Goal: Information Seeking & Learning: Find specific fact

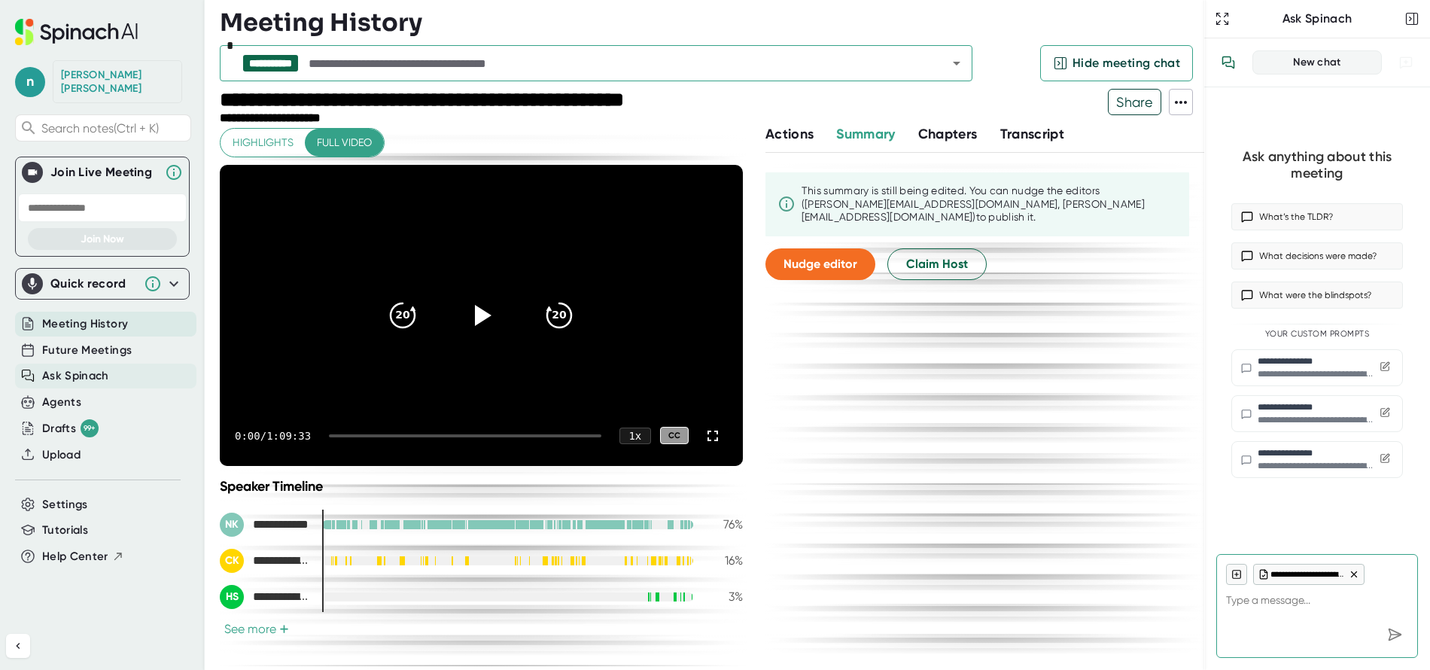
drag, startPoint x: 0, startPoint y: 0, endPoint x: 91, endPoint y: 358, distance: 369.8
click at [91, 367] on span "Ask Spinach" at bounding box center [75, 375] width 67 height 17
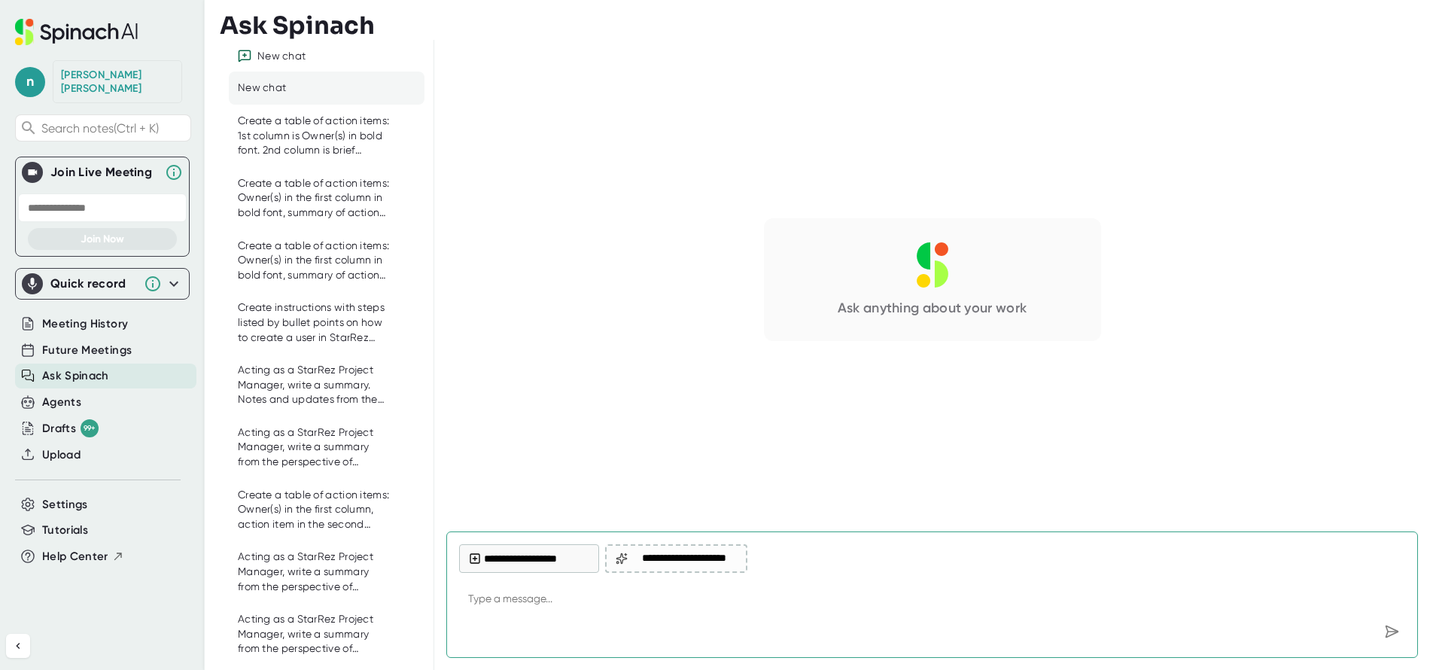
click at [663, 602] on textarea at bounding box center [932, 600] width 946 height 36
type textarea "L"
type textarea "x"
type textarea "Li"
type textarea "x"
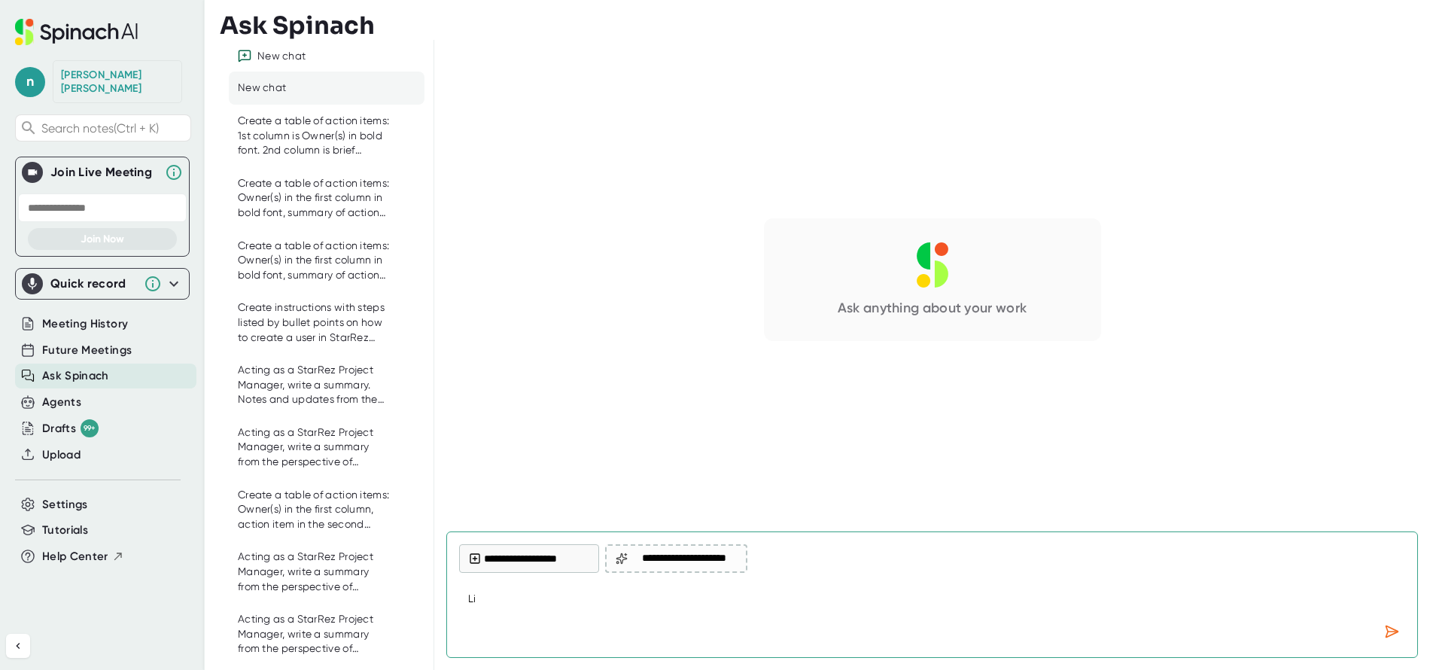
type textarea "Lis"
type textarea "x"
type textarea "List"
type textarea "x"
type textarea "List"
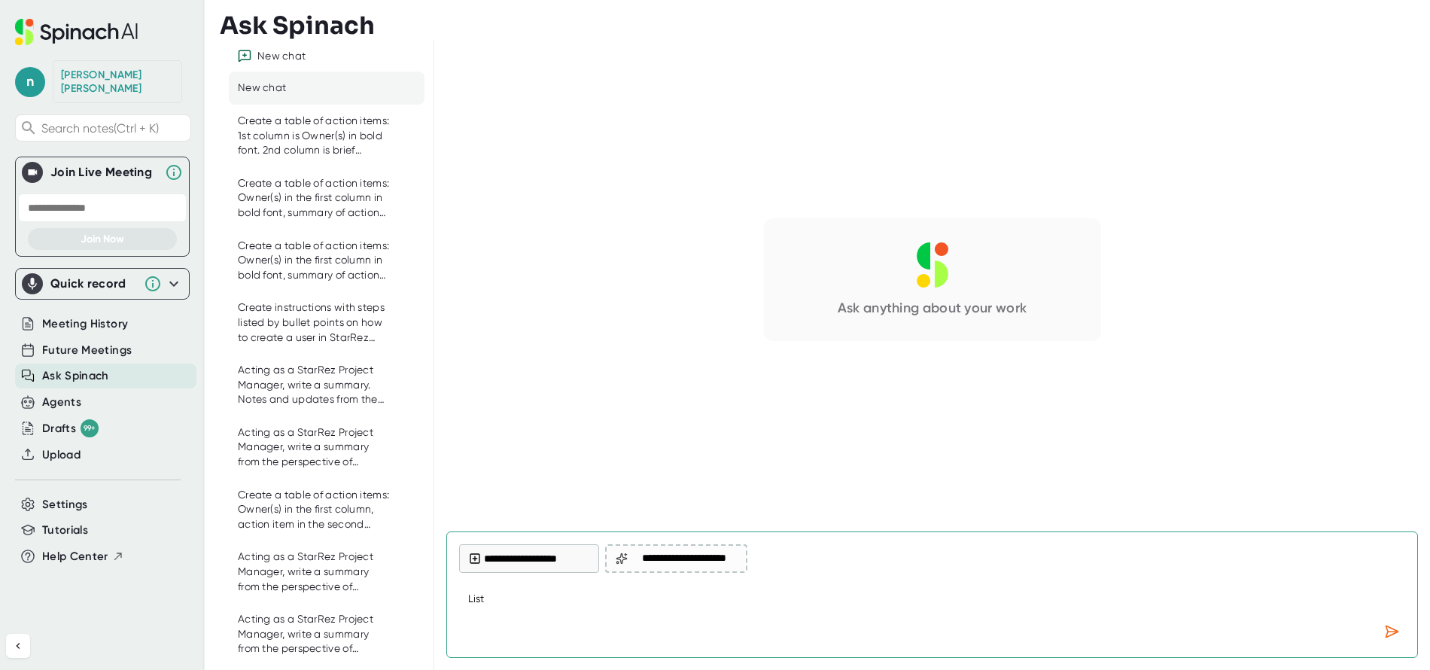
type textarea "x"
type textarea "List d"
type textarea "x"
type textarea "List da"
type textarea "x"
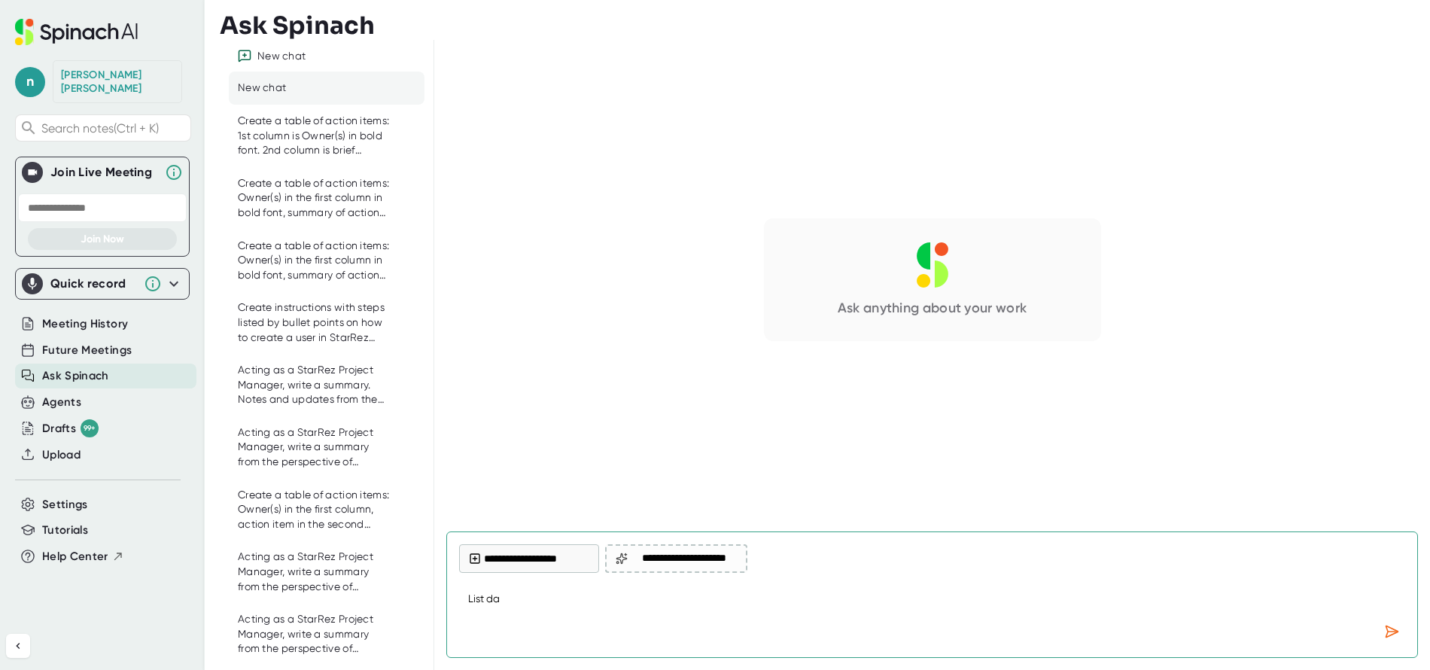
type textarea "List dat"
type textarea "x"
type textarea "List date"
type textarea "x"
type textarea "List dates"
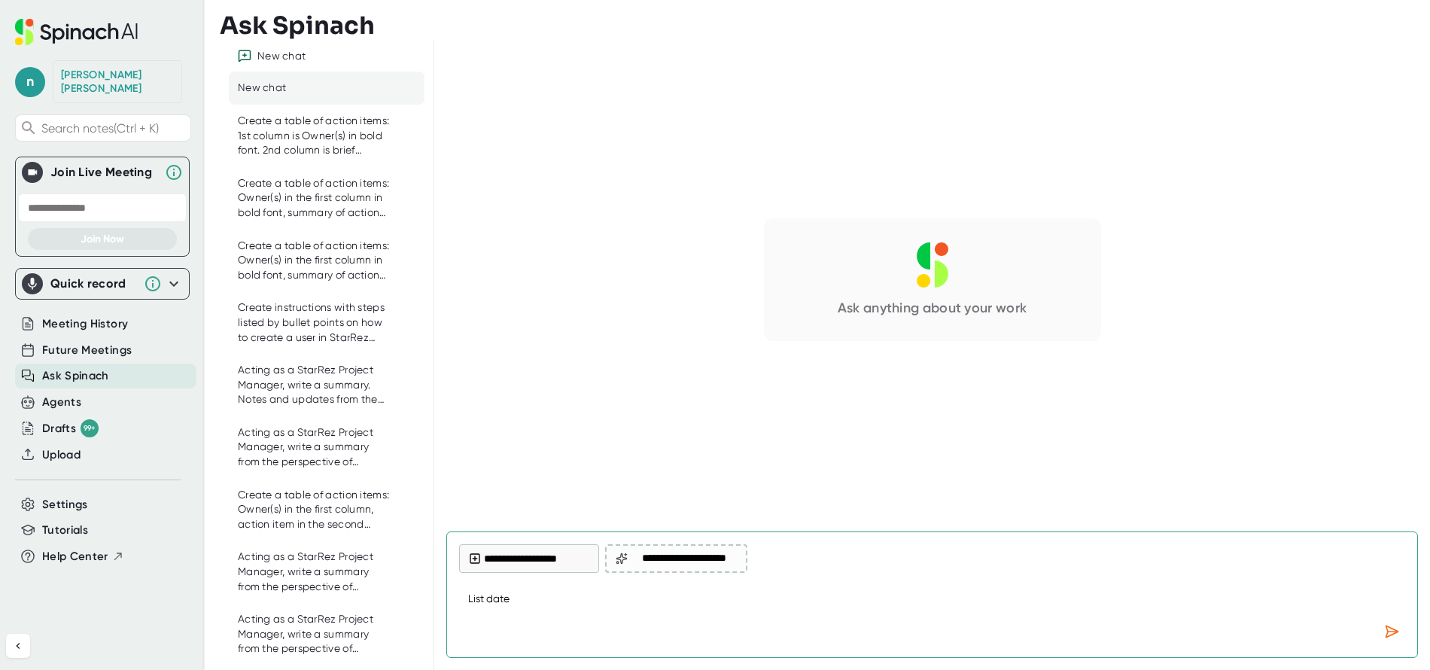
type textarea "x"
type textarea "List dates"
type textarea "x"
type textarea "List dates a"
type textarea "x"
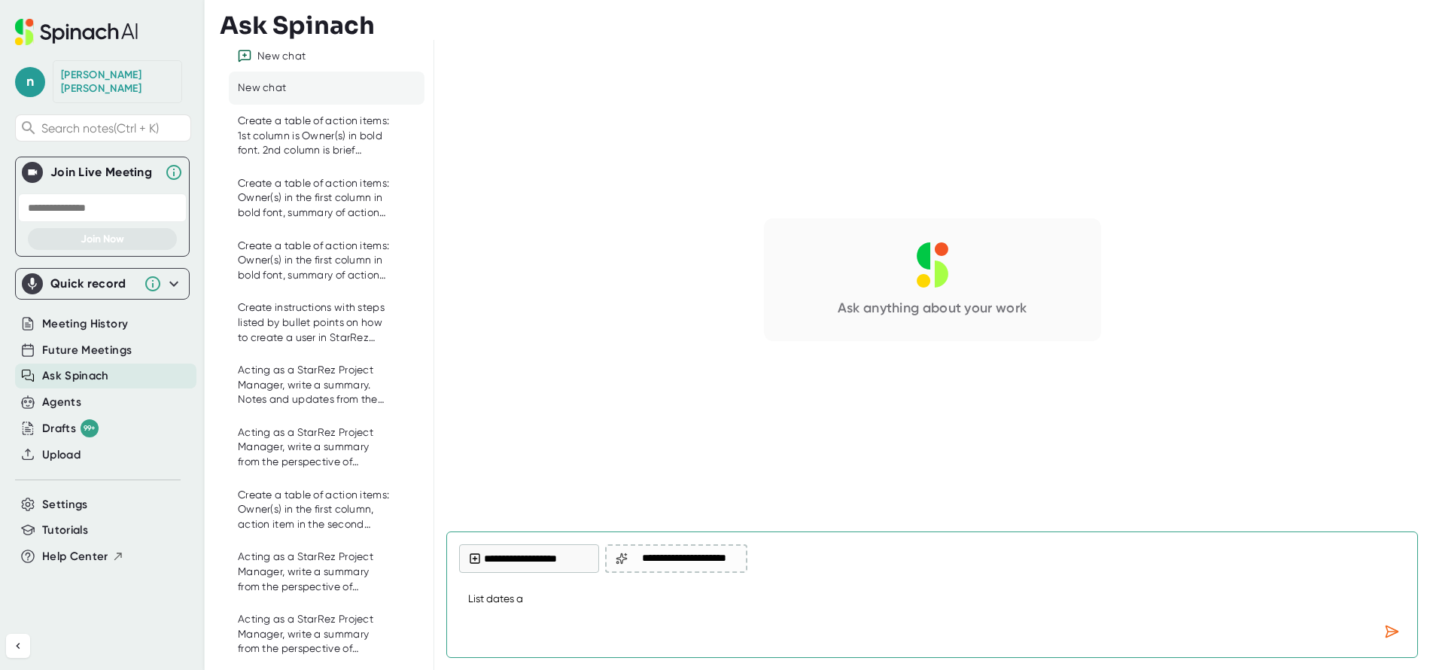
type textarea "List dates an"
type textarea "x"
type textarea "List dates and"
type textarea "x"
type textarea "List dates and"
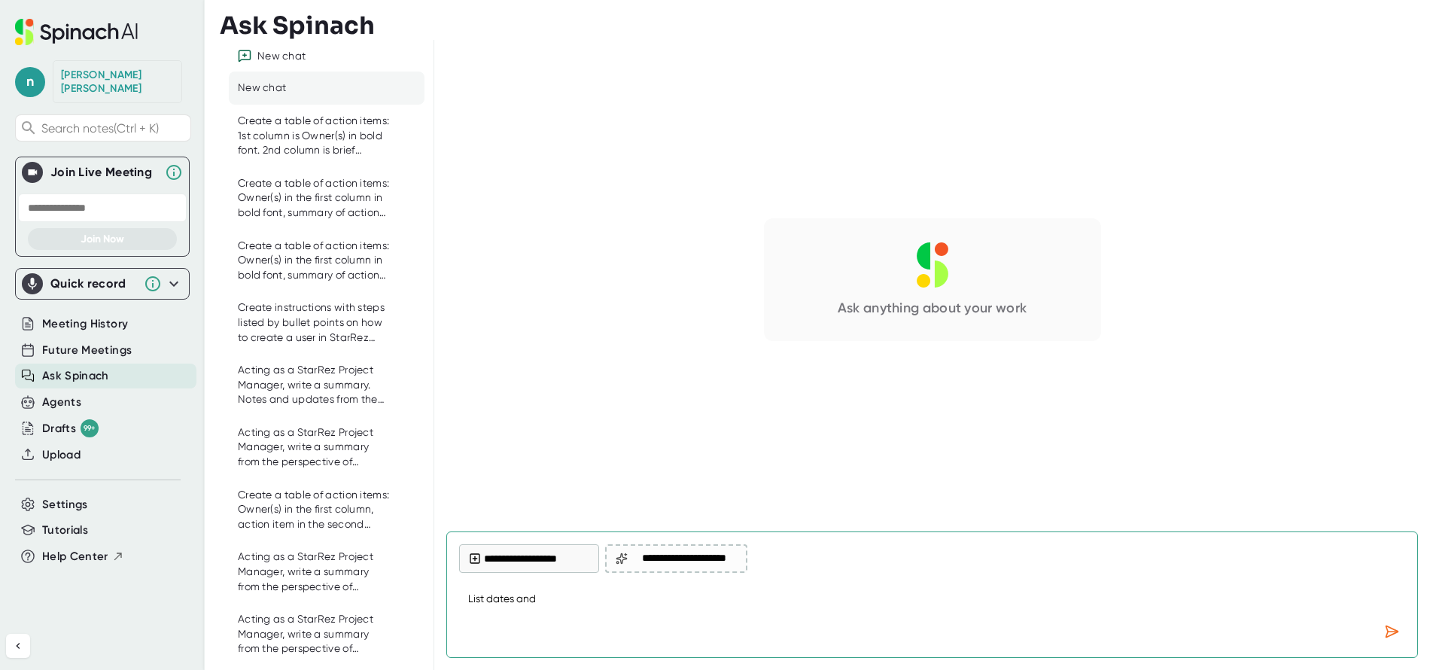
type textarea "x"
type textarea "List dates and b"
type textarea "x"
type textarea "List dates and br"
type textarea "x"
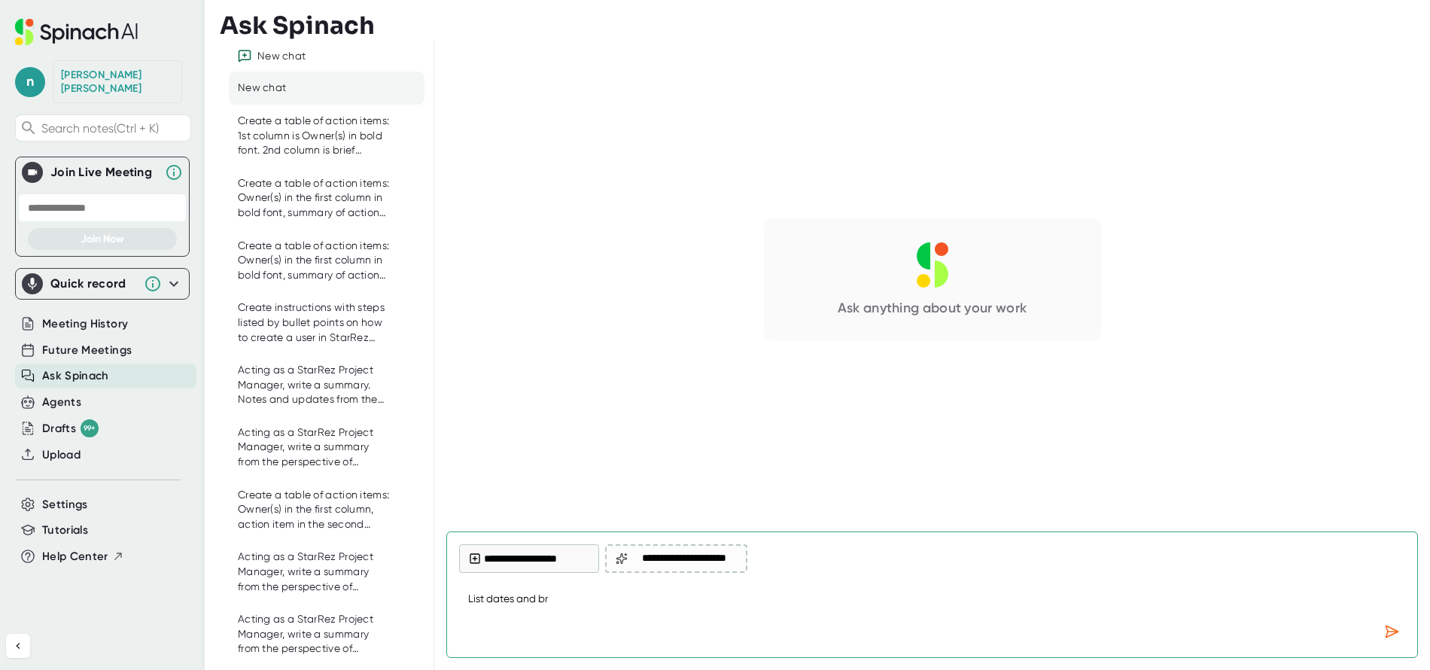
type textarea "List dates and bri"
type textarea "x"
type textarea "List dates and [PERSON_NAME]"
type textarea "x"
type textarea "List dates and brief"
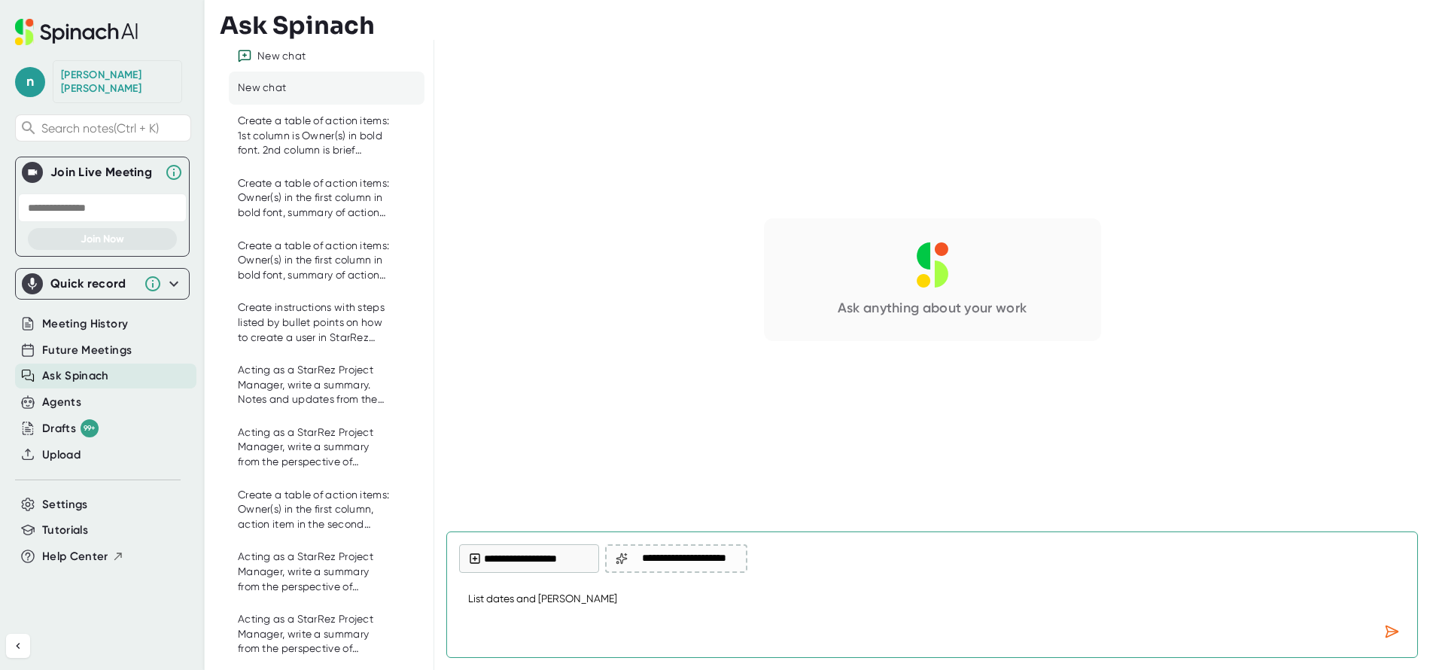
type textarea "x"
type textarea "List dates and brief"
type textarea "x"
type textarea "List dates and brief s"
type textarea "x"
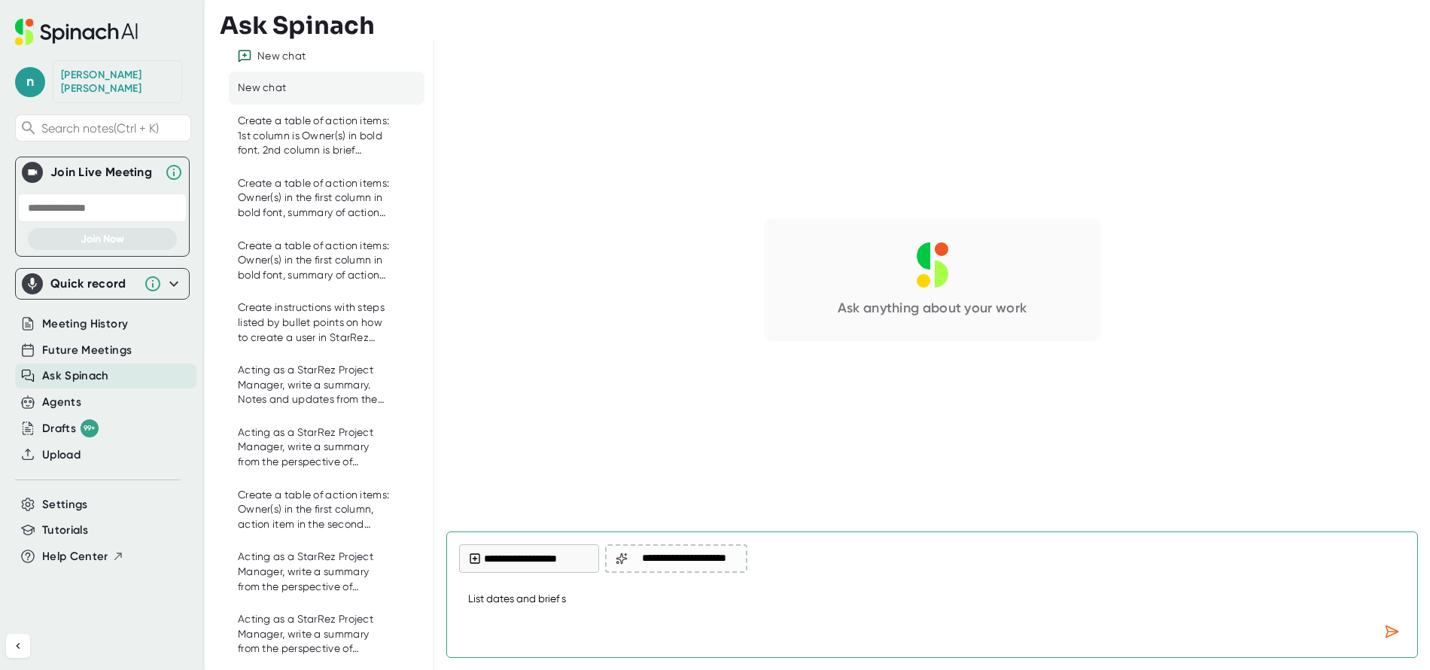
type textarea "List dates and brief se"
type textarea "x"
type textarea "List dates and brief [PERSON_NAME]"
type textarea "x"
type textarea "List dates and brief sent"
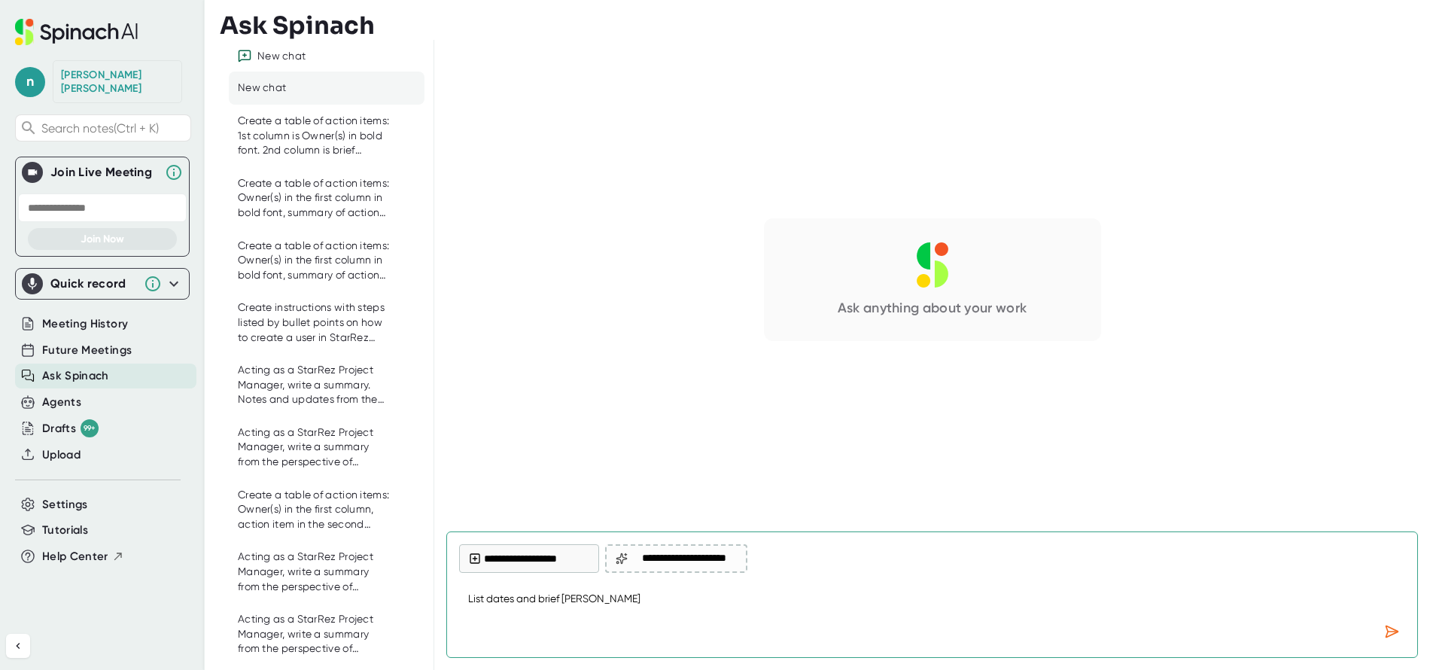
type textarea "x"
type textarea "List dates and brief sente"
type textarea "x"
type textarea "List dates and brief senten"
type textarea "x"
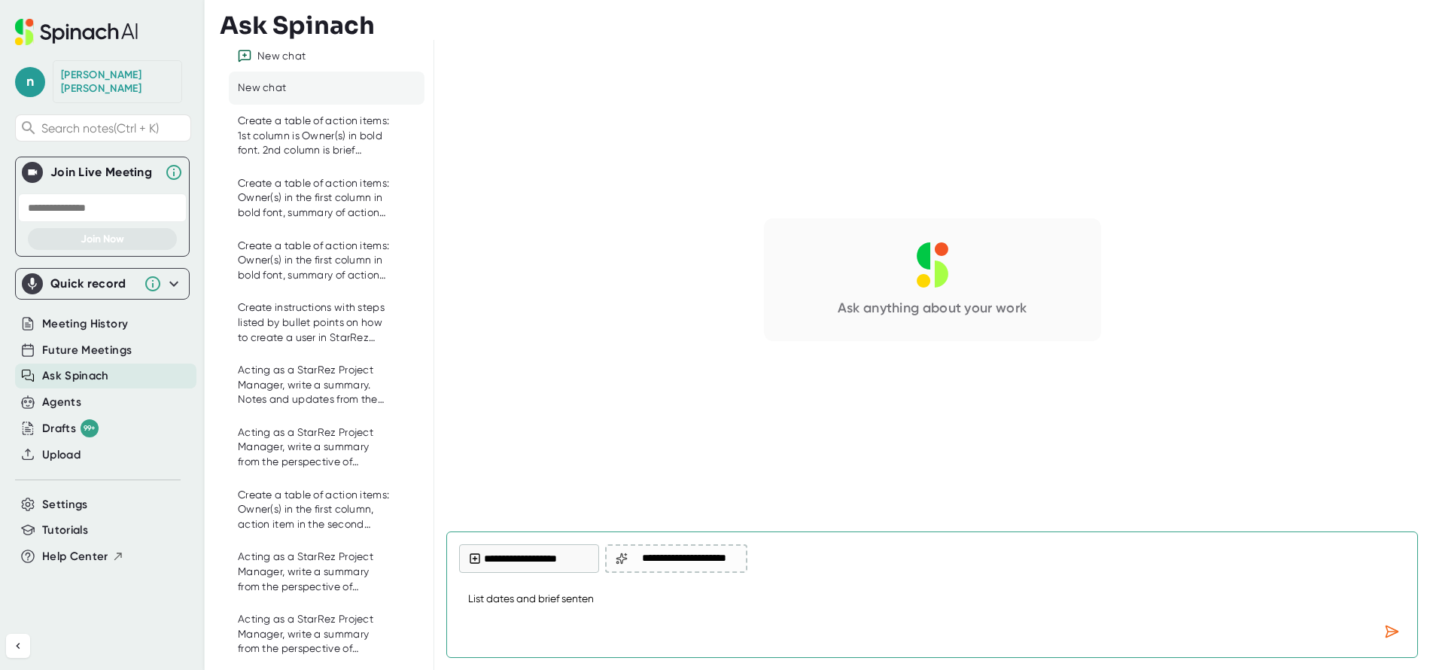
type textarea "List dates and brief sentenc"
type textarea "x"
type textarea "List dates and brief sentence"
type textarea "x"
type textarea "List dates and brief sentence"
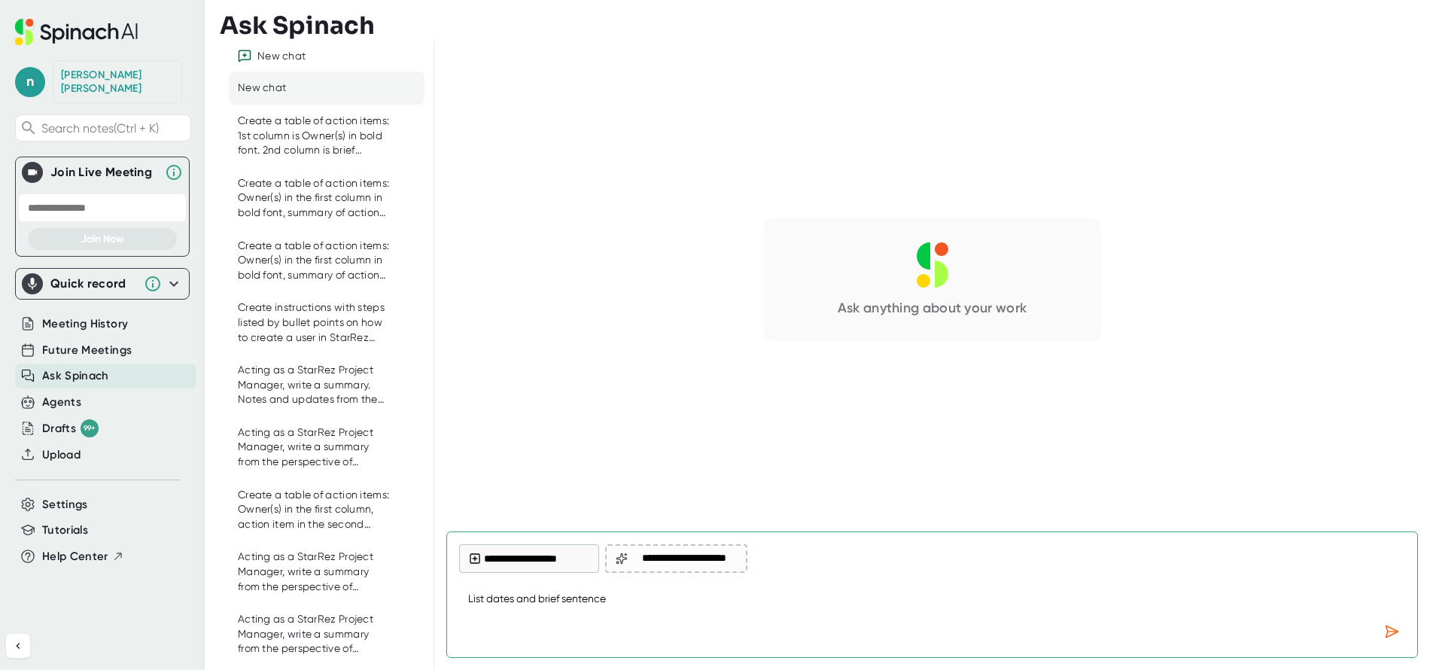
type textarea "x"
type textarea "List dates and brief sentence a"
type textarea "x"
type textarea "List dates and brief sentence ab"
type textarea "x"
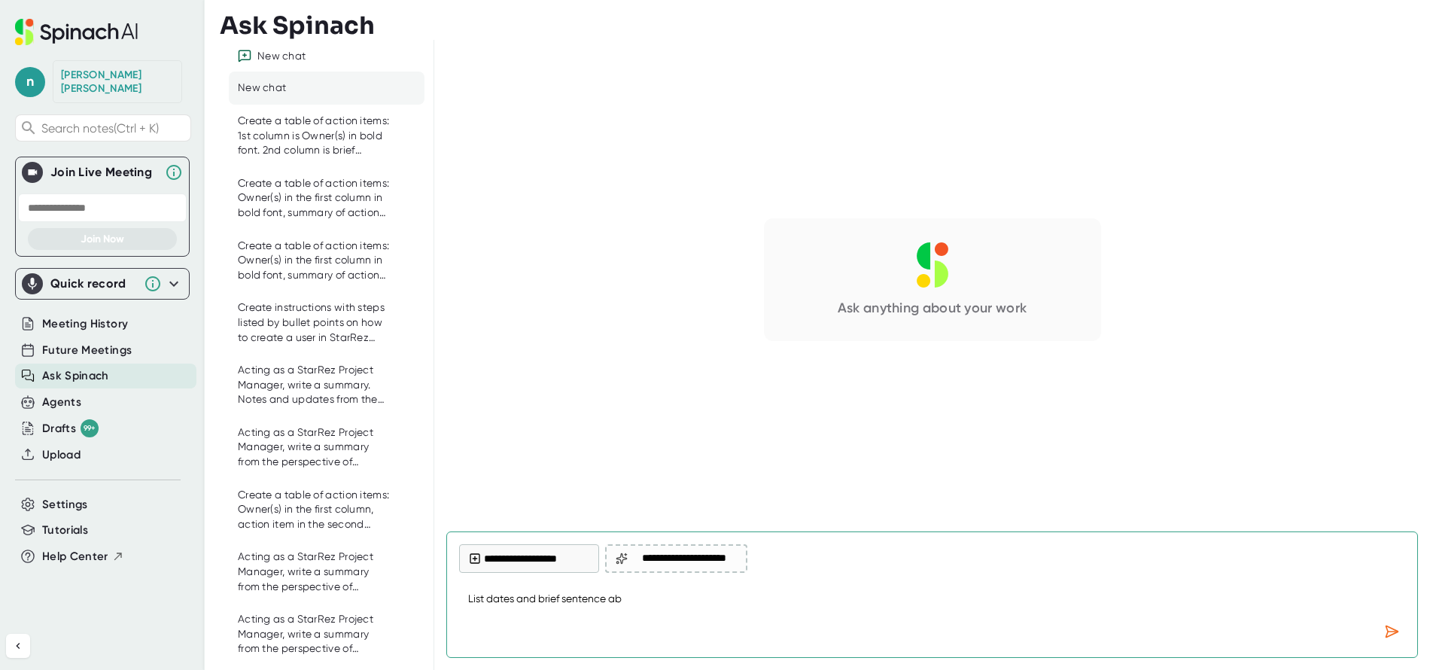
type textarea "List dates and brief sentence abo"
type textarea "x"
type textarea "List dates and brief sentence abou"
type textarea "x"
type textarea "List dates and brief sentence about"
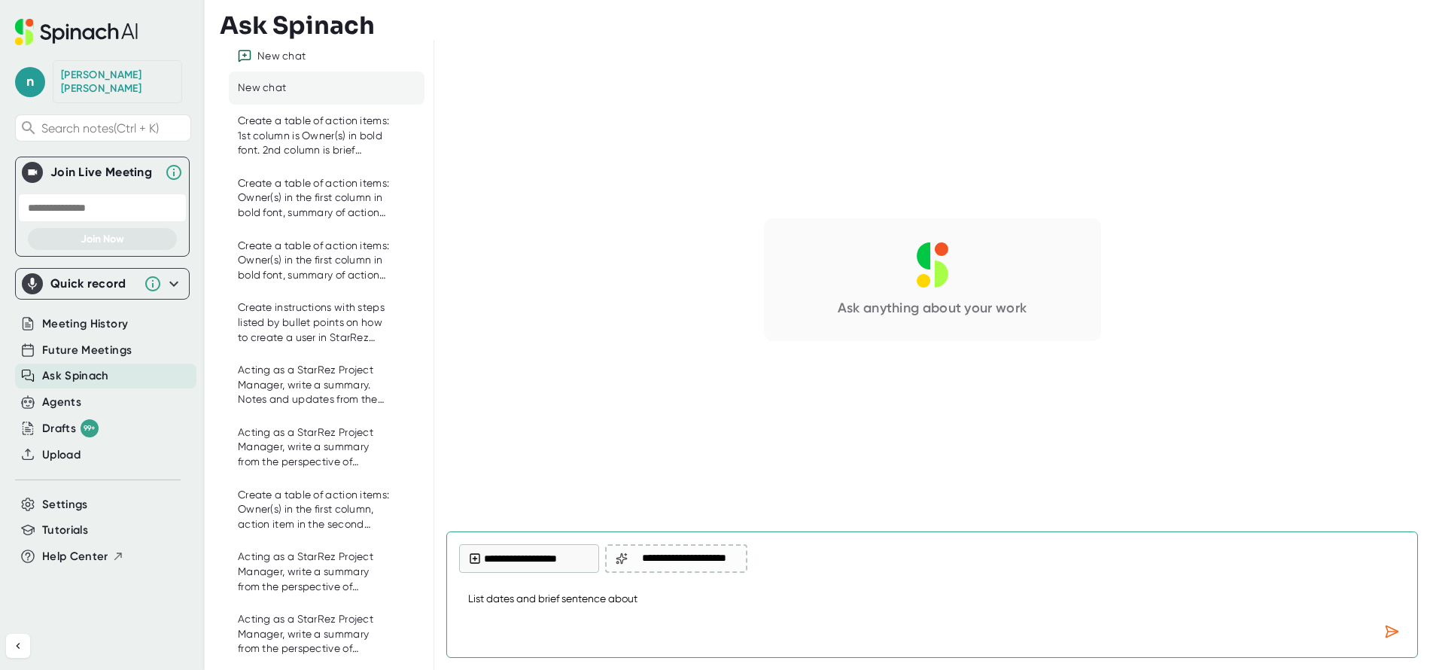
type textarea "x"
type textarea "List dates and brief sentence about"
type textarea "x"
type textarea "List dates and brief sentence about R"
type textarea "x"
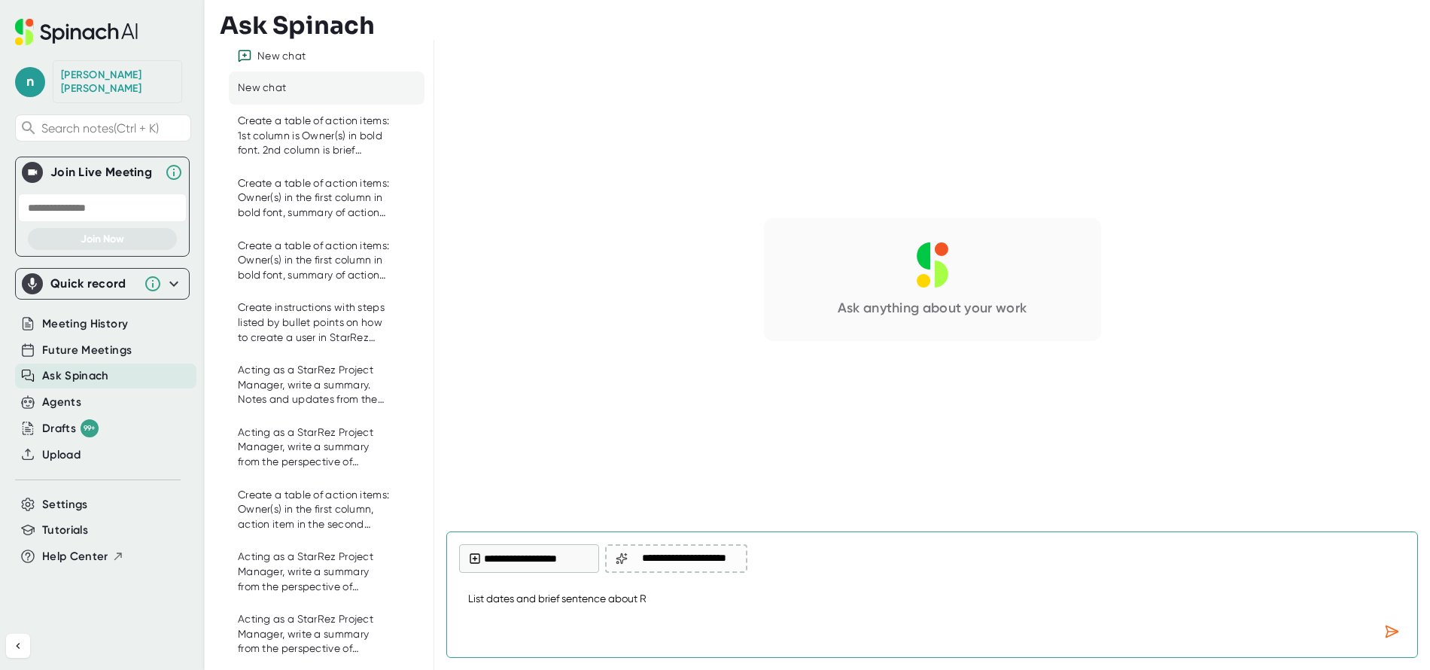
type textarea "List dates and brief sentence about Ro"
type textarea "x"
type textarea "List dates and brief sentence about Roo"
type textarea "x"
type textarea "List dates and brief sentence about Room"
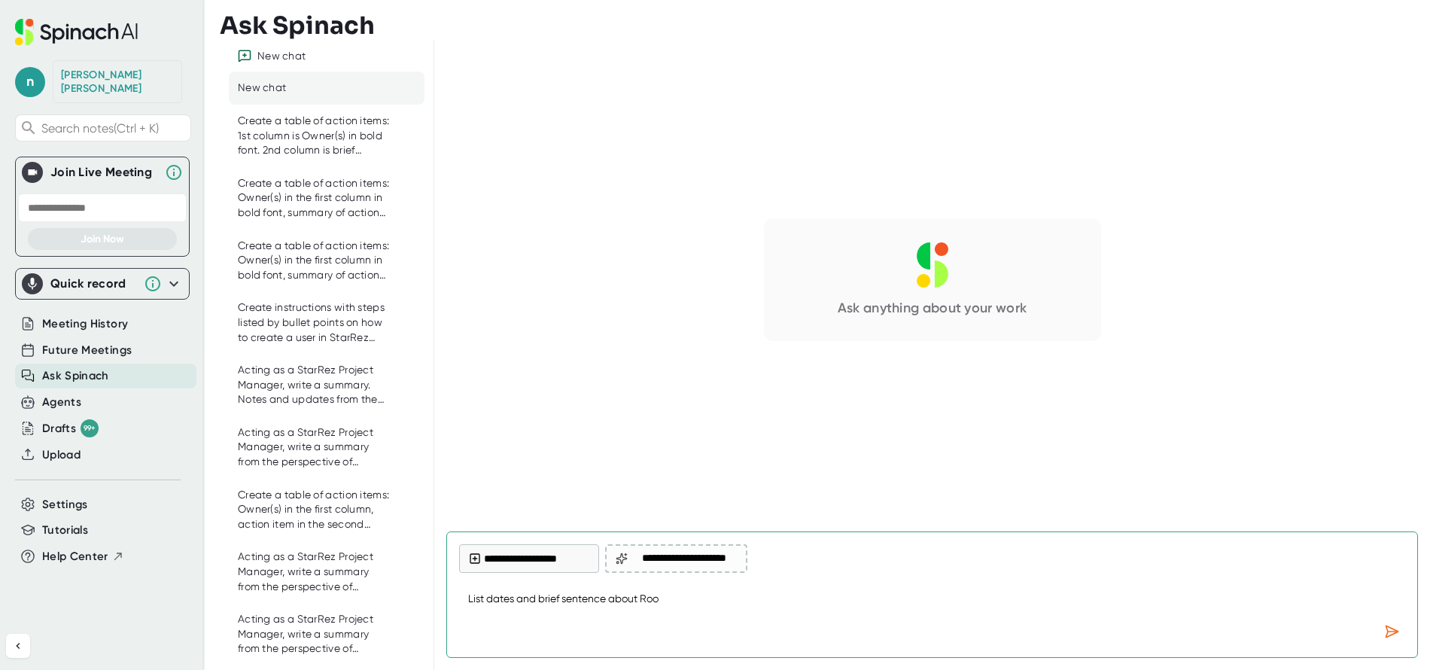
type textarea "x"
type textarea "List dates and brief sentence about Rooms"
type textarea "x"
type textarea "List dates and brief sentence about Rooms"
type textarea "x"
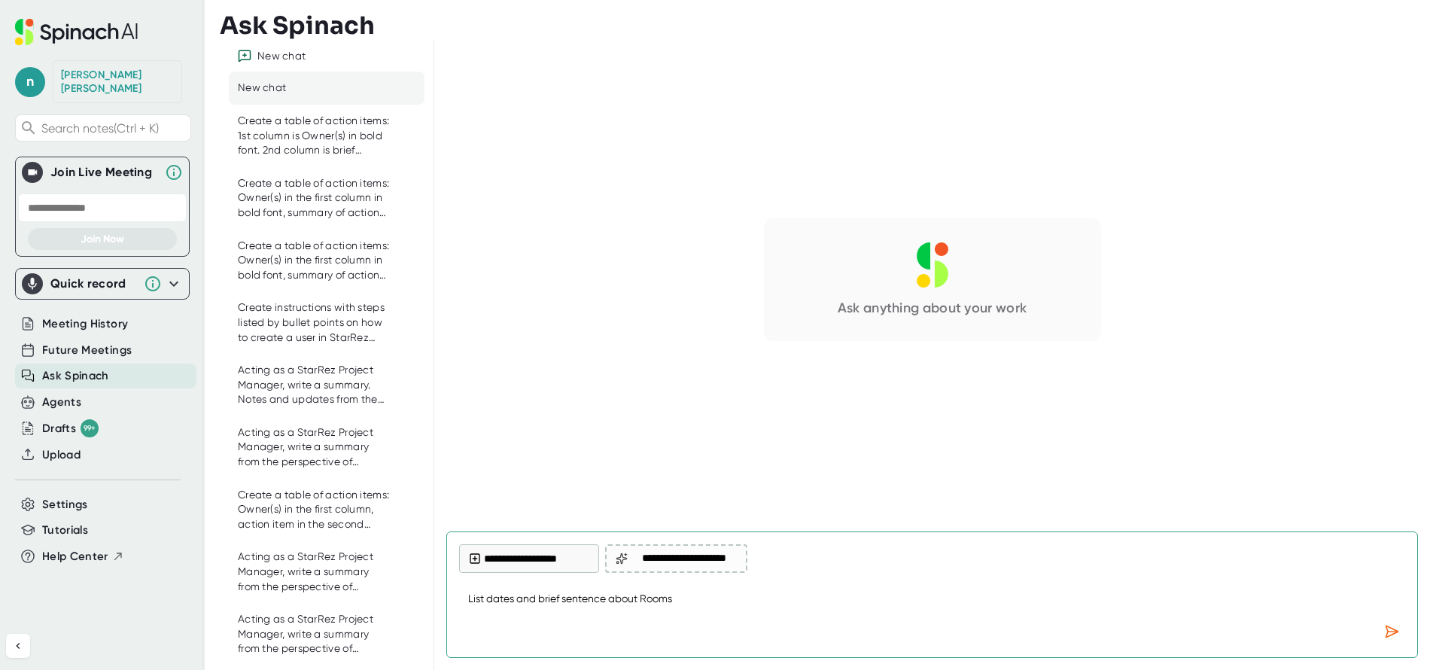
type textarea "List dates and brief sentence about Rooms D"
type textarea "x"
type textarea "List dates and brief sentence about Rooms DA"
type textarea "x"
type textarea "List dates and brief sentence about Rooms DAt"
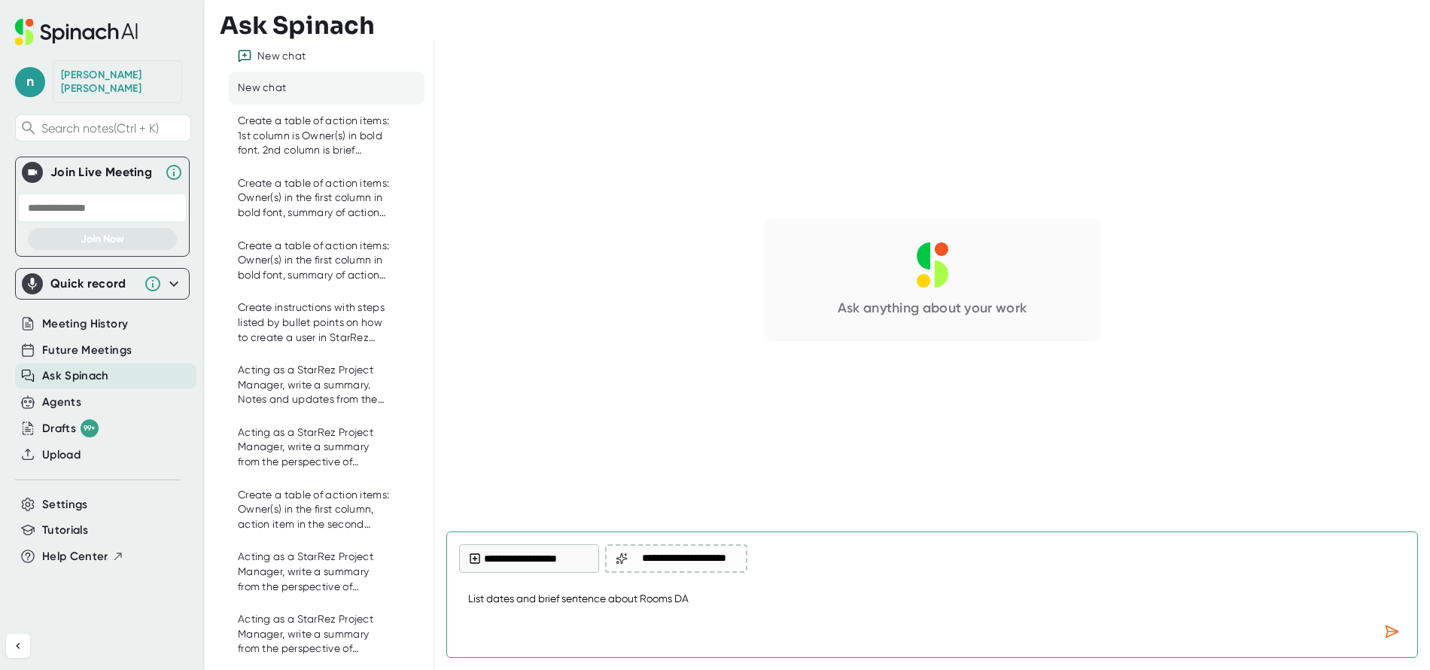
type textarea "x"
type textarea "List dates and brief sentence about Rooms DAta"
type textarea "x"
type textarea "List dates and brief sentence about Rooms DAt"
type textarea "x"
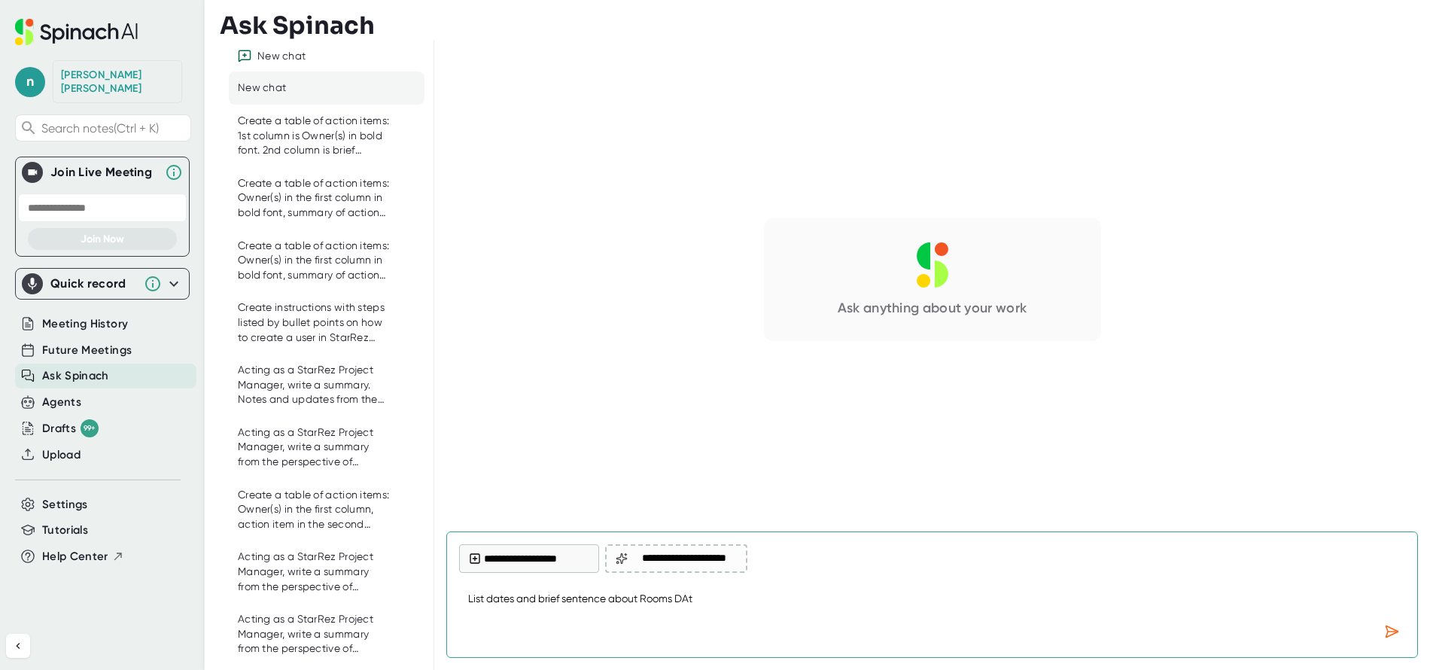
type textarea "List dates and brief sentence about Rooms DA"
type textarea "x"
type textarea "List dates and brief sentence about Rooms D"
type textarea "x"
type textarea "List dates and brief sentence about Rooms Da"
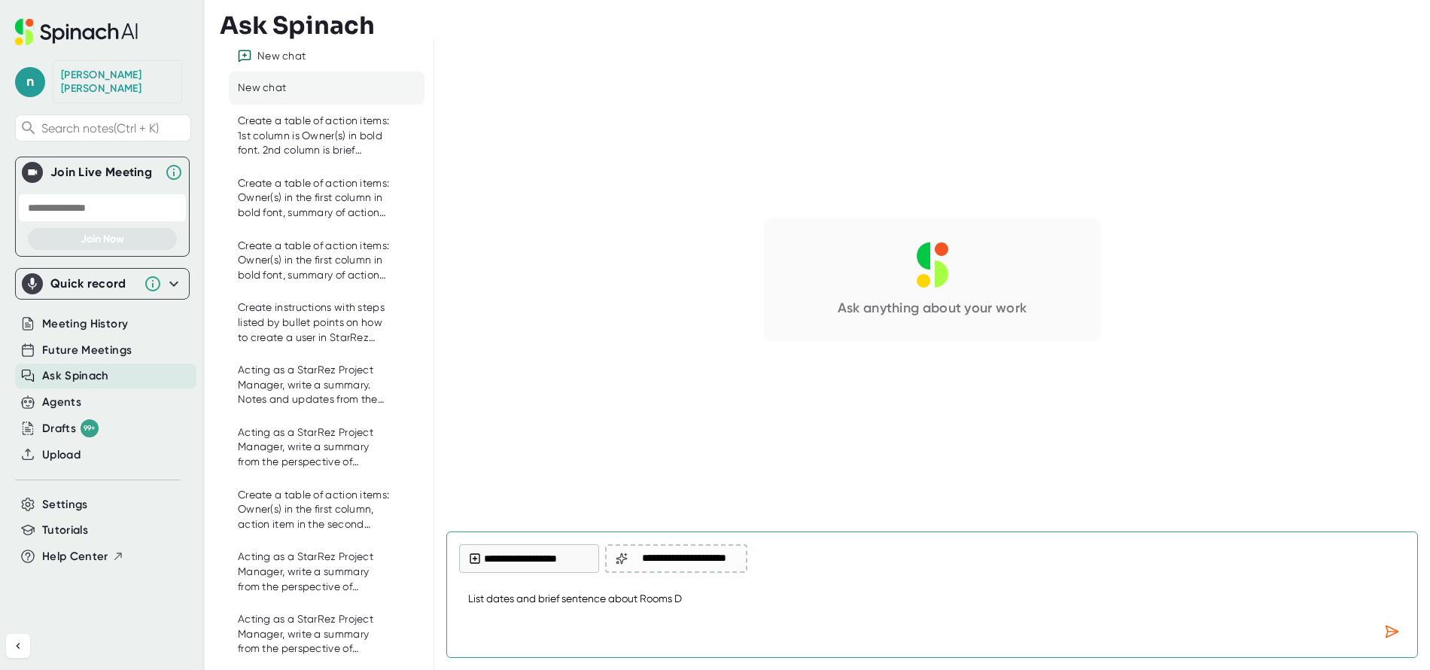
type textarea "x"
type textarea "List dates and brief sentence about Rooms Dat"
type textarea "x"
type textarea "List dates and brief sentence about Rooms Data"
type textarea "x"
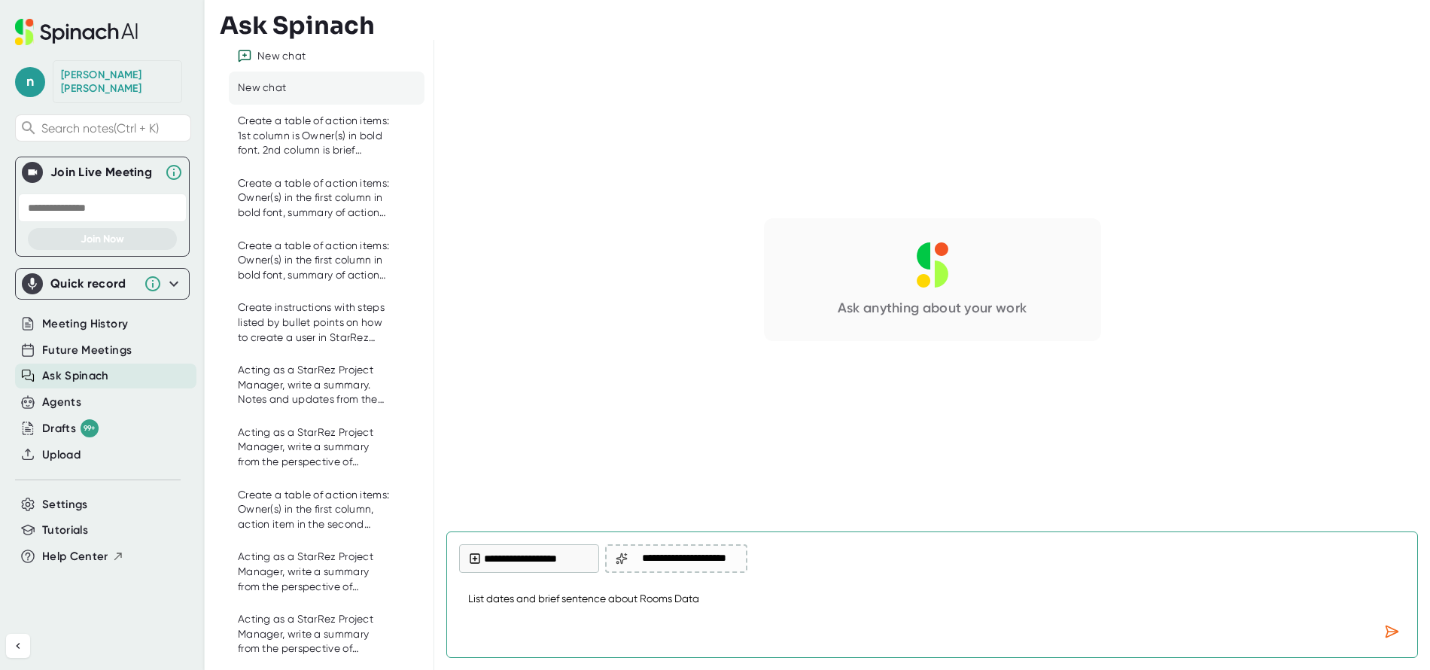
type textarea "List dates and brief sentence about Rooms Data"
type textarea "x"
type textarea "List dates and brief sentence about Rooms Data S"
type textarea "x"
type textarea "List dates and brief sentence about Rooms Data"
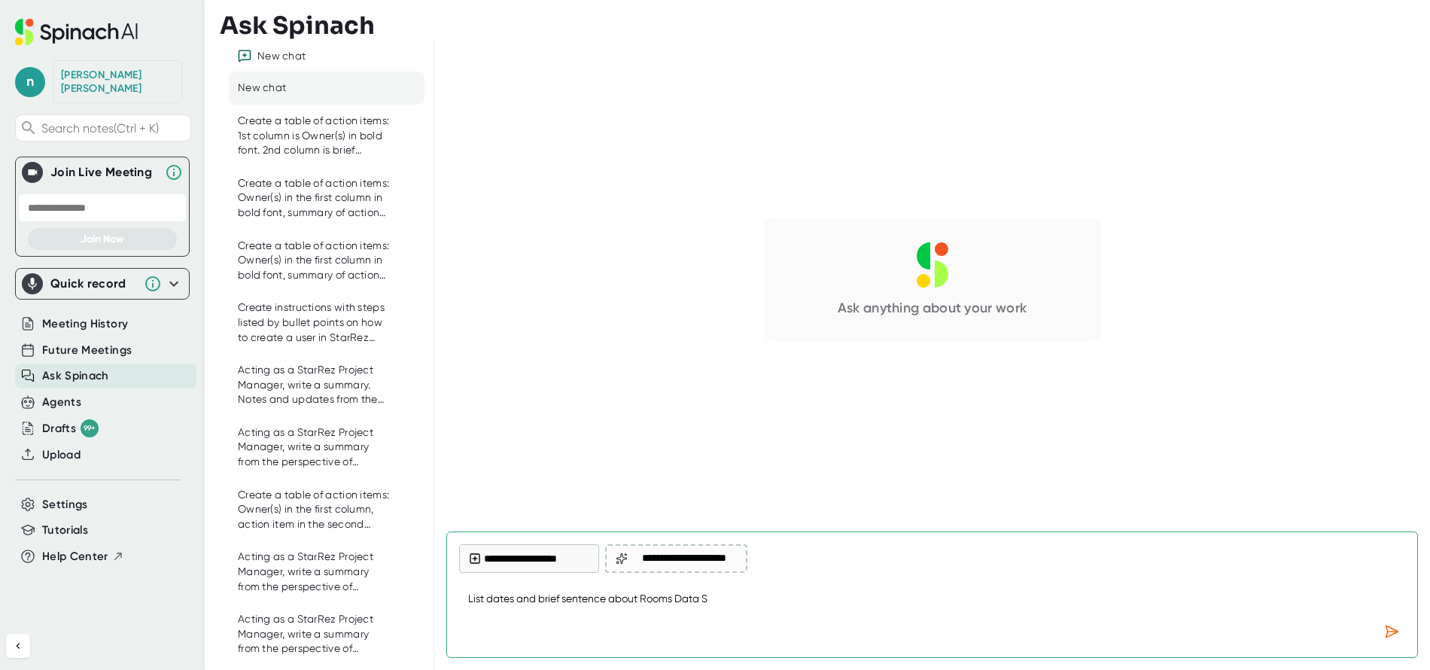
type textarea "x"
type textarea "List dates and brief sentence about Rooms Data t"
type textarea "x"
type textarea "List dates and brief sentence about Rooms Data to"
type textarea "x"
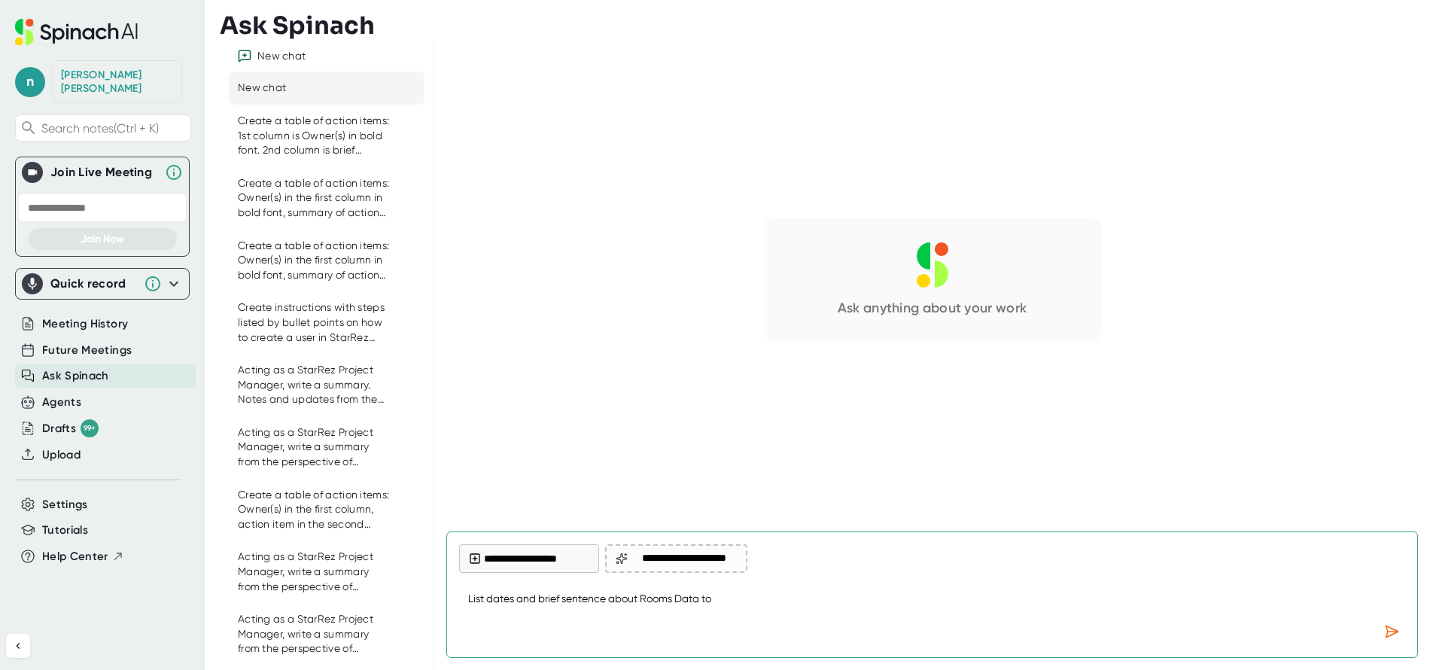
type textarea "List dates and brief sentence about Rooms Data top"
type textarea "x"
type textarea "List dates and brief sentence about Rooms Data topi"
type textarea "x"
type textarea "List dates and brief sentence about Rooms Data topic"
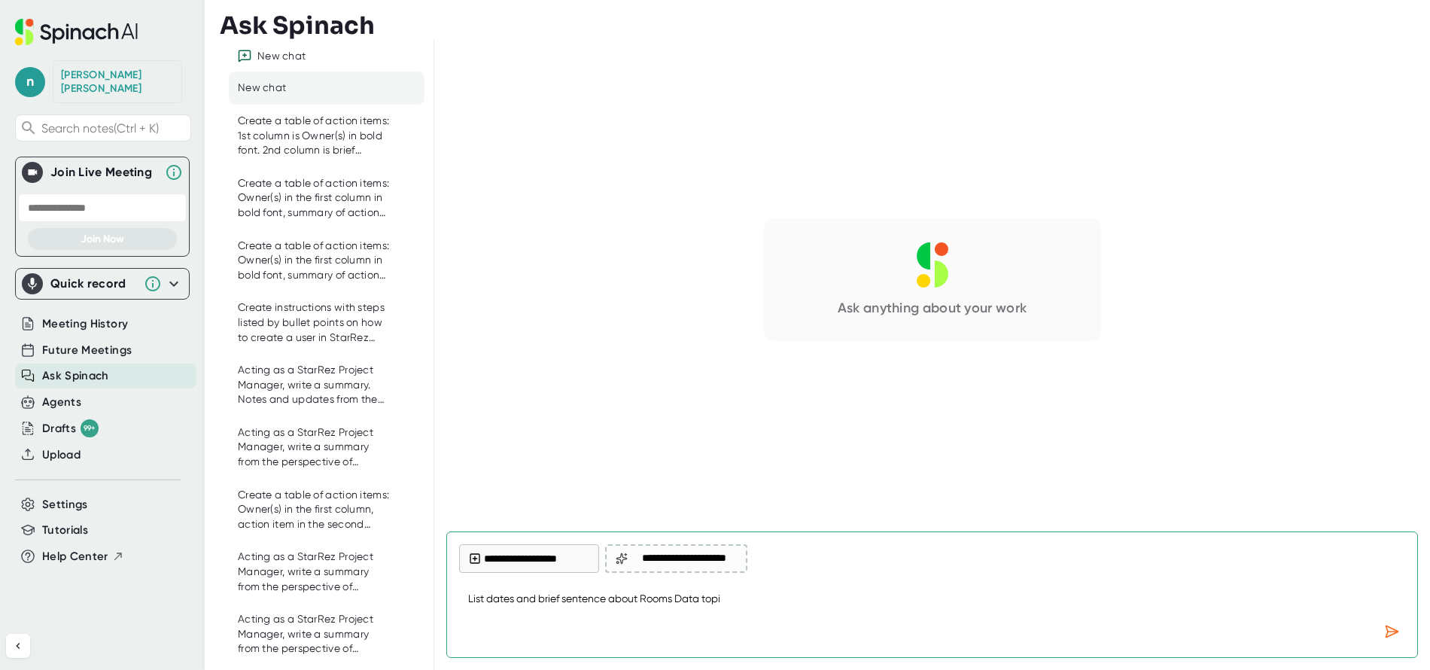
type textarea "x"
type textarea "List dates and brief sentence about Rooms Data topics"
type textarea "x"
click at [488, 599] on textarea "List dates and brief sentence about Rooms Data topics" at bounding box center [932, 600] width 946 height 36
click at [607, 598] on textarea "List dates and brief sentence about Rooms Data topics" at bounding box center [932, 600] width 946 height 36
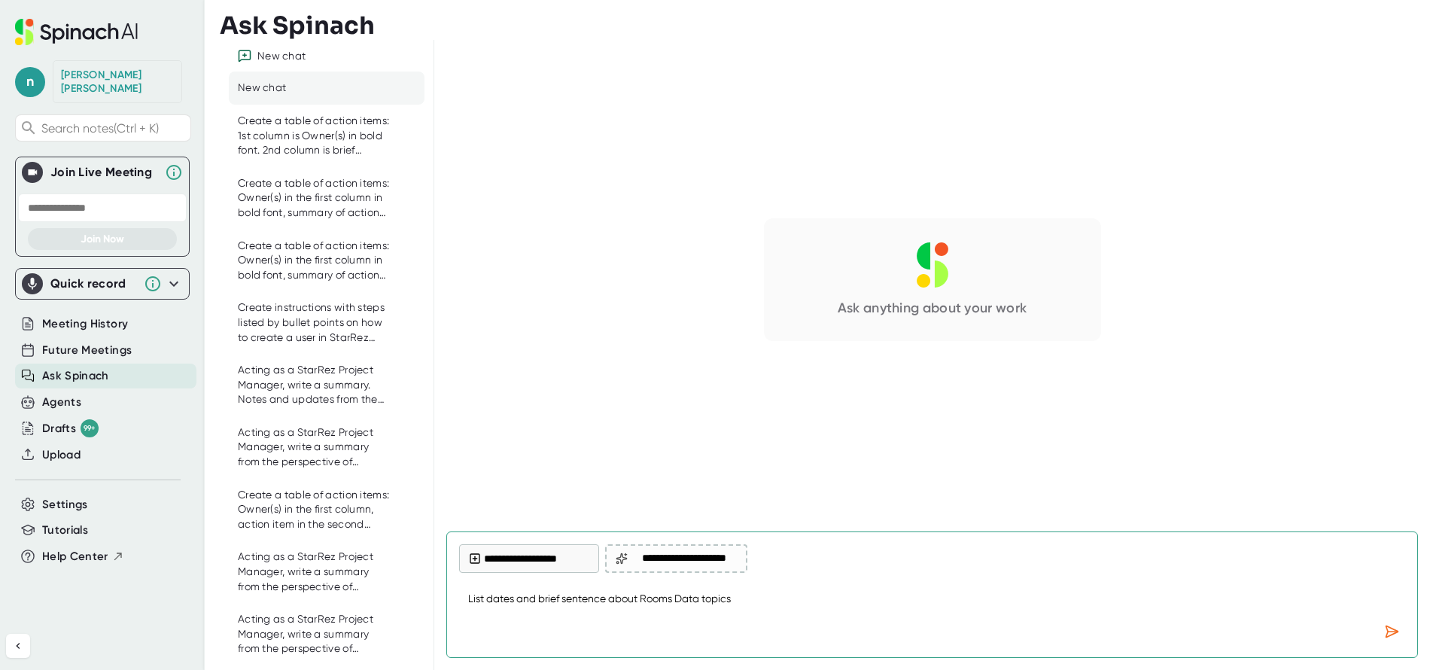
type textarea "List dates and brief sentence about Rooms Data topics"
type textarea "x"
type textarea "List dates and brief sentence f about Rooms Data topics"
type textarea "x"
type textarea "List dates and brief sentence fo about Rooms Data topics"
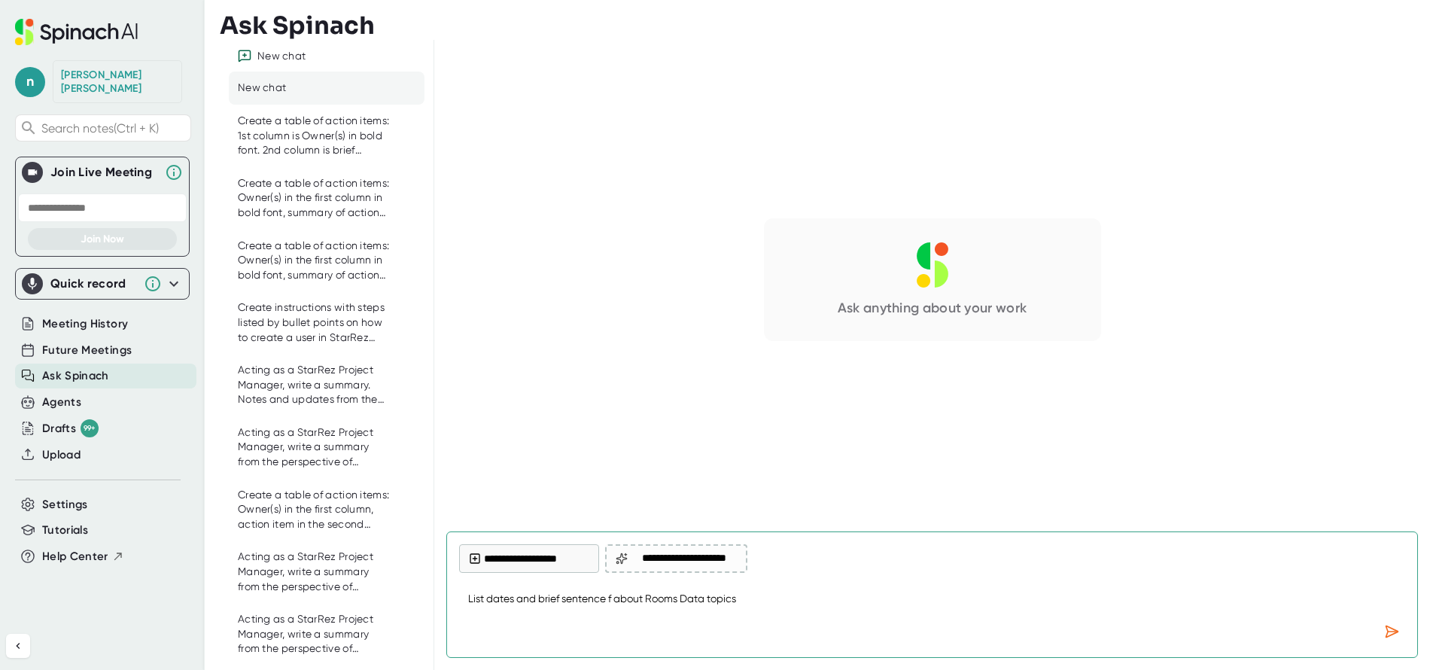
type textarea "x"
type textarea "List dates and brief sentence for about Rooms Data topics"
type textarea "x"
type textarea "List dates and brief sentence for about Rooms Data topics"
type textarea "x"
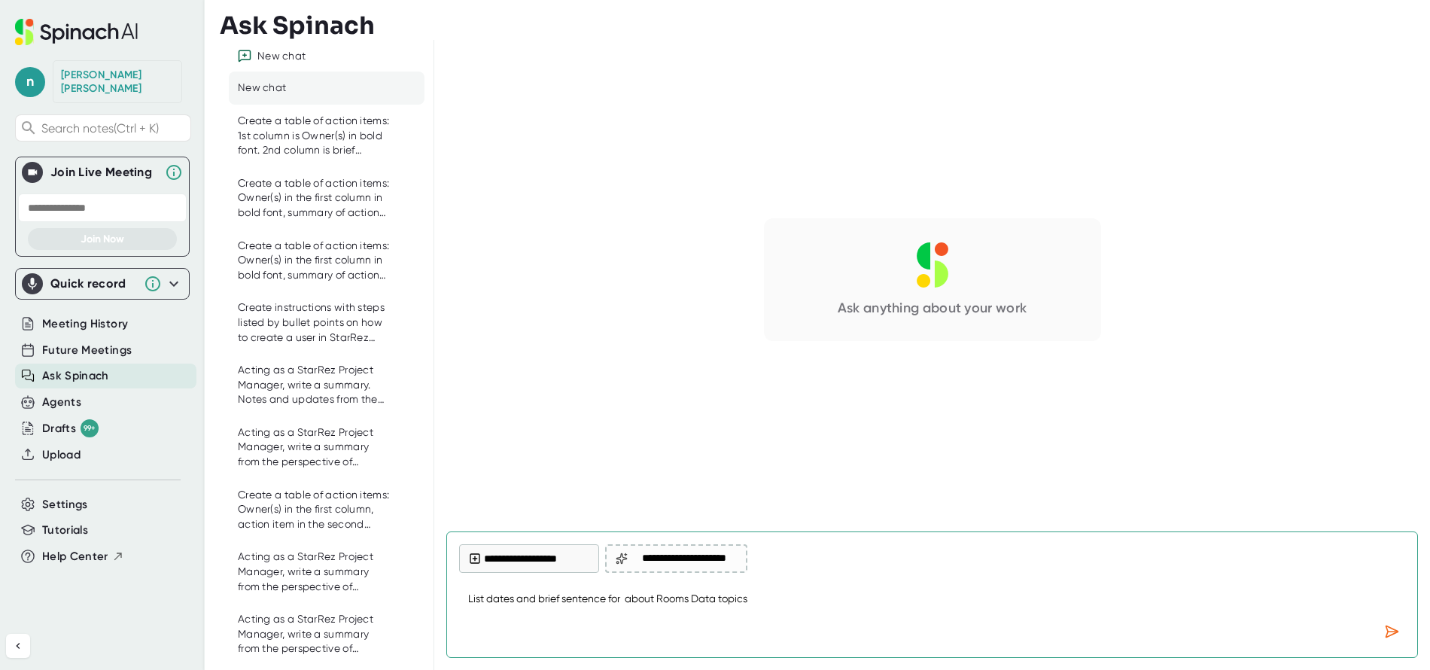
type textarea "List dates and brief sentence for e about Rooms Data topics"
type textarea "x"
type textarea "List dates and brief sentence for ea about Rooms Data topics"
type textarea "x"
type textarea "List dates and brief sentence for eac about Rooms Data topics"
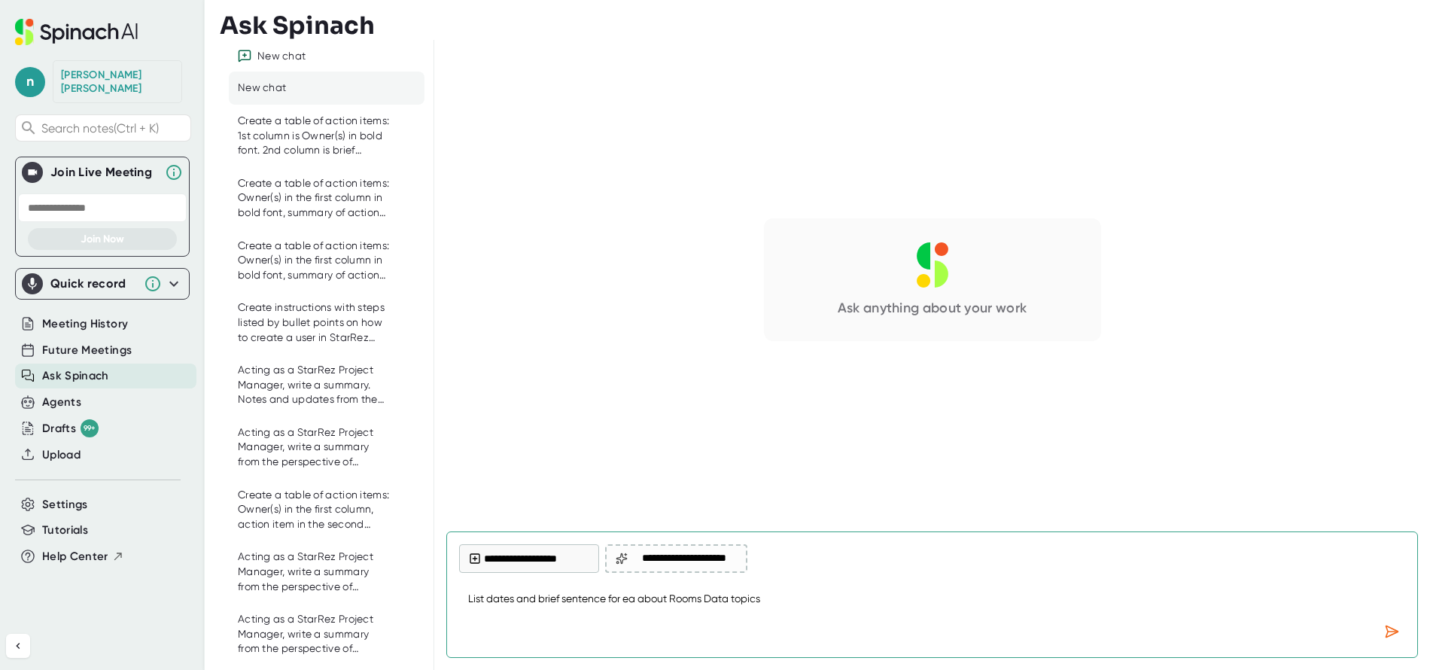
type textarea "x"
type textarea "List dates and brief sentence for each about Rooms Data topics"
type textarea "x"
type textarea "List dates and brief sentence for each about Rooms Data topics"
type textarea "x"
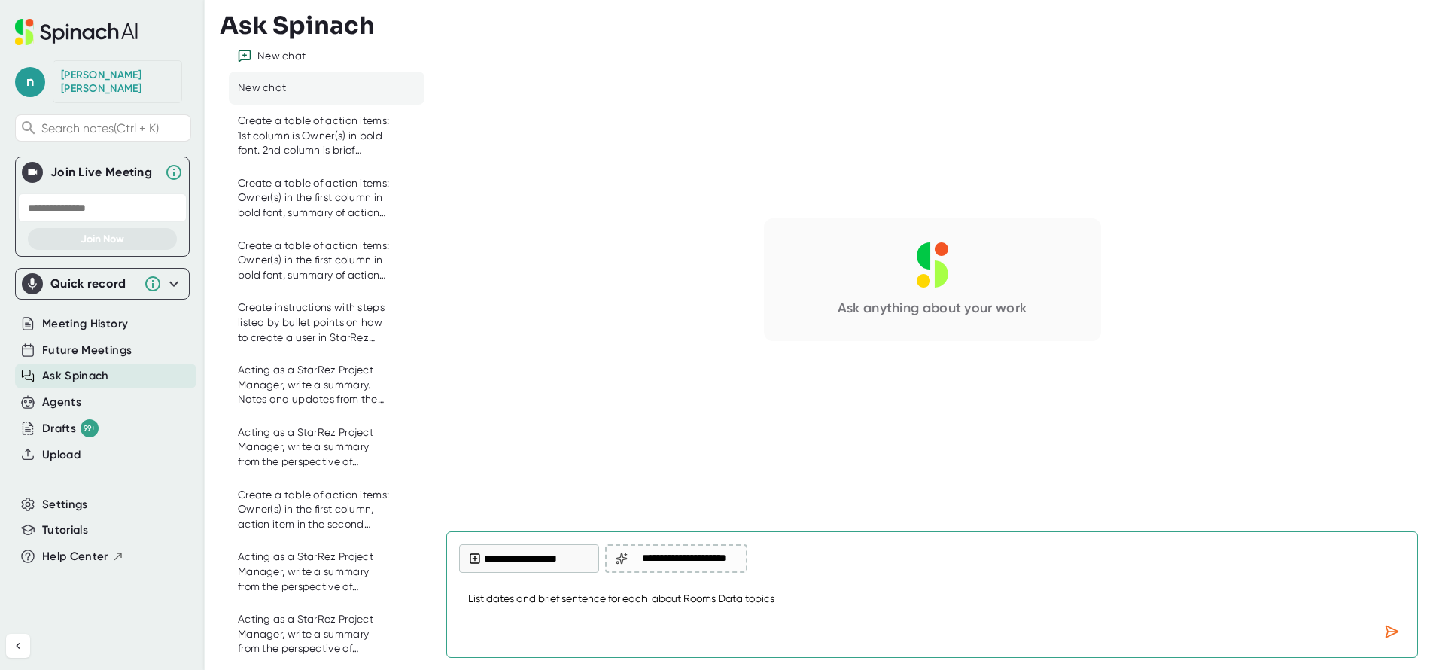
type textarea "List dates and brief sentence for each d about Rooms Data topics"
type textarea "x"
type textarea "List dates and brief sentence for each da about Rooms Data topics"
type textarea "x"
type textarea "List dates and brief sentence for each dae about Rooms Data topics"
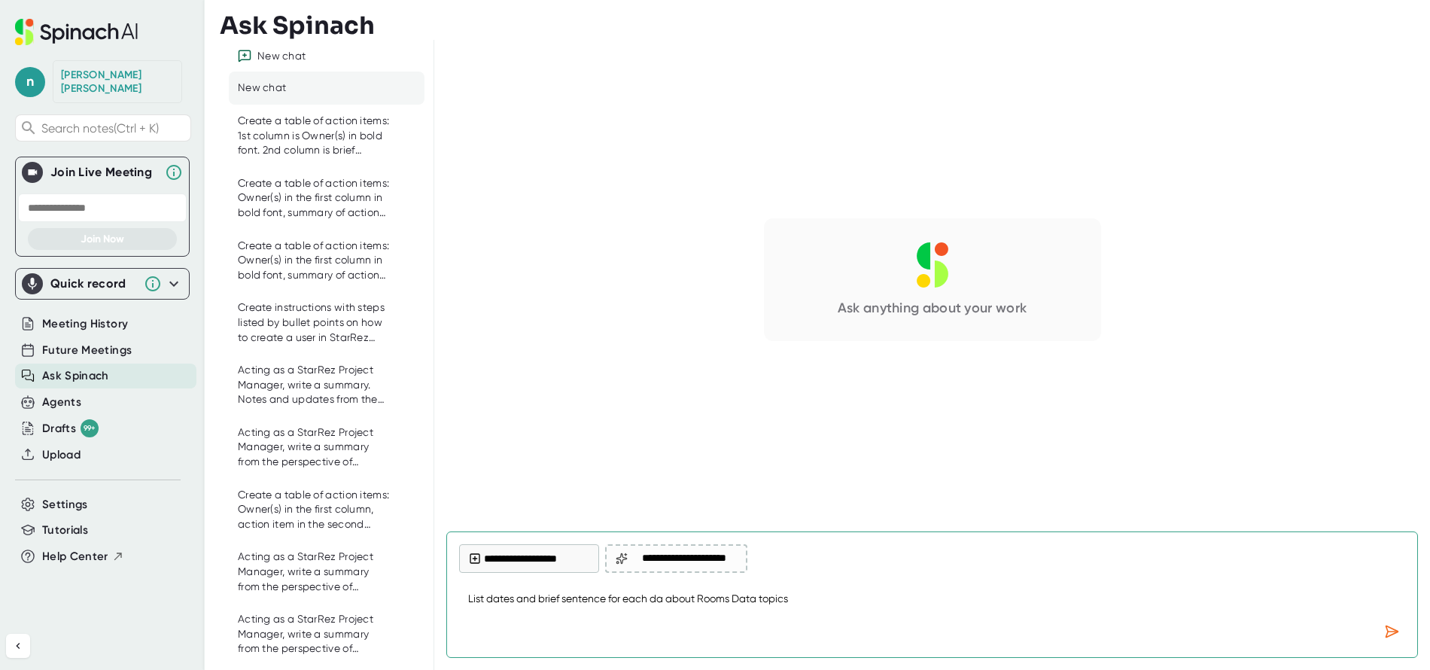
type textarea "x"
type textarea "List dates and brief sentence for each da about Rooms Data topics"
type textarea "x"
type textarea "List dates and brief sentence for each dat about Rooms Data topics"
type textarea "x"
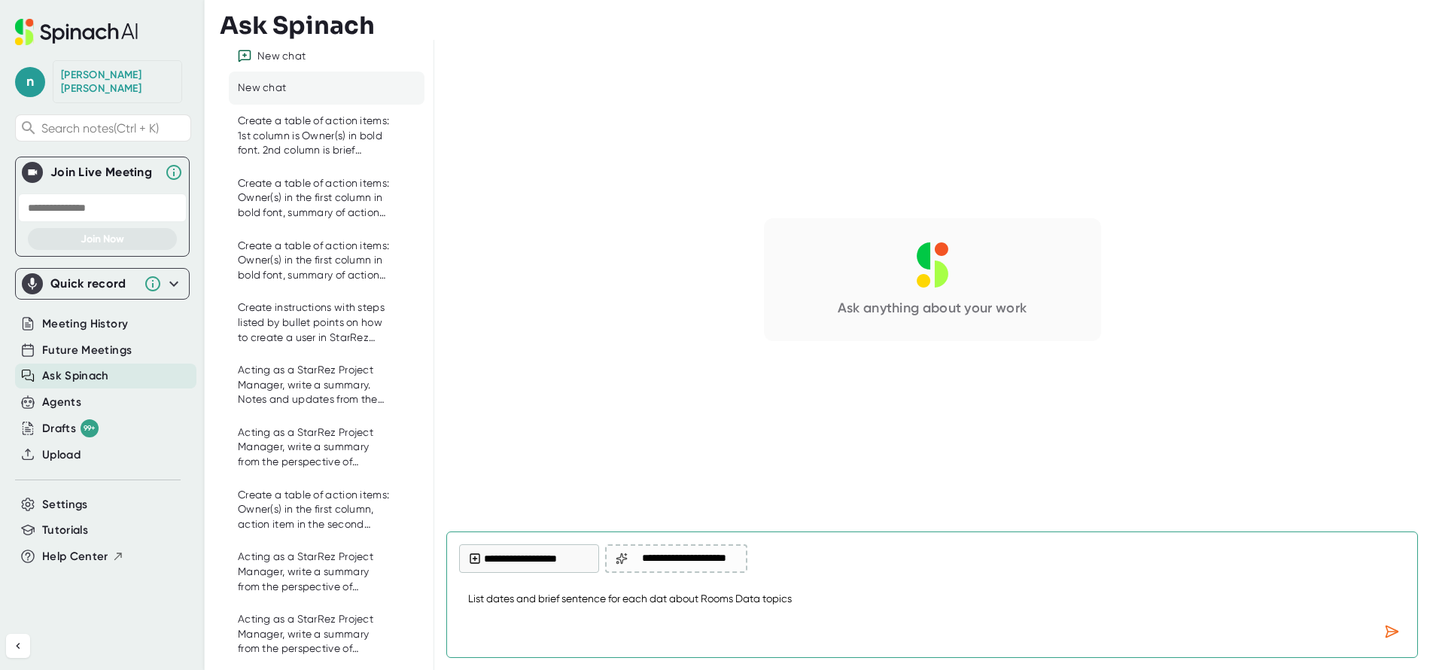
type textarea "List dates and brief sentence for each date about Rooms Data topics"
type textarea "x"
type textarea "List dates and brief sentence for each date about Rooms Data topics"
type textarea "x"
type textarea "List dates and brief sentence for each date w about Rooms Data topics"
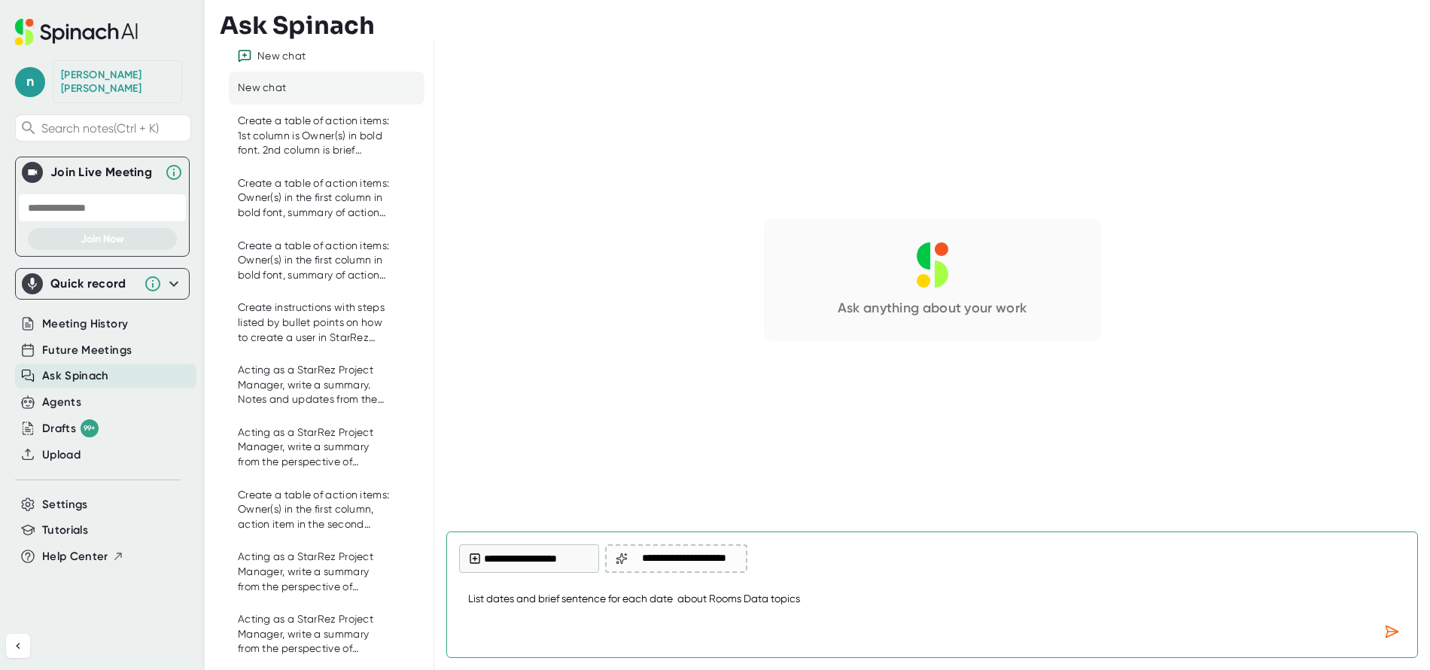
type textarea "x"
type textarea "List dates and brief sentence for each date wh about Rooms Data topics"
type textarea "x"
type textarea "List dates and brief sentence for each date whe about Rooms Data topics"
type textarea "x"
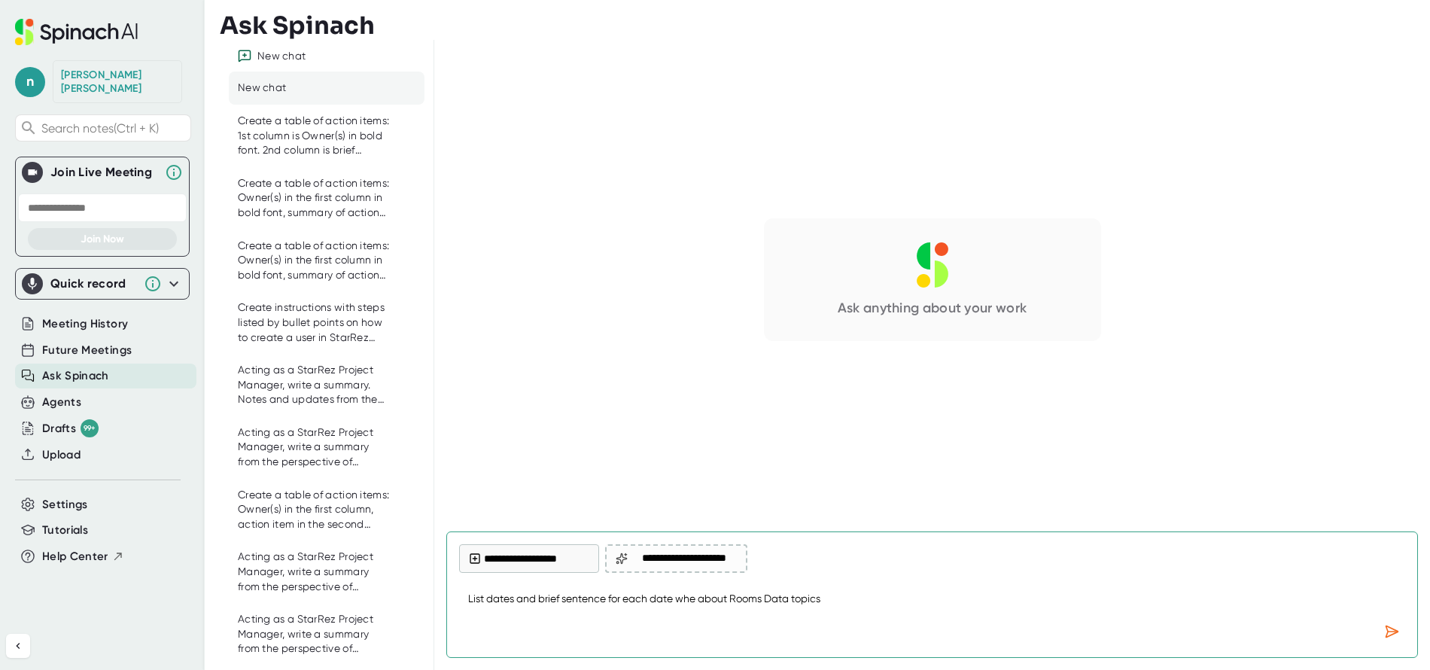
type textarea "List dates and brief sentence for each date when about Rooms Data topics"
type textarea "x"
type textarea "List dates and brief sentence for each date when about Rooms Data topics"
type textarea "x"
type textarea "List dates and brief sentence for each date when t about Rooms Data topics"
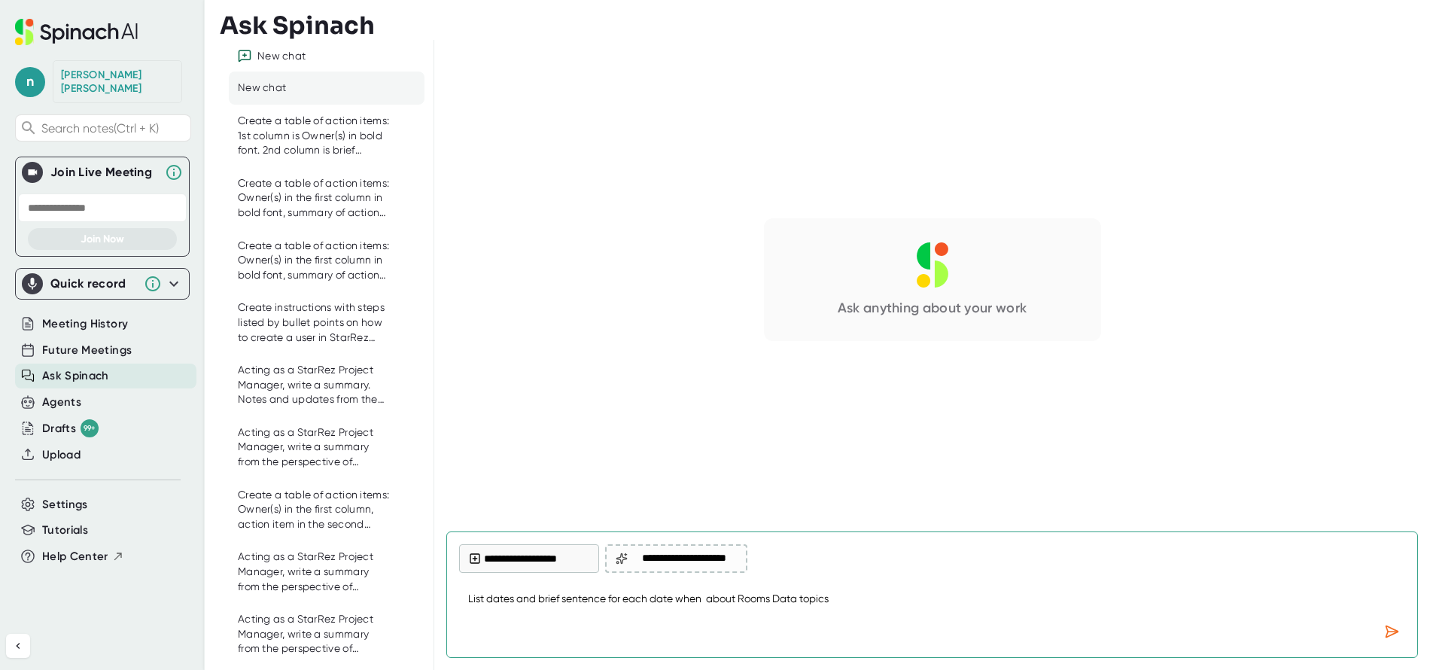
type textarea "x"
type textarea "List dates and brief sentence for each date when th about Rooms Data topics"
type textarea "x"
type textarea "List dates and brief sentence for each date when the about Rooms Data topics"
type textarea "x"
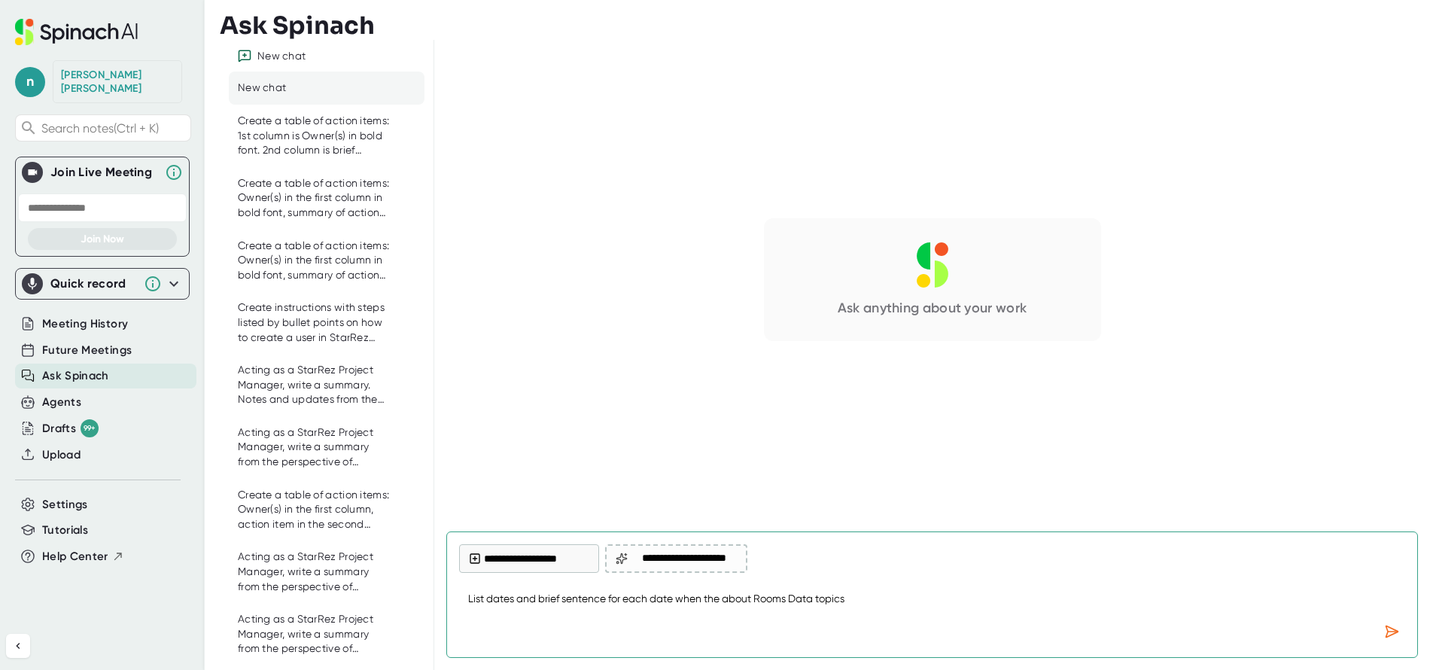
type textarea "List dates and brief sentence for each date when the about Rooms Data topics"
type textarea "x"
type textarea "List dates and brief sentence for each date when the t about Rooms Data topics"
type textarea "x"
type textarea "List dates and brief sentence for each date when the te about Rooms Data topics"
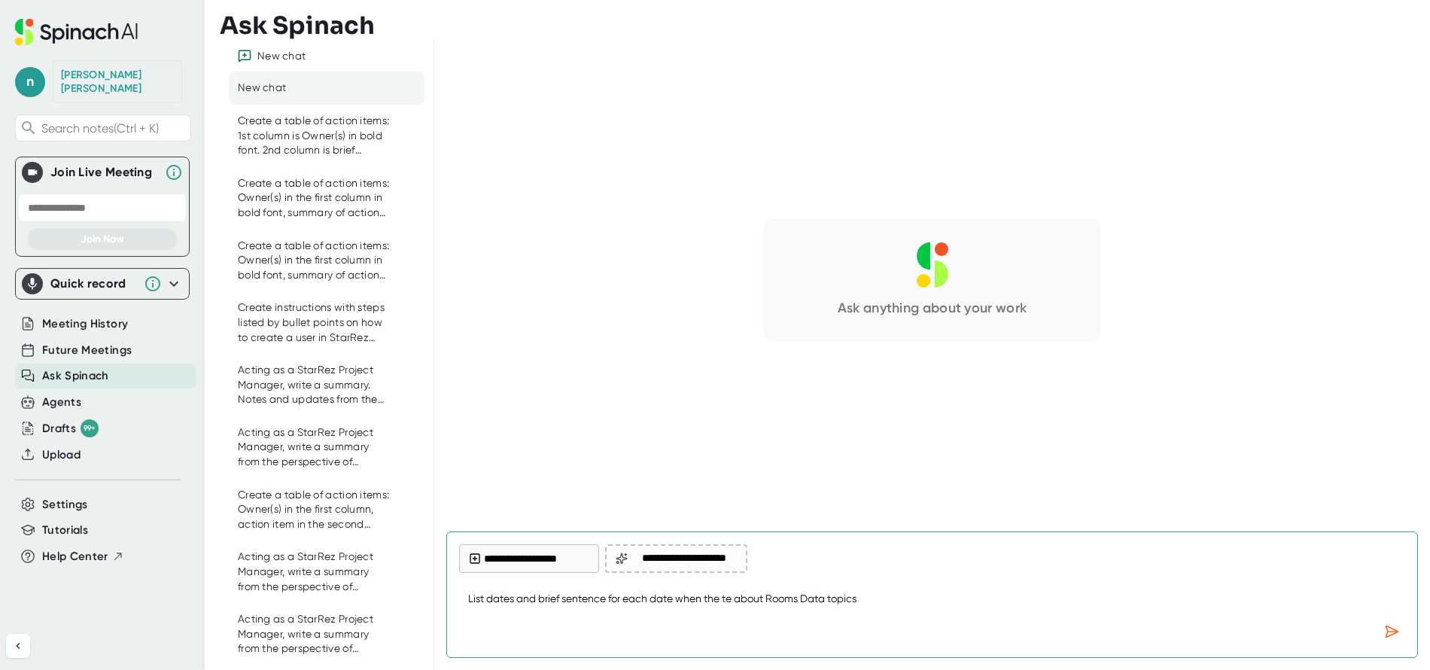
type textarea "x"
type textarea "List dates and brief sentence for each date when the tea about Rooms Data topics"
type textarea "x"
type textarea "List dates and brief sentence for each date when the team about Rooms Data topi…"
type textarea "x"
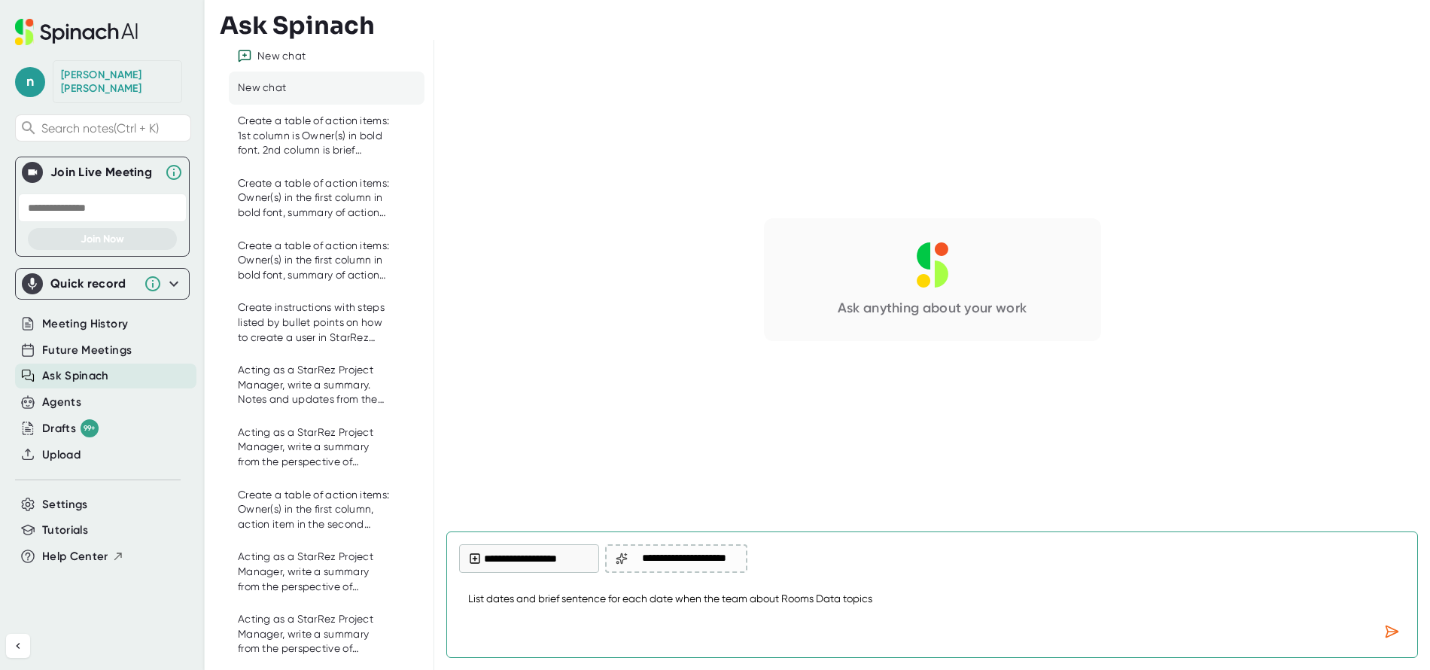
type textarea "List dates and brief sentence for each date when the team about Rooms Data topi…"
type textarea "x"
type textarea "List dates and brief sentence for each date when the team d about Rooms Data to…"
type textarea "x"
type textarea "List dates and brief sentence for each date when the team di about Rooms Data t…"
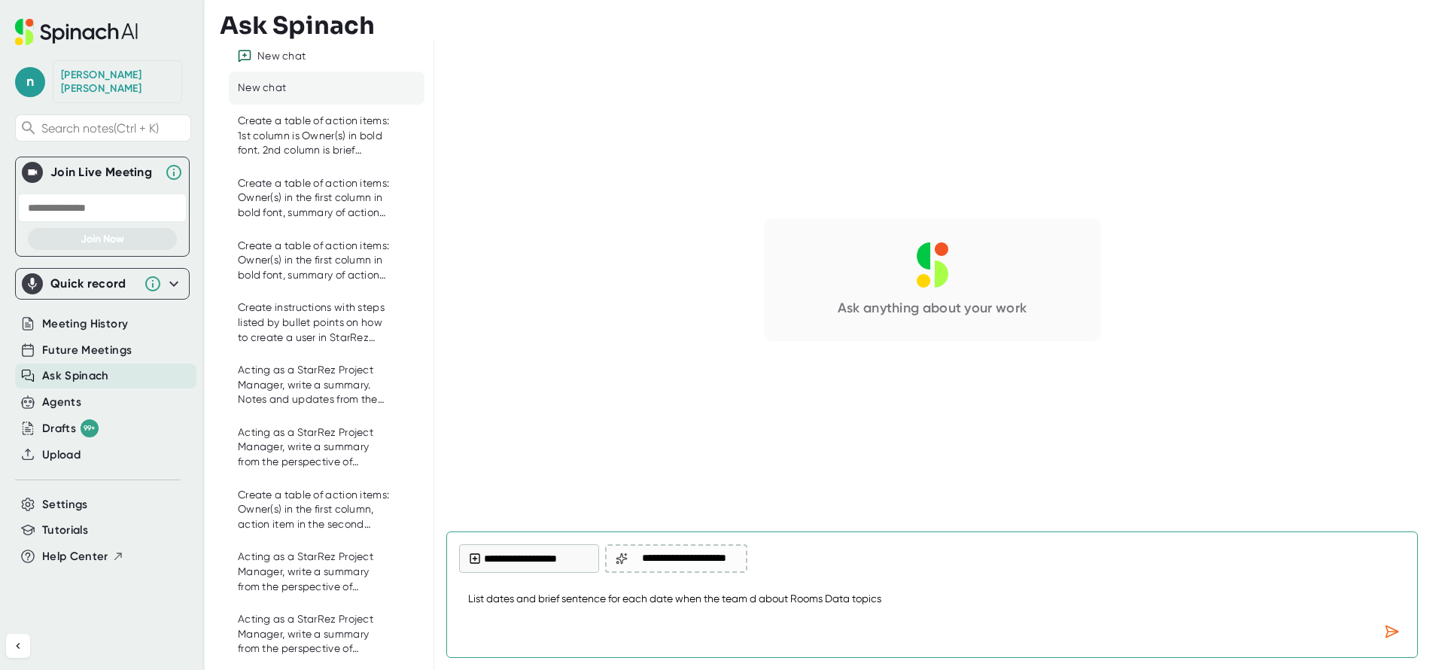
type textarea "x"
type textarea "List dates and brief sentence for each date when the team dis about Rooms Data …"
type textarea "x"
type textarea "List dates and brief sentence for each date when the team disc about Rooms Data…"
type textarea "x"
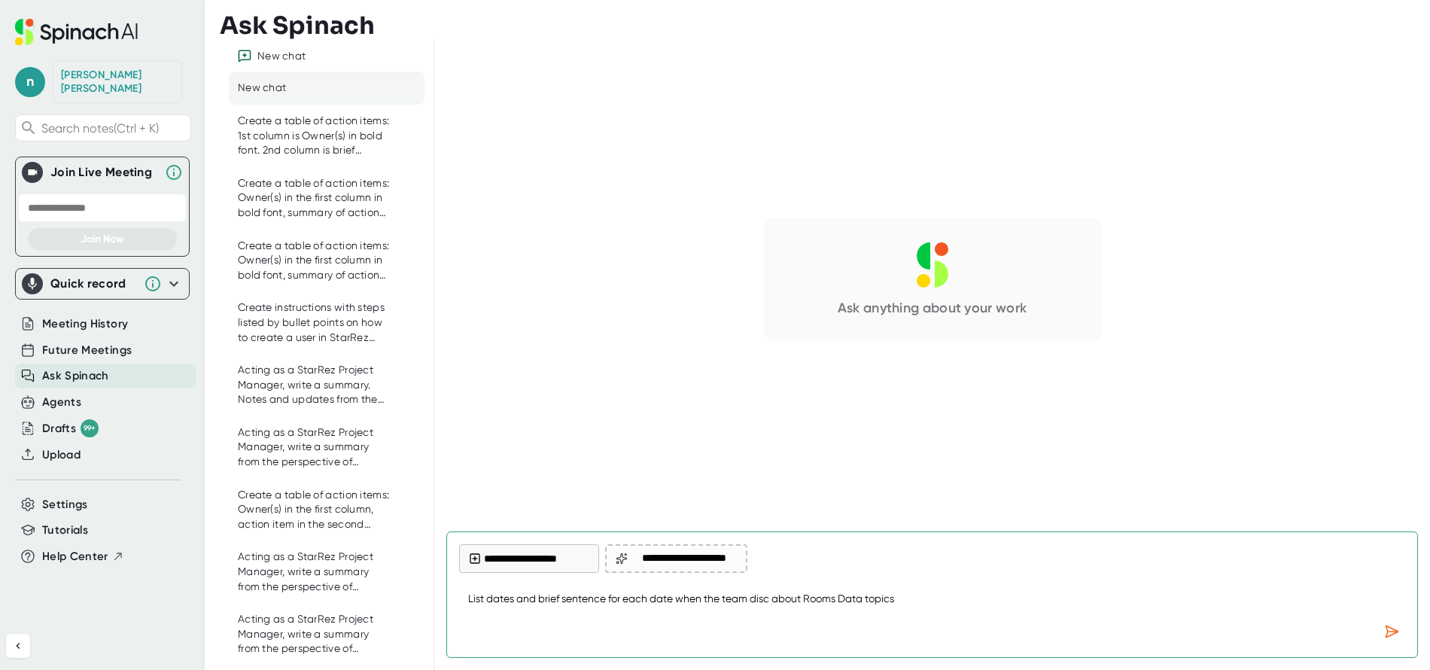
type textarea "List dates and brief sentence for each date when the team discu about Rooms Dat…"
type textarea "x"
type textarea "List dates and brief sentence for each date when the team discus about Rooms Da…"
type textarea "x"
type textarea "List dates and brief sentence for each date when the team discuss about Rooms D…"
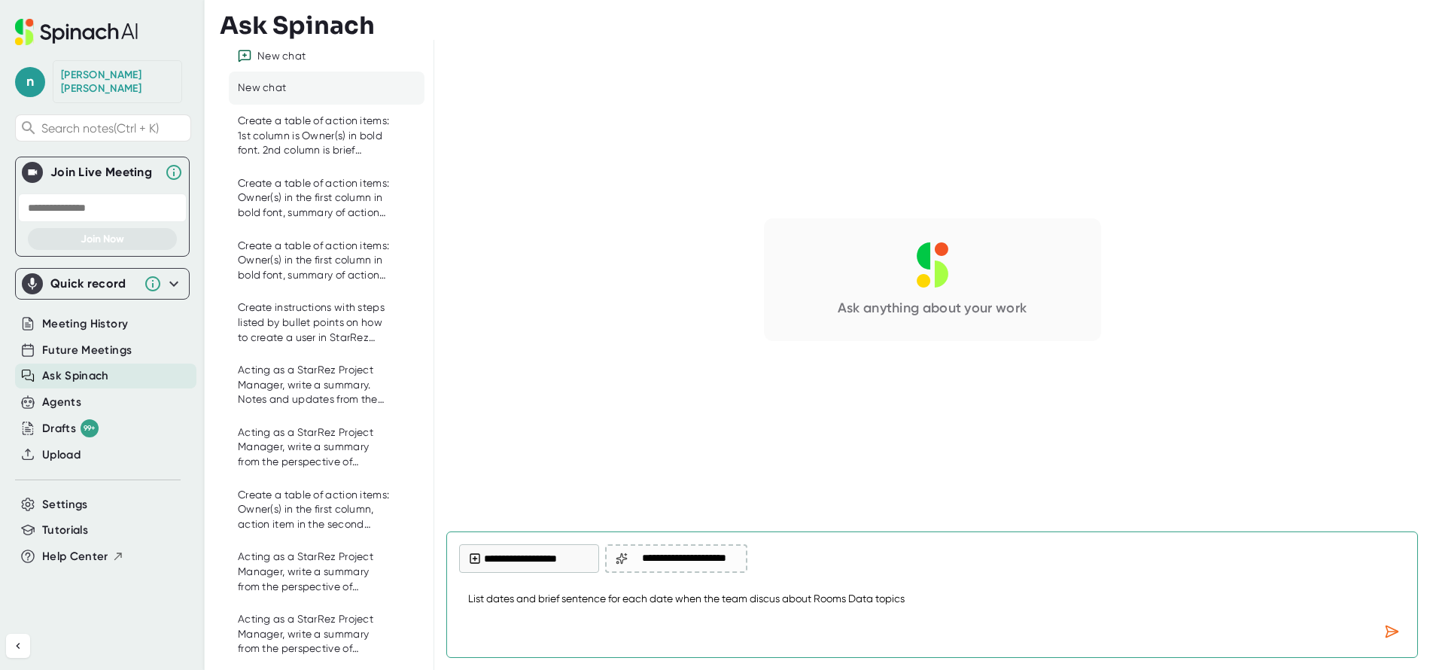
type textarea "x"
type textarea "List dates and brief sentence for each date when the team discusse about Rooms …"
type textarea "x"
click at [547, 553] on button "**********" at bounding box center [529, 558] width 140 height 29
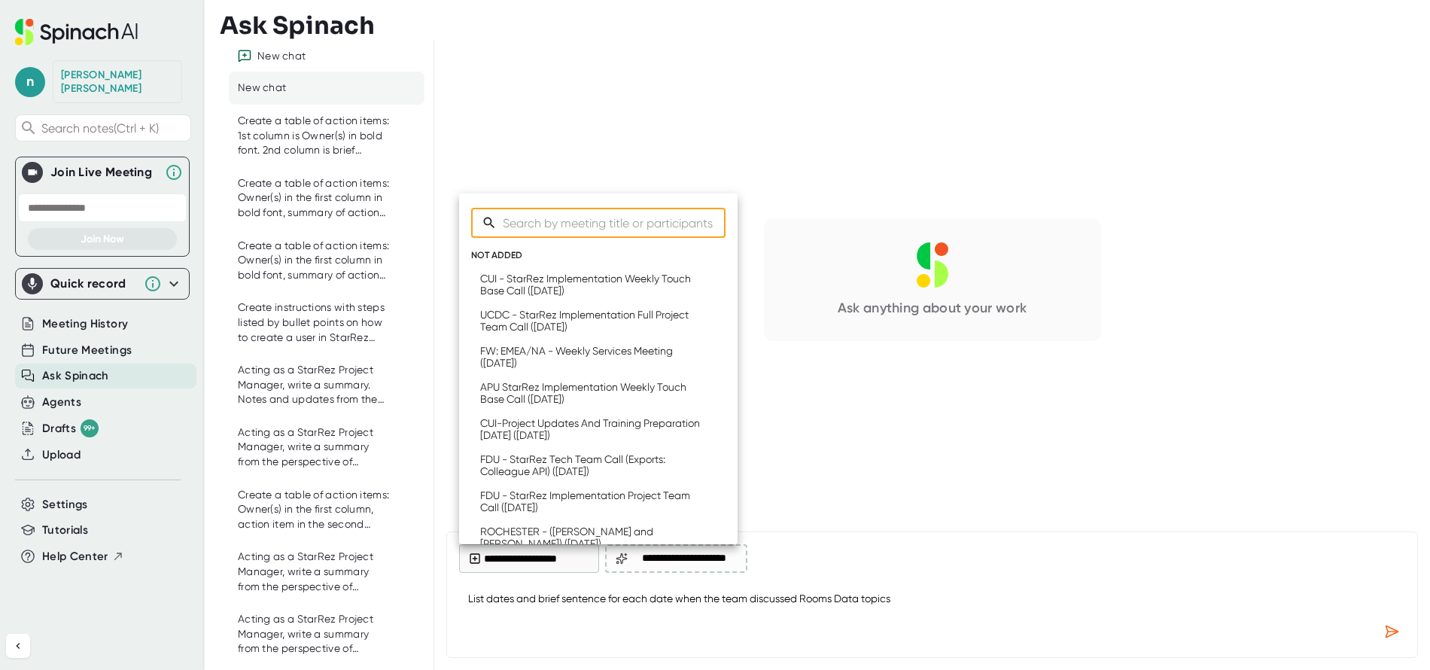
click at [510, 227] on input "Search meetings" at bounding box center [614, 223] width 223 height 30
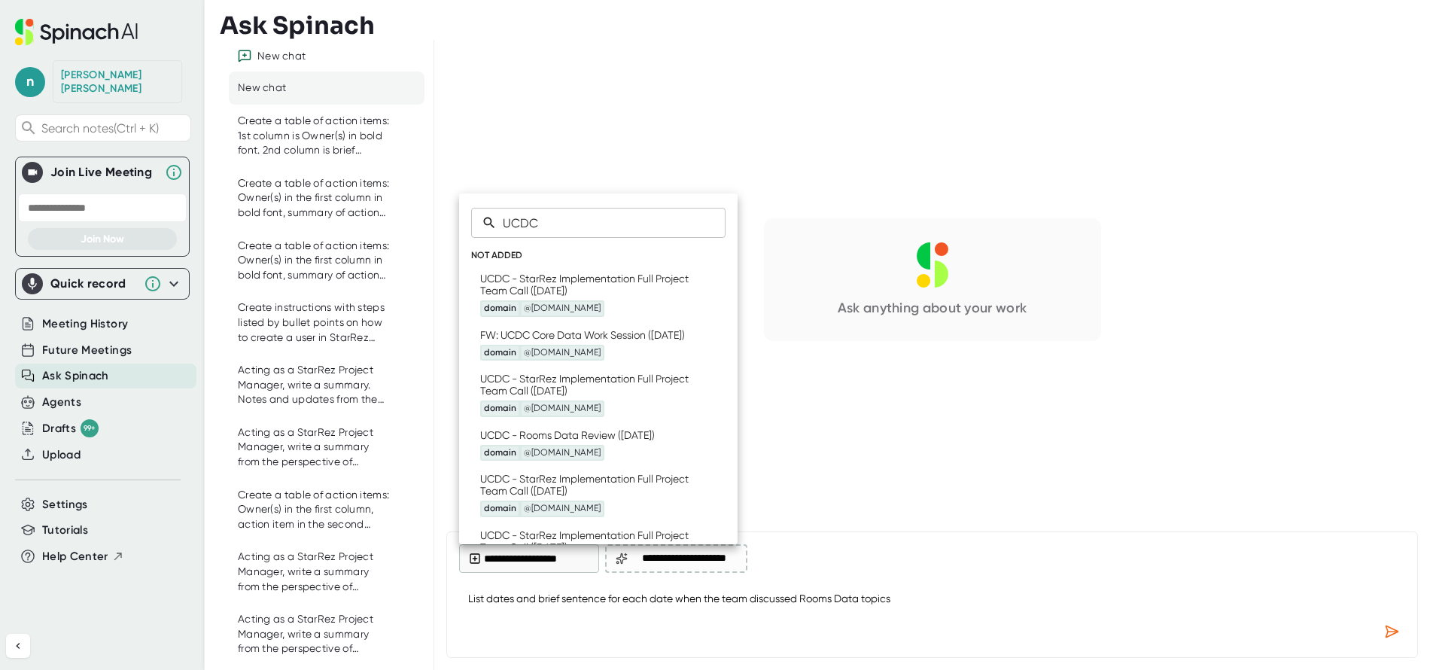
click at [591, 282] on div "UCDC - StarRez Implementation Full Project Team Call ([DATE]) domain @[DOMAIN_N…" at bounding box center [590, 295] width 221 height 44
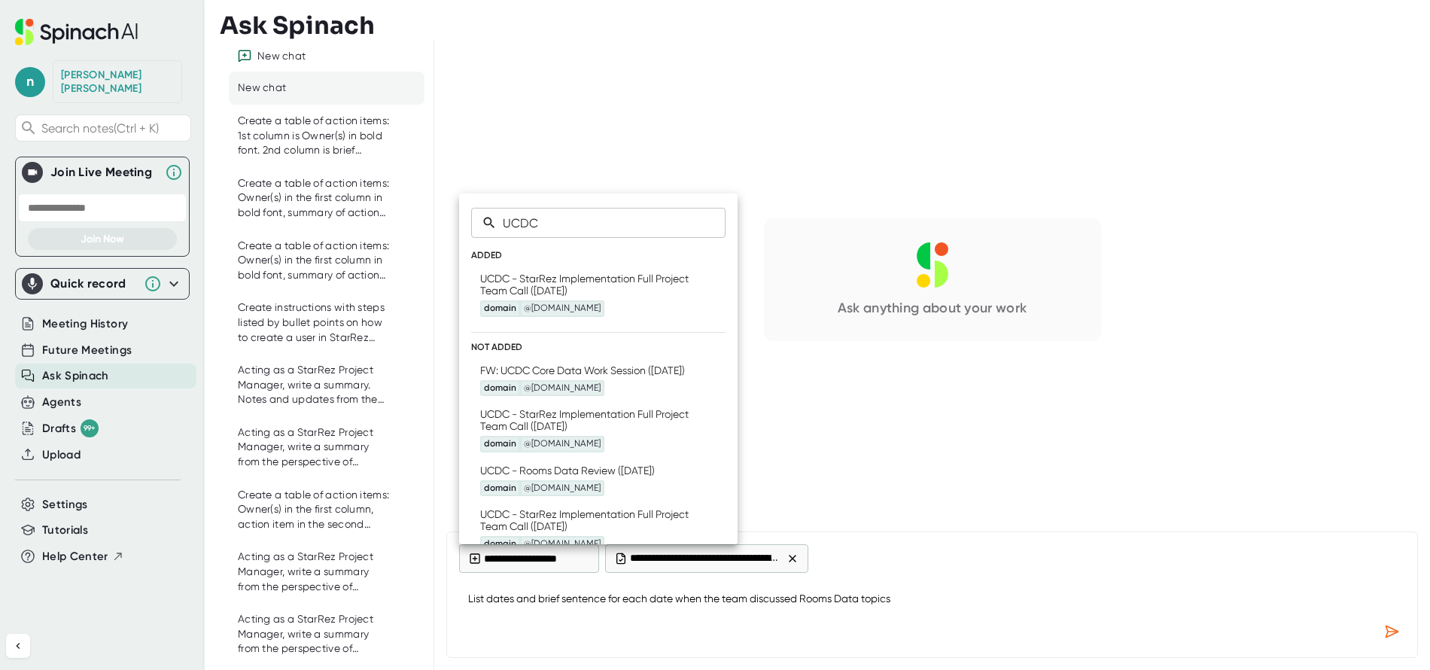
click at [589, 378] on div "FW: UCDC Core Data Work Session ([DATE]) domain @[DOMAIN_NAME]" at bounding box center [582, 380] width 205 height 32
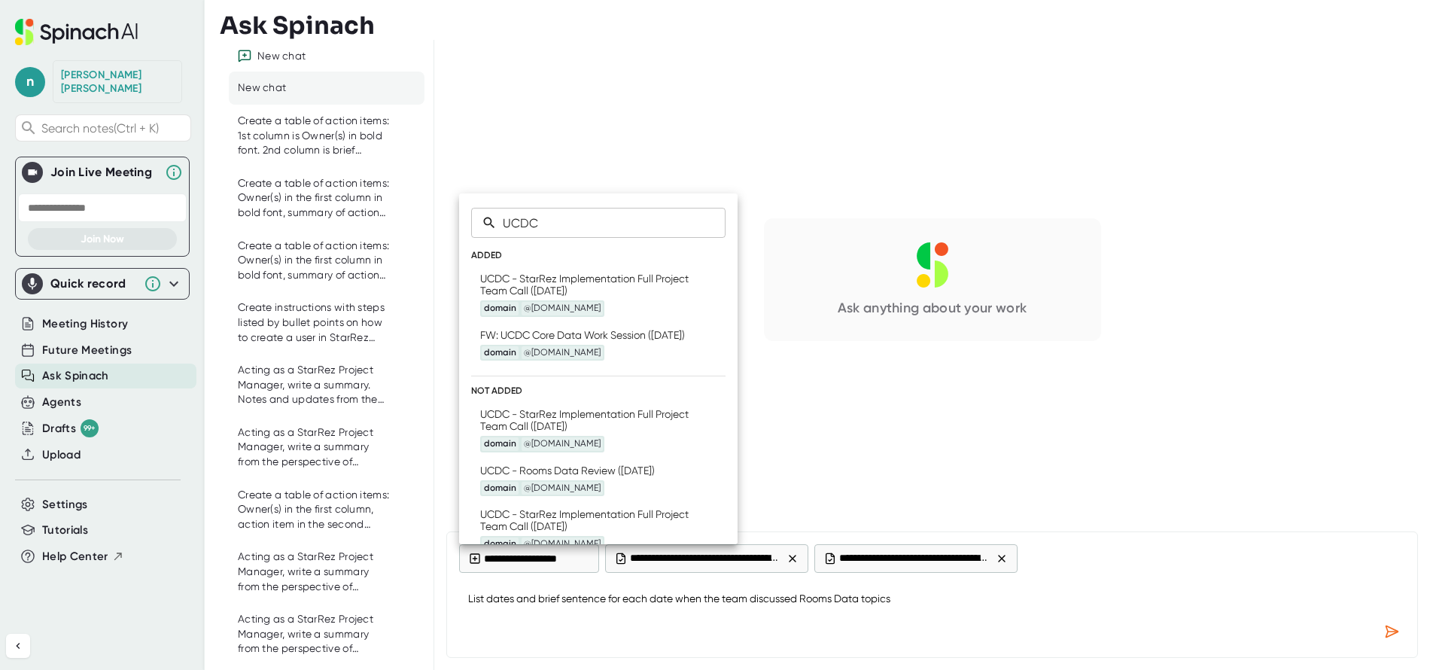
click at [571, 428] on div "UCDC - StarRez Implementation Full Project Team Call ([DATE]) domain @[DOMAIN_N…" at bounding box center [590, 430] width 221 height 44
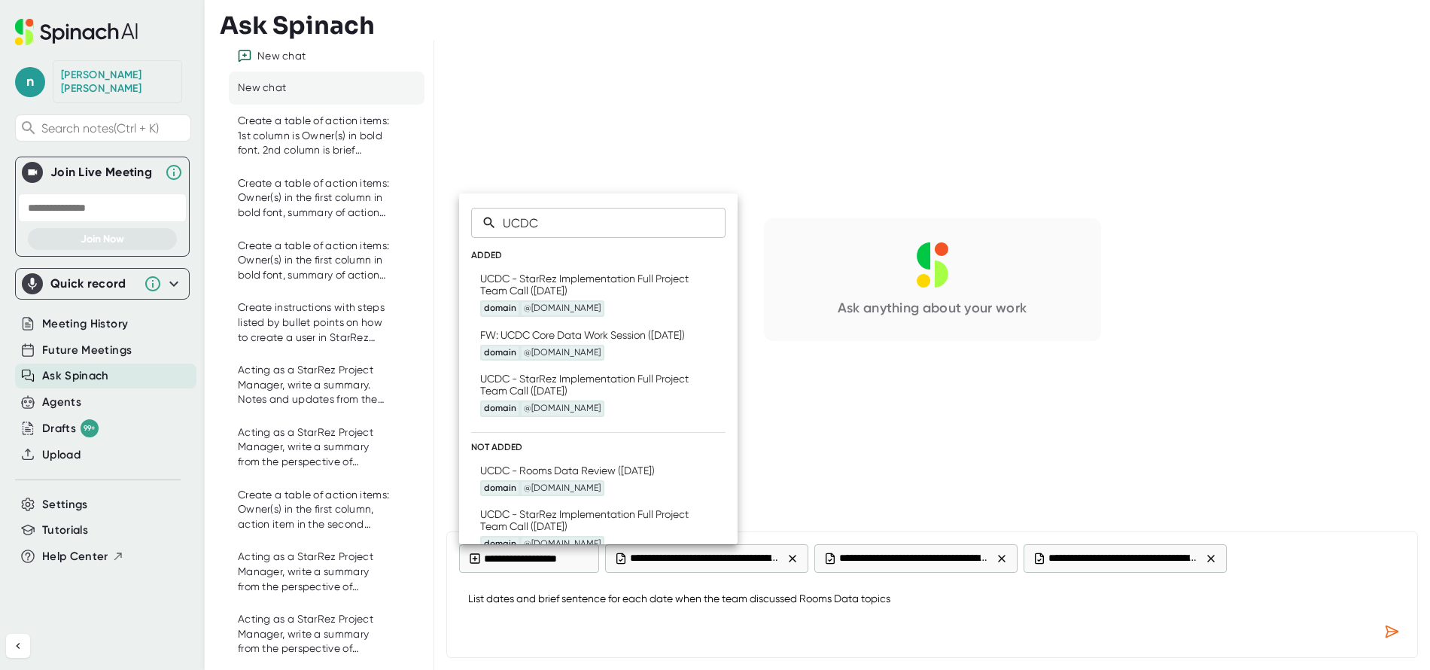
click at [538, 482] on div "UCDC - Rooms Data Review ([DATE]) domain @[DOMAIN_NAME]" at bounding box center [567, 481] width 175 height 32
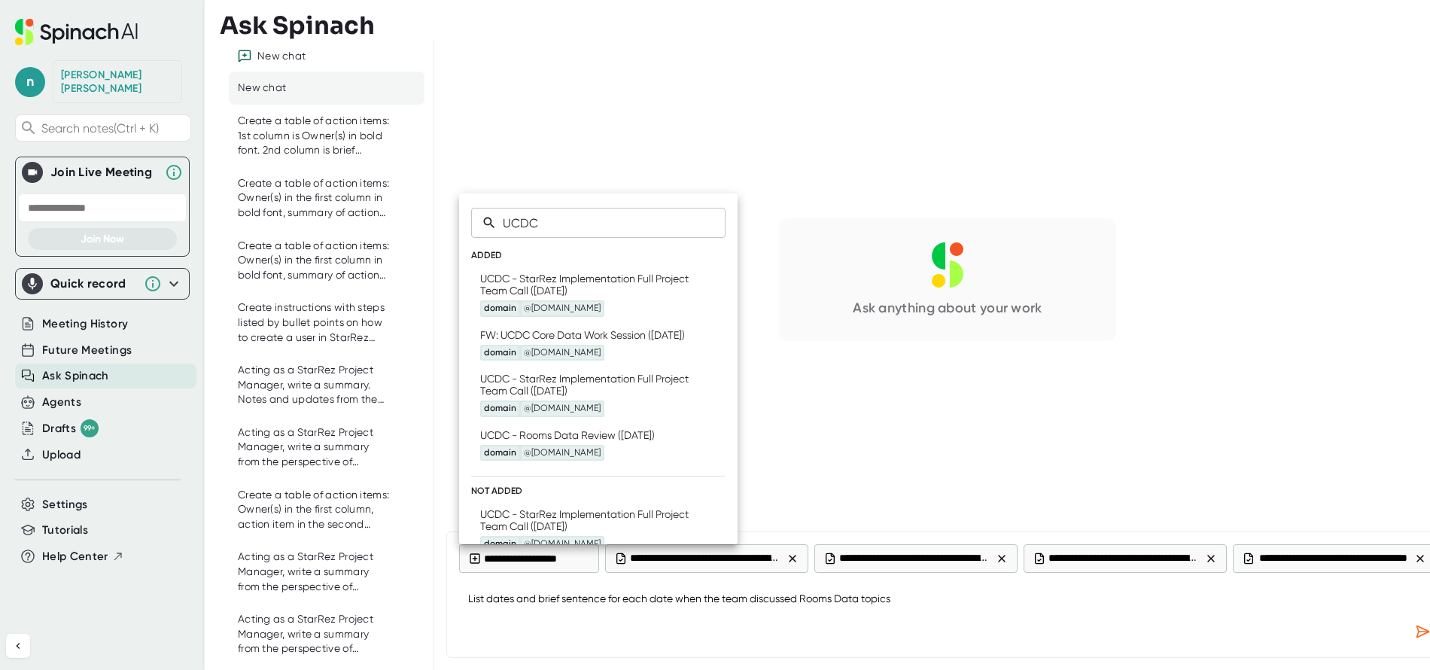
click at [531, 519] on li "UCDC - StarRez Implementation Full Project Team Call ([DATE]) domain @[DOMAIN_N…" at bounding box center [598, 530] width 254 height 56
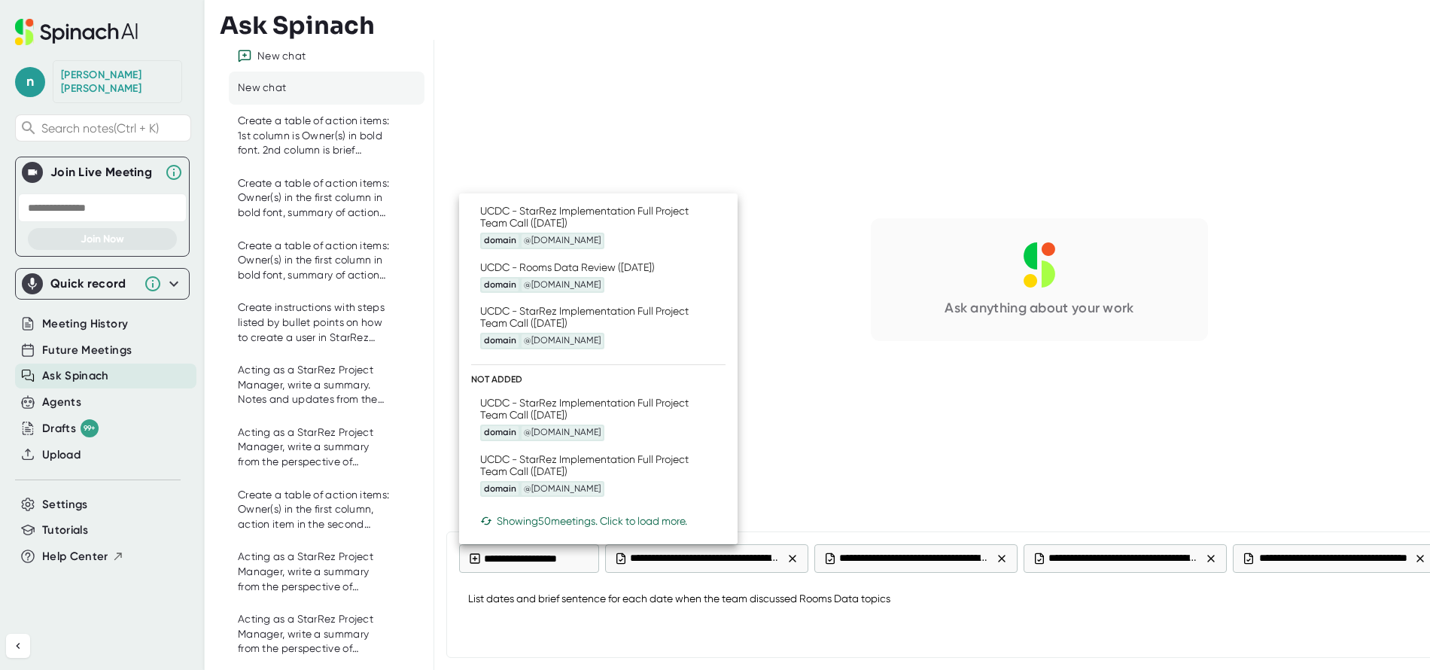
scroll to position [181, 0]
click at [535, 397] on div "UCDC - StarRez Implementation Full Project Team Call ([DATE]) domain @[DOMAIN_N…" at bounding box center [590, 418] width 221 height 44
click at [523, 463] on div "UCDC - StarRez Implementation Full Project Team Call ([DATE]) domain @[DOMAIN_N…" at bounding box center [590, 474] width 221 height 44
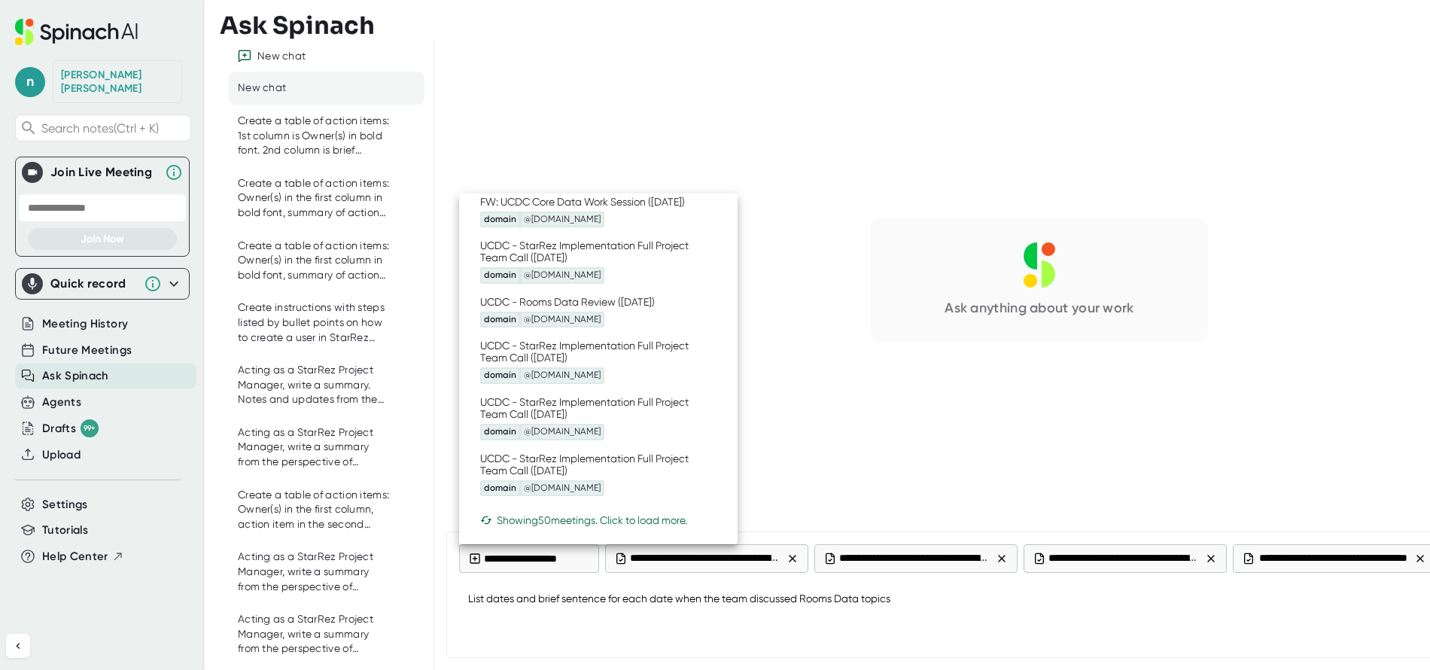
scroll to position [145, 0]
click at [563, 518] on div "Showing 50 meetings. Click to load more." at bounding box center [598, 520] width 236 height 12
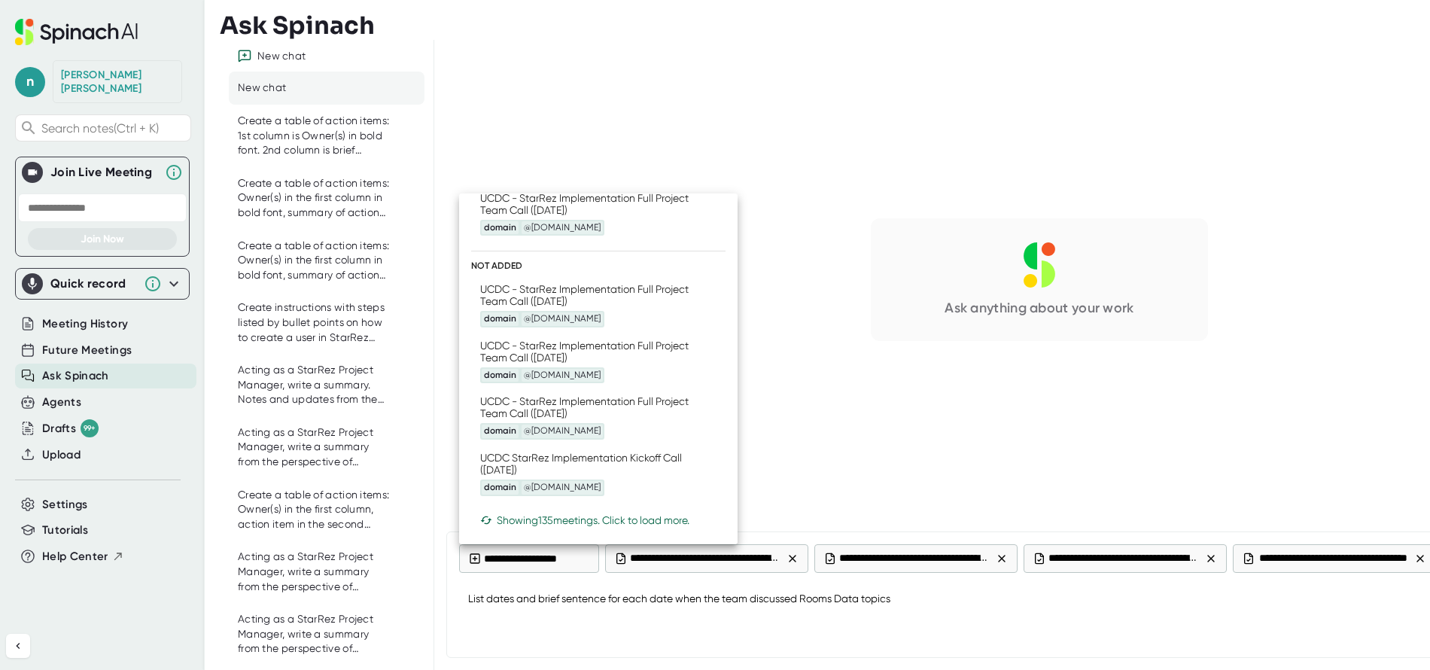
scroll to position [406, 0]
click at [551, 288] on div "UCDC - StarRez Implementation Full Project Team Call ([DATE]) domain @[DOMAIN_N…" at bounding box center [590, 305] width 221 height 44
click at [532, 346] on div "UCDC - StarRez Implementation Full Project Team Call ([DATE]) domain @[DOMAIN_N…" at bounding box center [590, 362] width 221 height 44
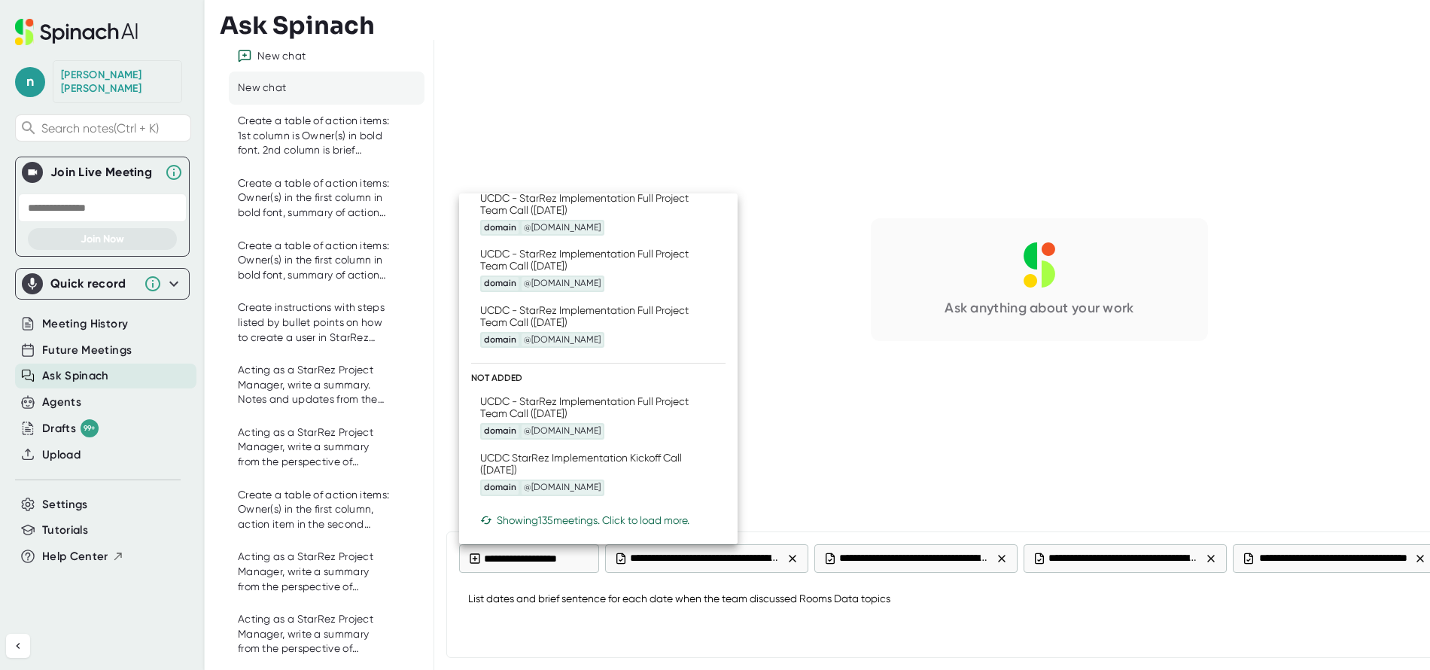
click at [533, 411] on div "UCDC - StarRez Implementation Full Project Team Call ([DATE]) domain @[DOMAIN_N…" at bounding box center [590, 417] width 221 height 44
click at [523, 455] on div "UCDC StarRez Implementation Kickoff Call ([DATE]) domain @[DOMAIN_NAME]" at bounding box center [590, 474] width 221 height 44
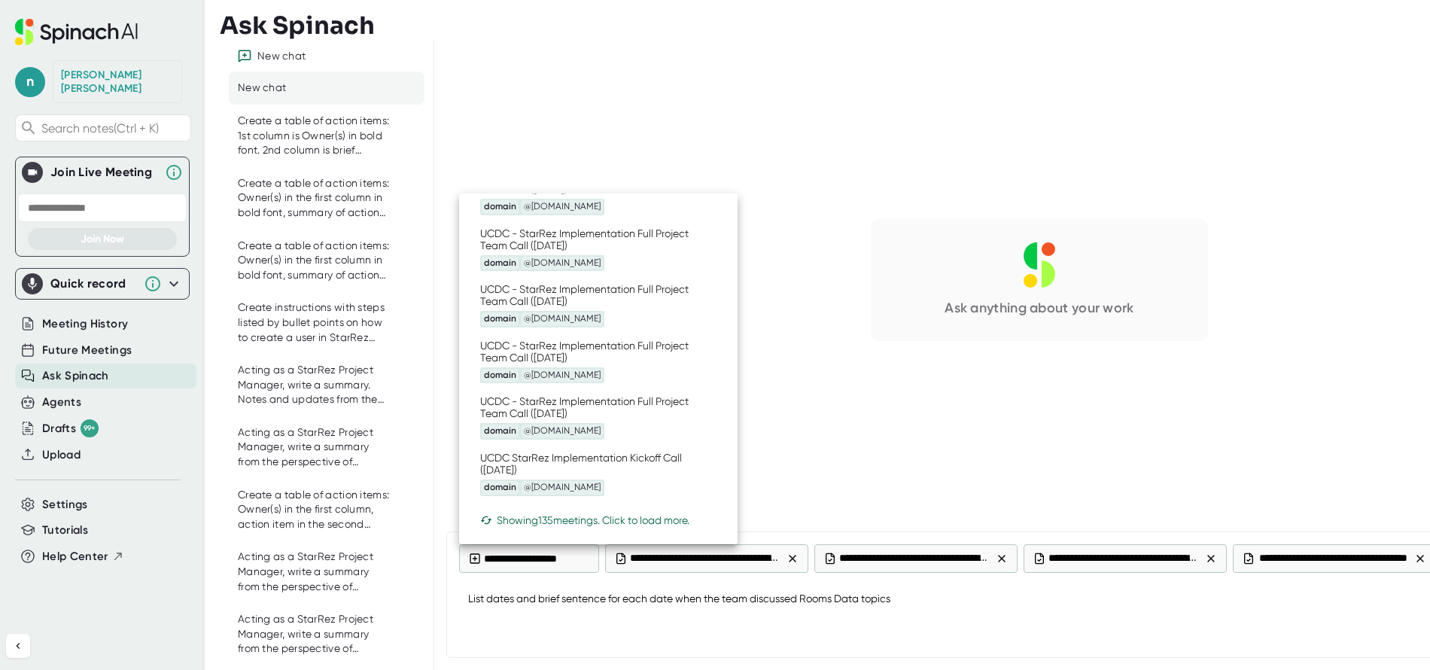
click at [904, 620] on div at bounding box center [715, 335] width 1430 height 670
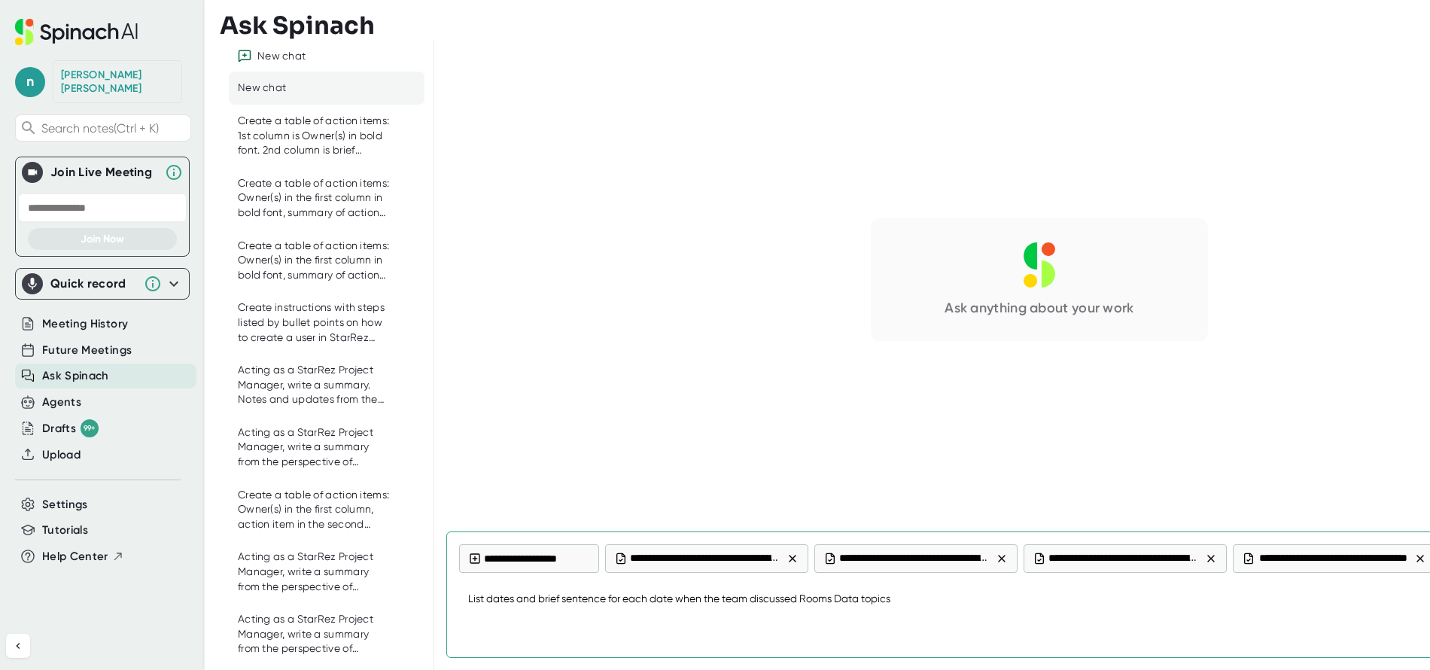
click at [946, 609] on textarea "List dates and brief sentence for each date when the team discussed Rooms Data …" at bounding box center [1039, 600] width 1161 height 36
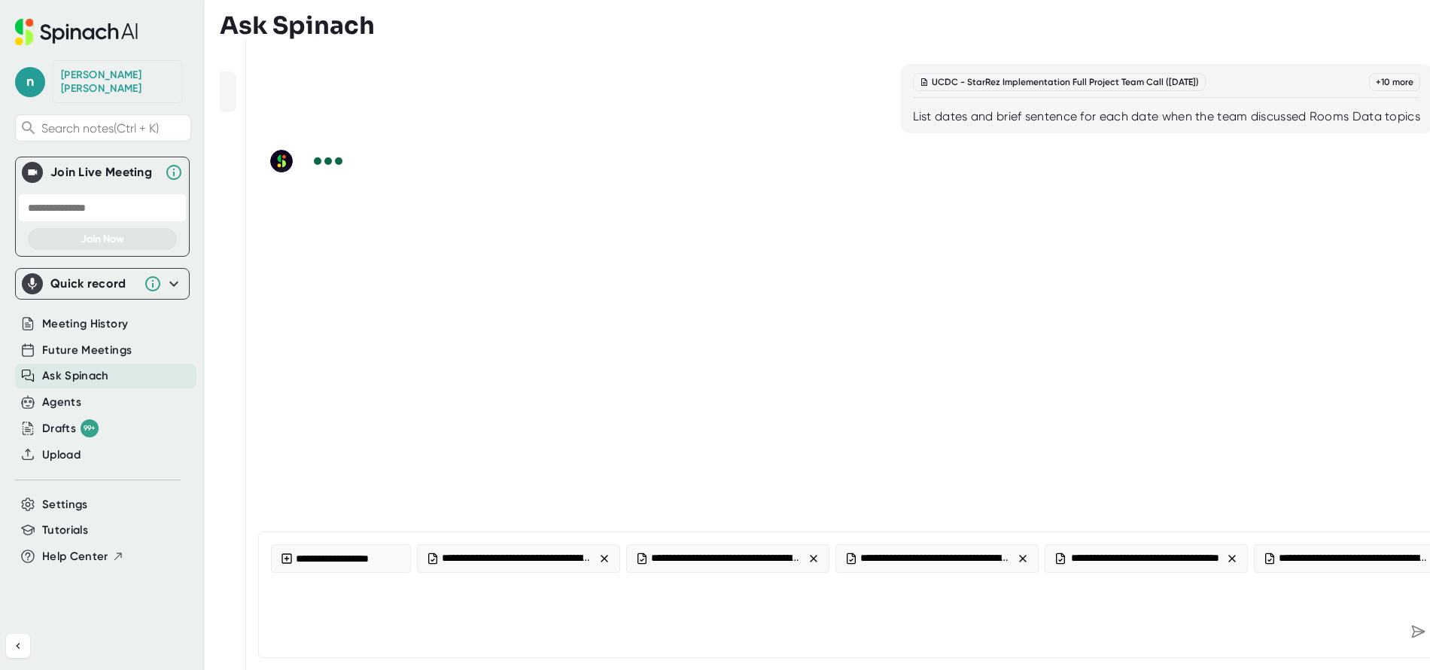
scroll to position [0, 190]
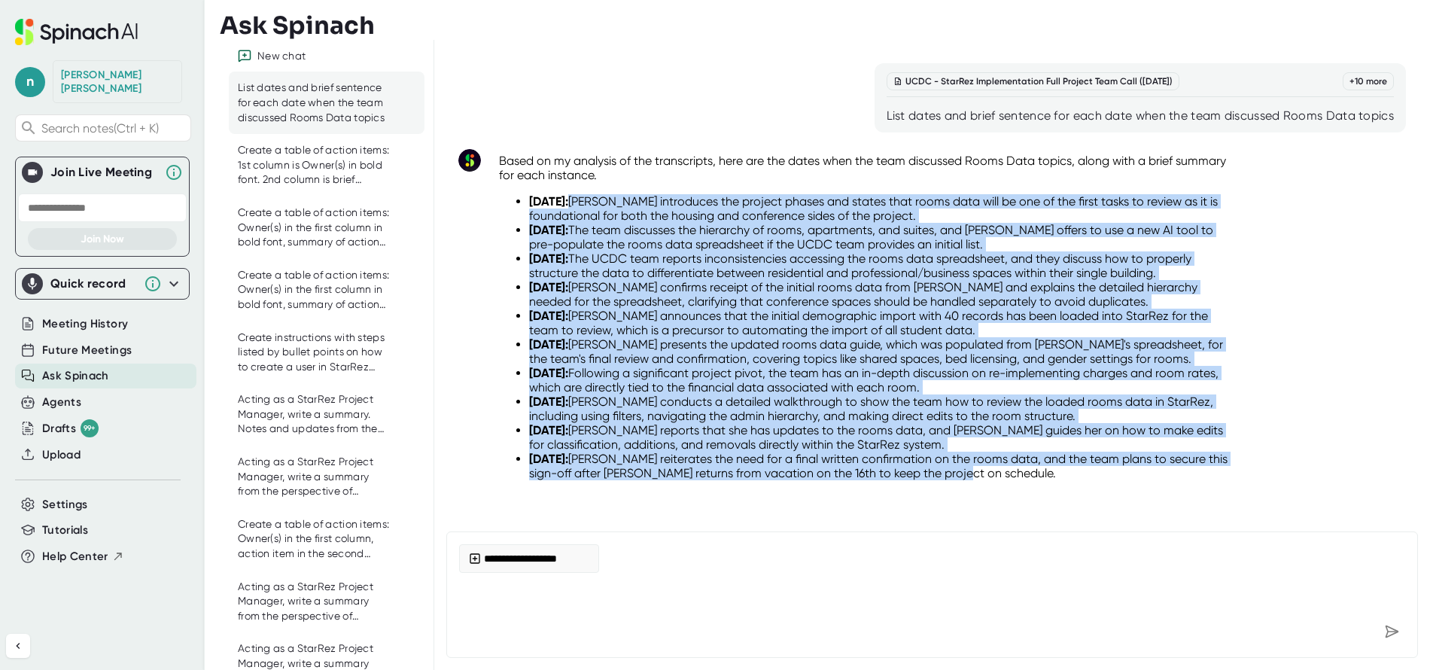
scroll to position [19, 0]
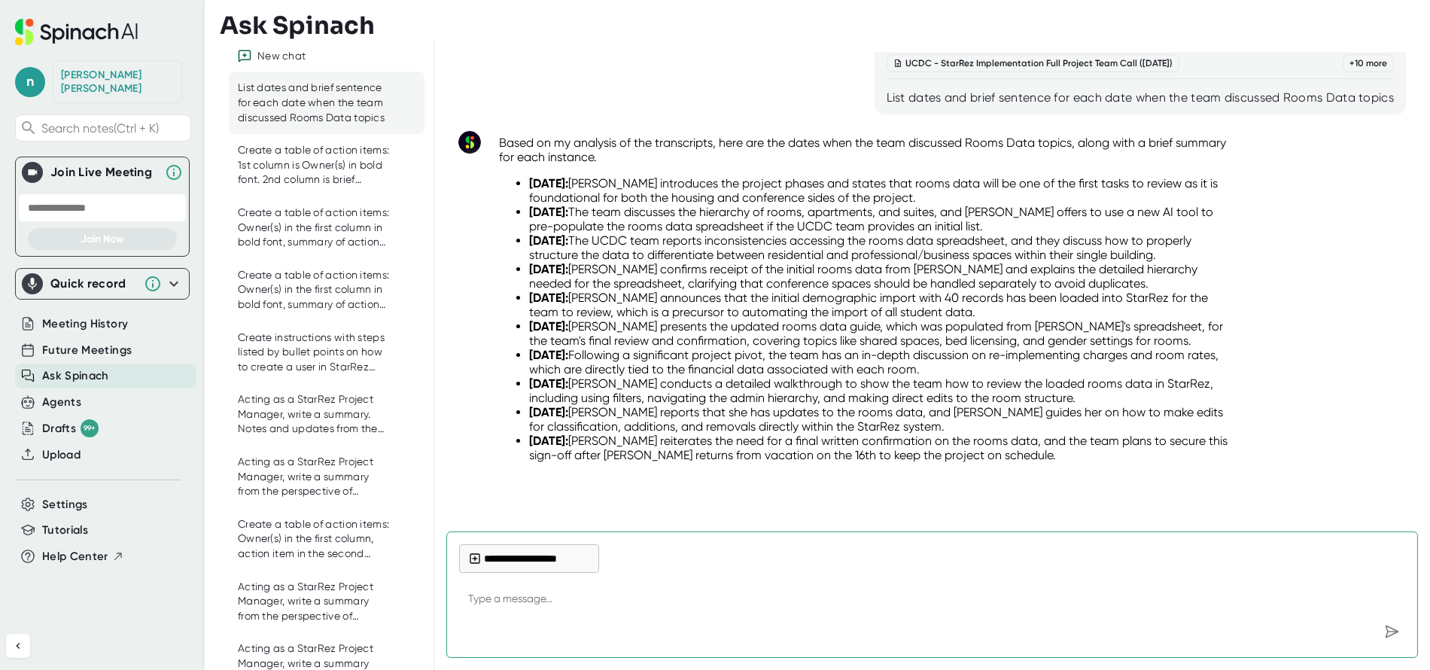
drag, startPoint x: 1034, startPoint y: 477, endPoint x: 699, endPoint y: 261, distance: 398.3
click at [506, 154] on div "Based on my analysis of the transcripts, here are the dates when the team discu…" at bounding box center [867, 305] width 736 height 339
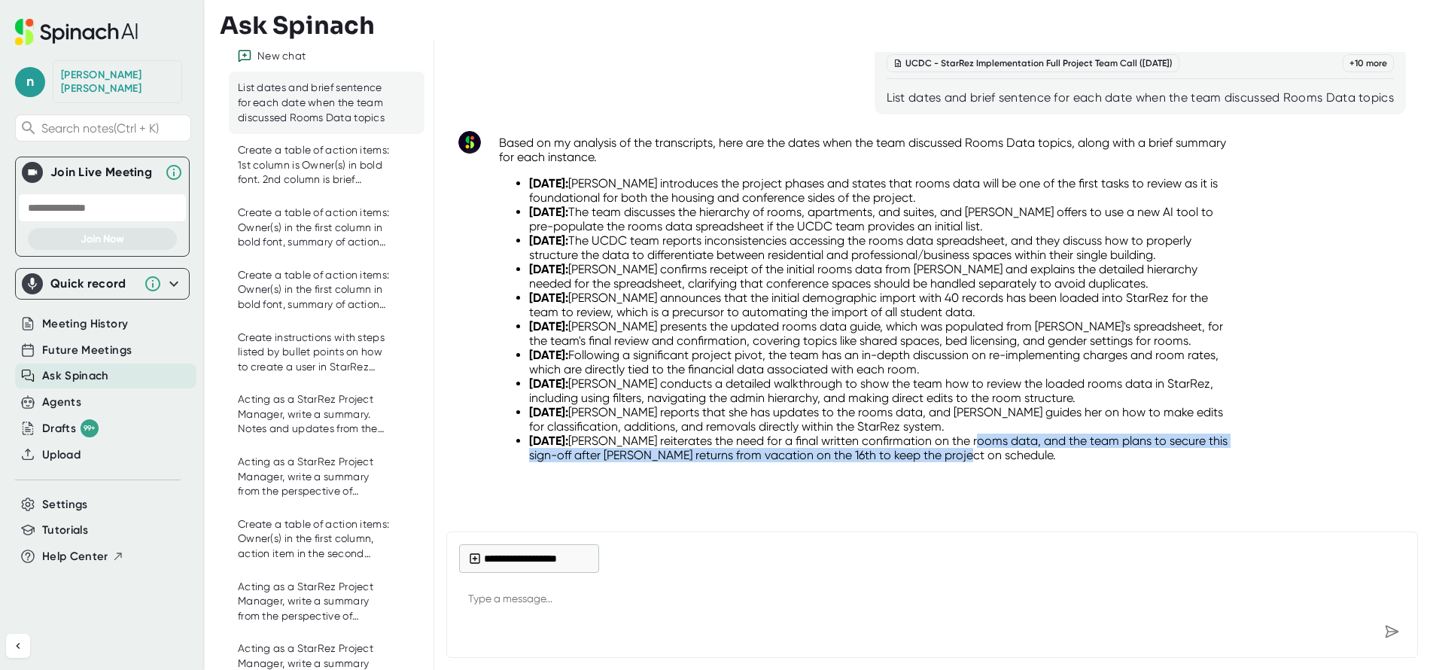
click at [1023, 448] on li "[DATE]: [PERSON_NAME] reiterates the need for a final written confirmation on t…" at bounding box center [881, 448] width 705 height 29
click at [1019, 455] on li "[DATE]: [PERSON_NAME] reiterates the need for a final written confirmation on t…" at bounding box center [881, 448] width 705 height 29
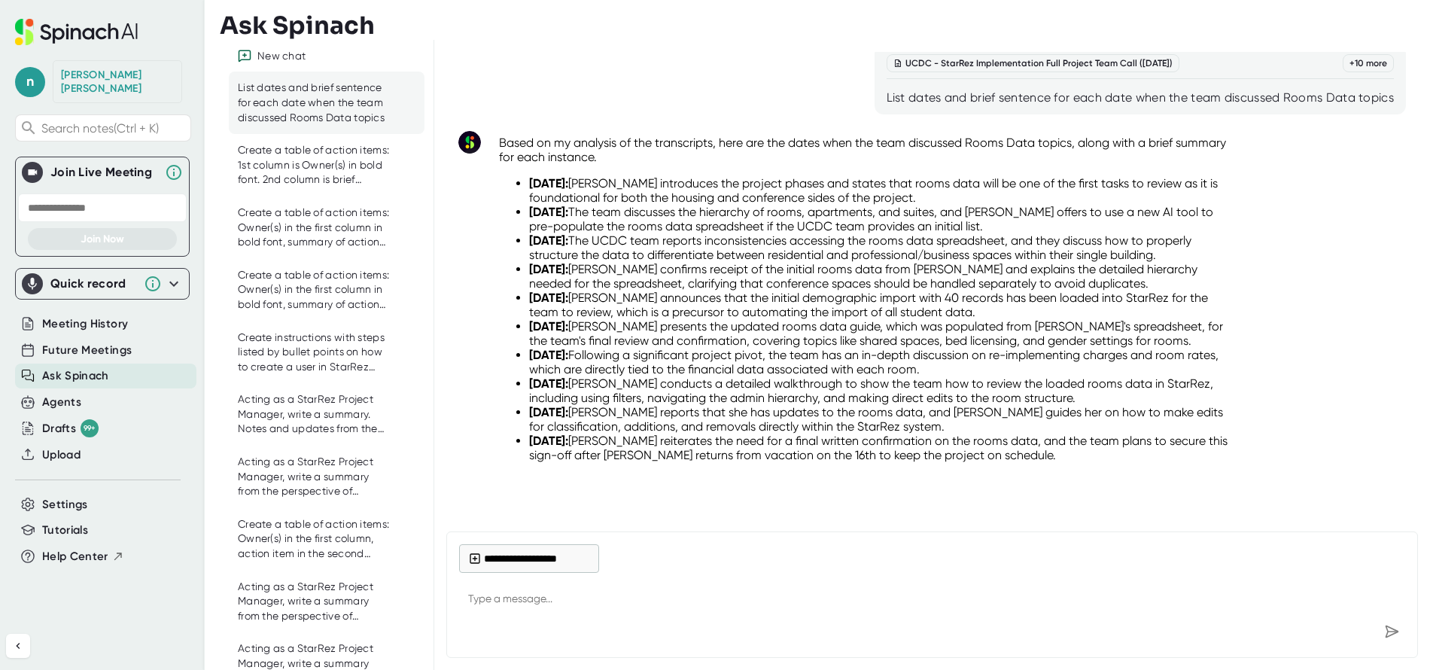
click at [1066, 593] on textarea at bounding box center [932, 600] width 946 height 36
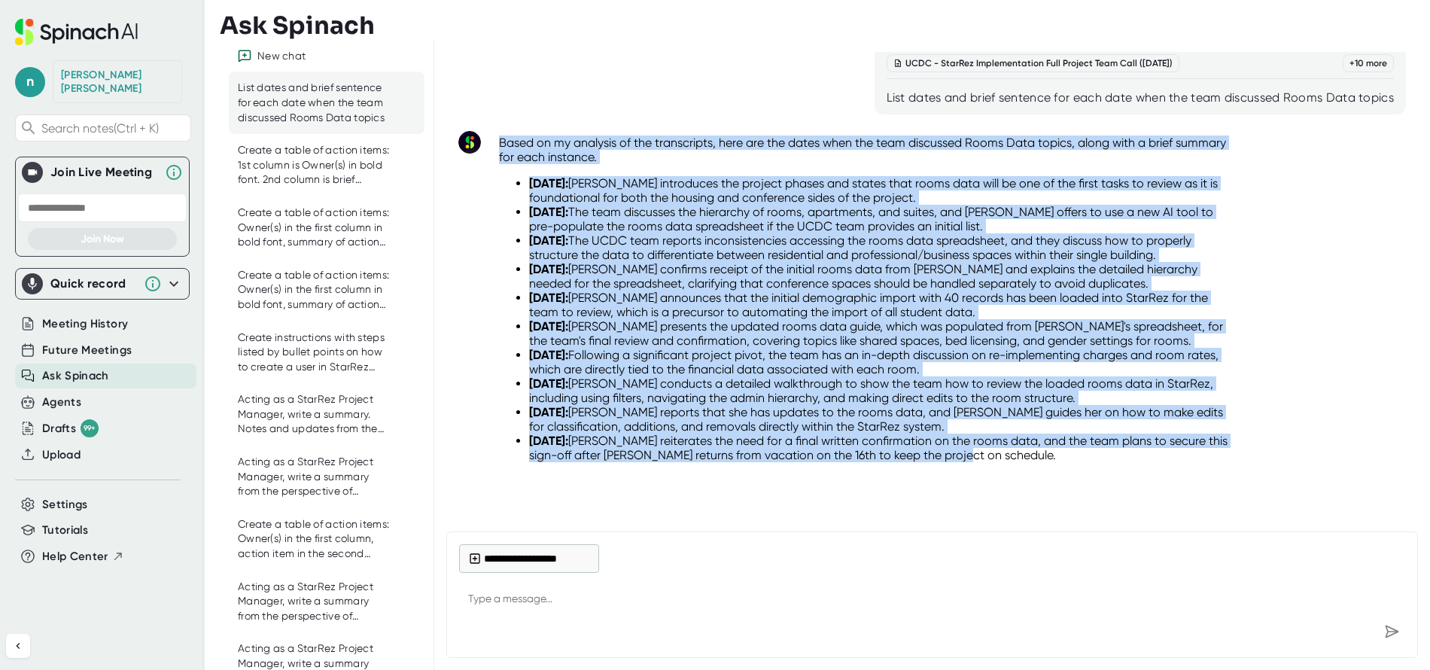
drag, startPoint x: 1022, startPoint y: 455, endPoint x: 495, endPoint y: 144, distance: 612.3
click at [495, 144] on div "Based on my analysis of the transcripts, here are the dates when the team discu…" at bounding box center [867, 304] width 760 height 357
copy div "Based on my analysis of the transcripts, here are the dates when the team discu…"
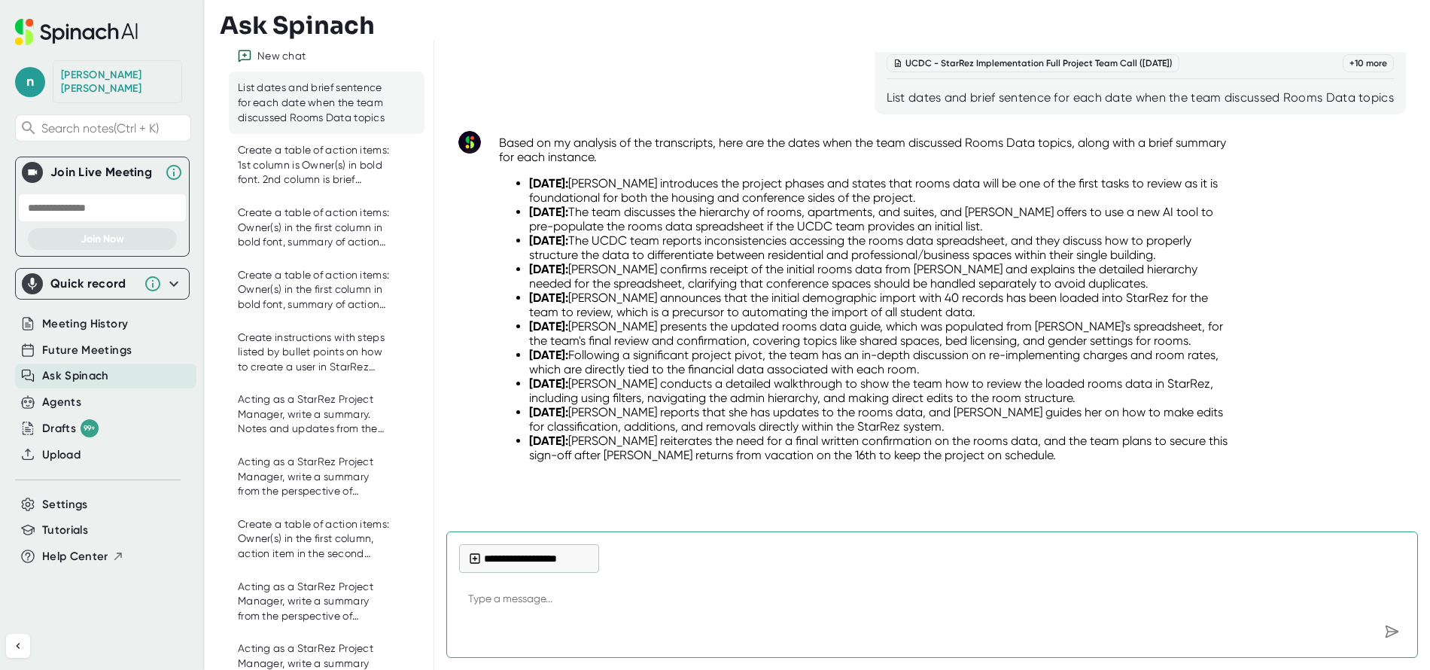
scroll to position [0, 0]
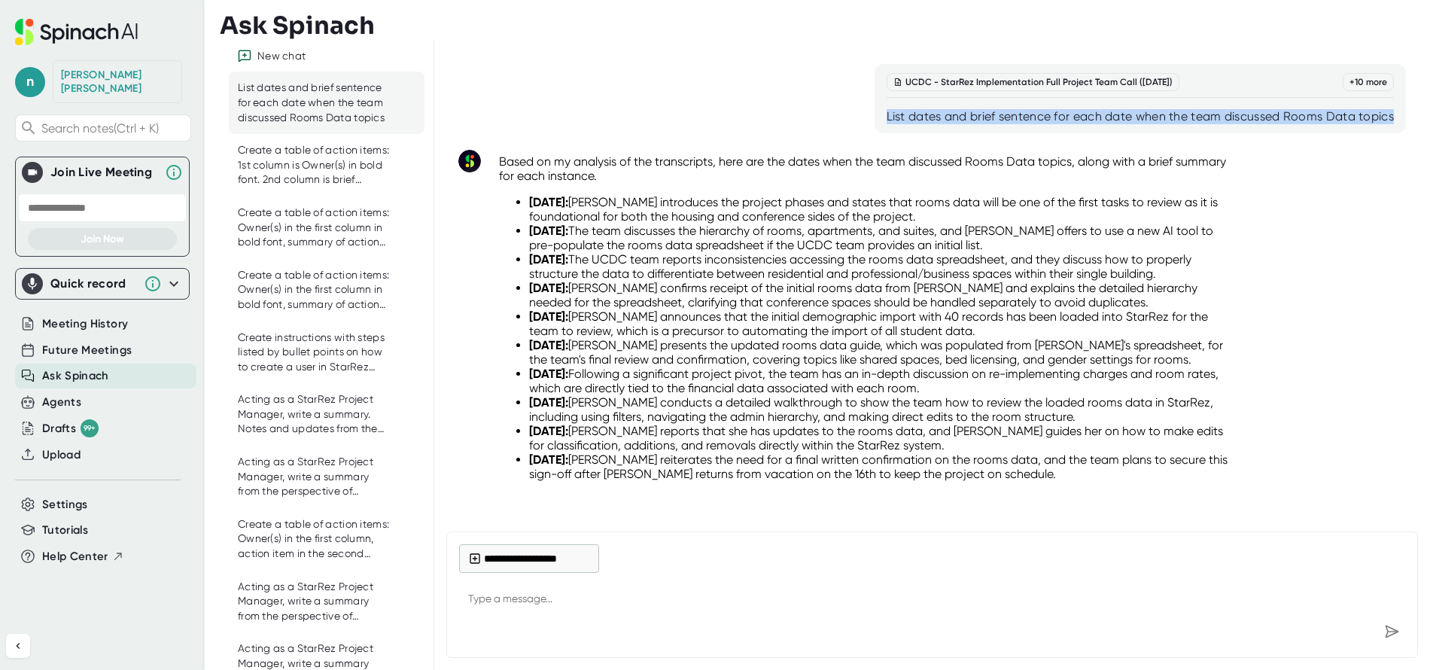
drag, startPoint x: 876, startPoint y: 117, endPoint x: 1394, endPoint y: 116, distance: 518.0
click at [1394, 116] on div "UCDC - StarRez Implementation Full Project Team Call ([DATE]) + 10 more List da…" at bounding box center [1141, 98] width 532 height 69
copy div "List dates and brief sentence for each date when the team discussed Rooms Data …"
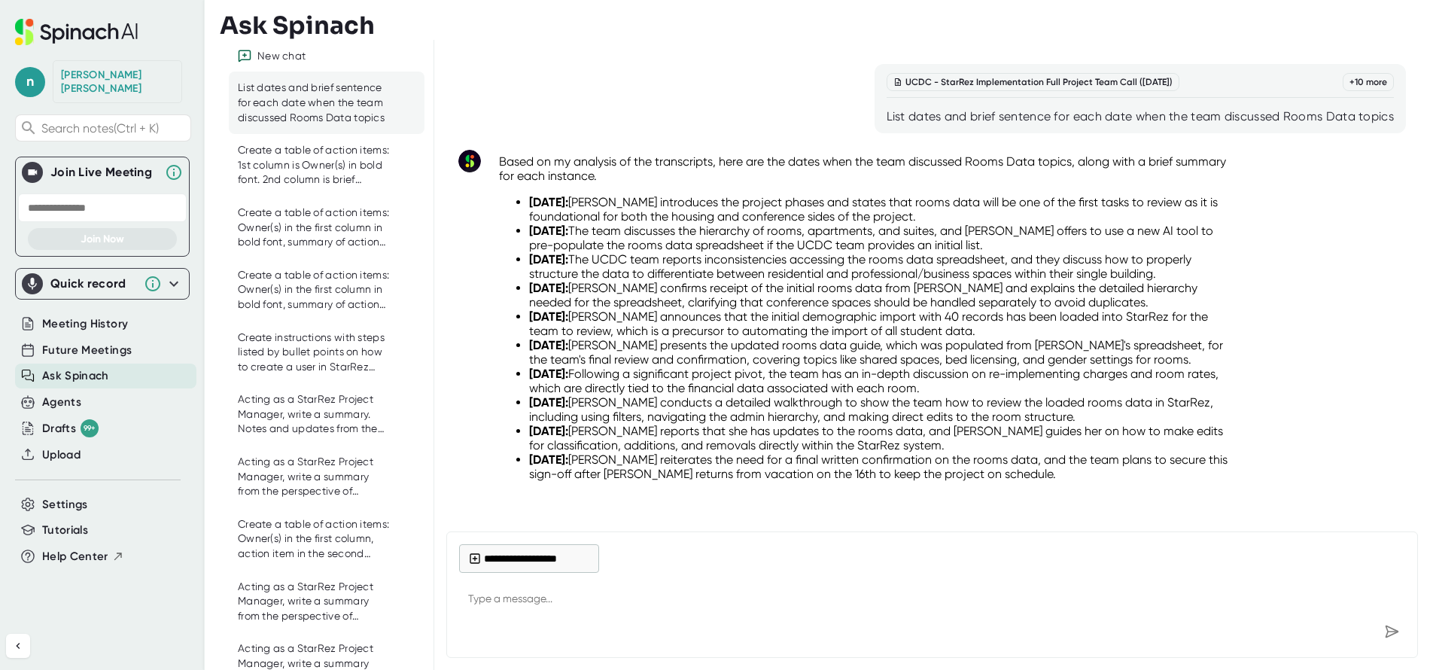
click at [459, 623] on div at bounding box center [932, 631] width 946 height 27
click at [492, 607] on textarea at bounding box center [932, 600] width 946 height 36
paste textarea "List dates and brief sentence for each date when the team discussed Rooms Data …"
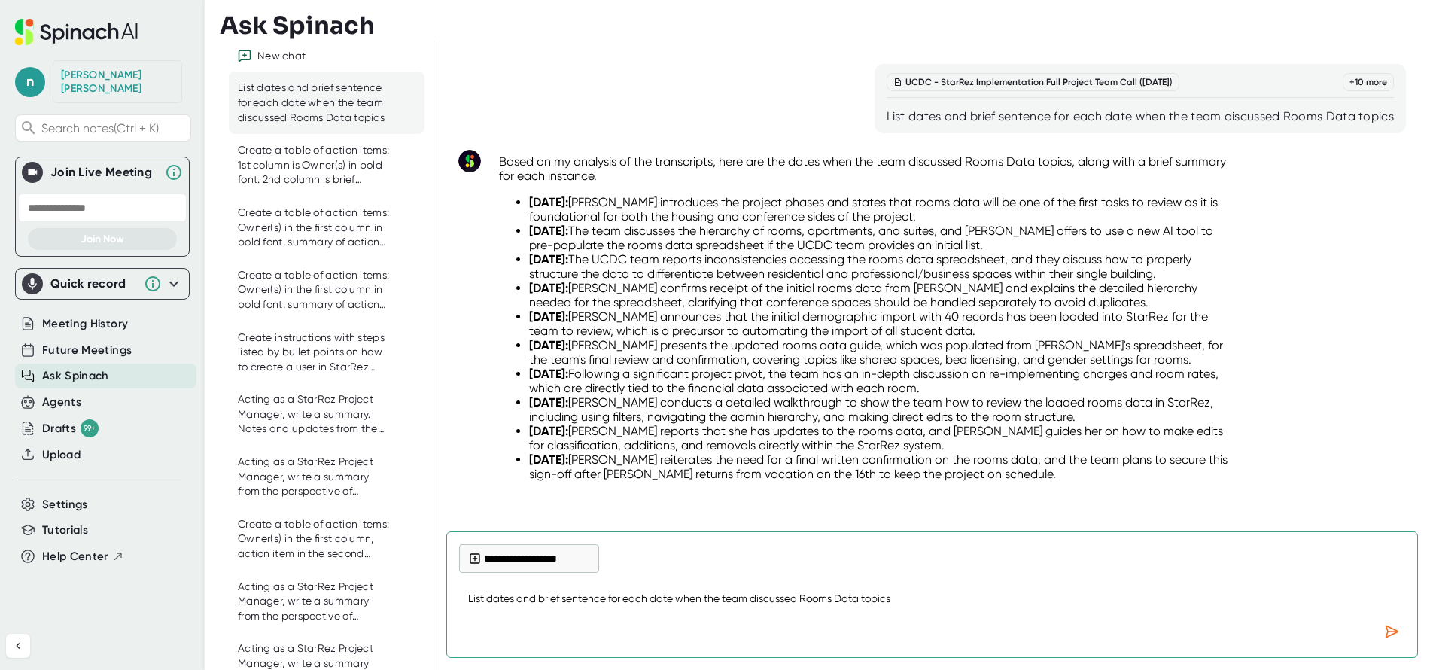
drag, startPoint x: 805, startPoint y: 599, endPoint x: 836, endPoint y: 597, distance: 31.7
click at [836, 597] on textarea "List dates and brief sentence for each date when the team discussed Rooms Data …" at bounding box center [932, 600] width 946 height 36
click at [852, 603] on textarea "List dates and brief sentence for each date when the team discussed Core Data t…" at bounding box center [932, 600] width 946 height 36
click at [1391, 629] on icon "Send message" at bounding box center [1392, 631] width 15 height 15
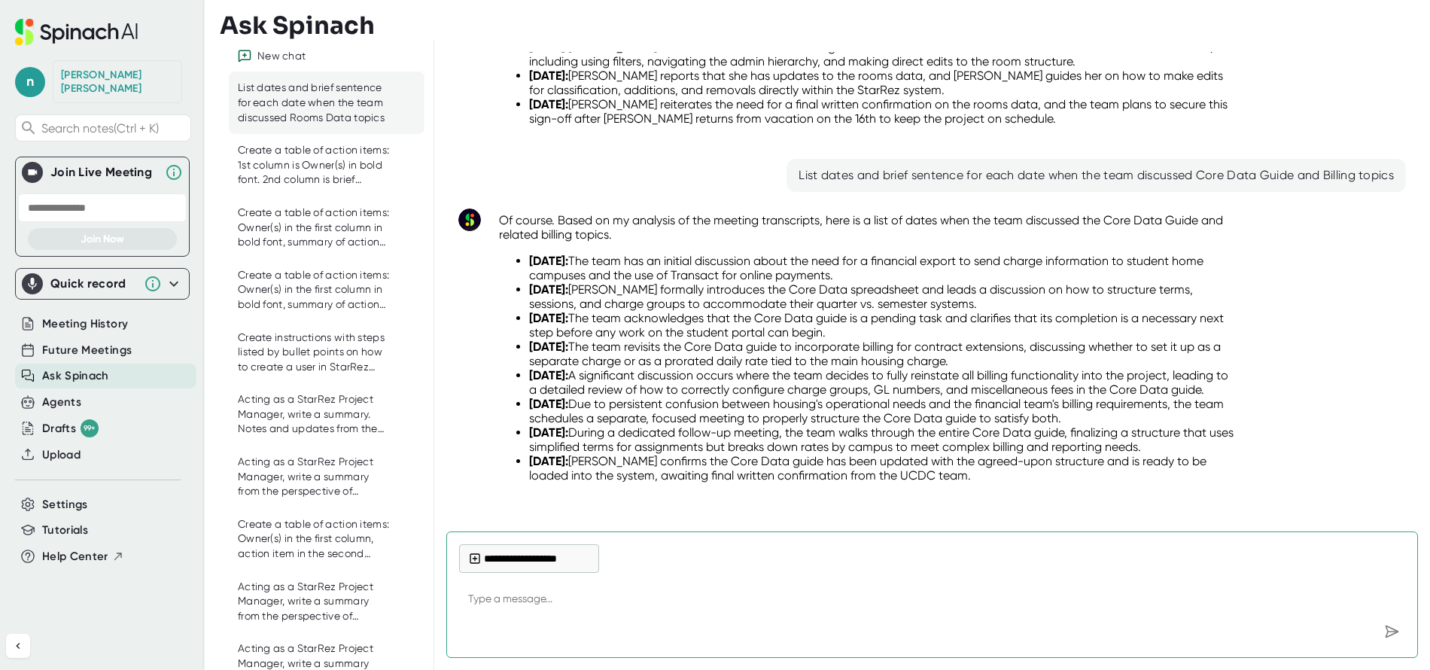
scroll to position [404, 0]
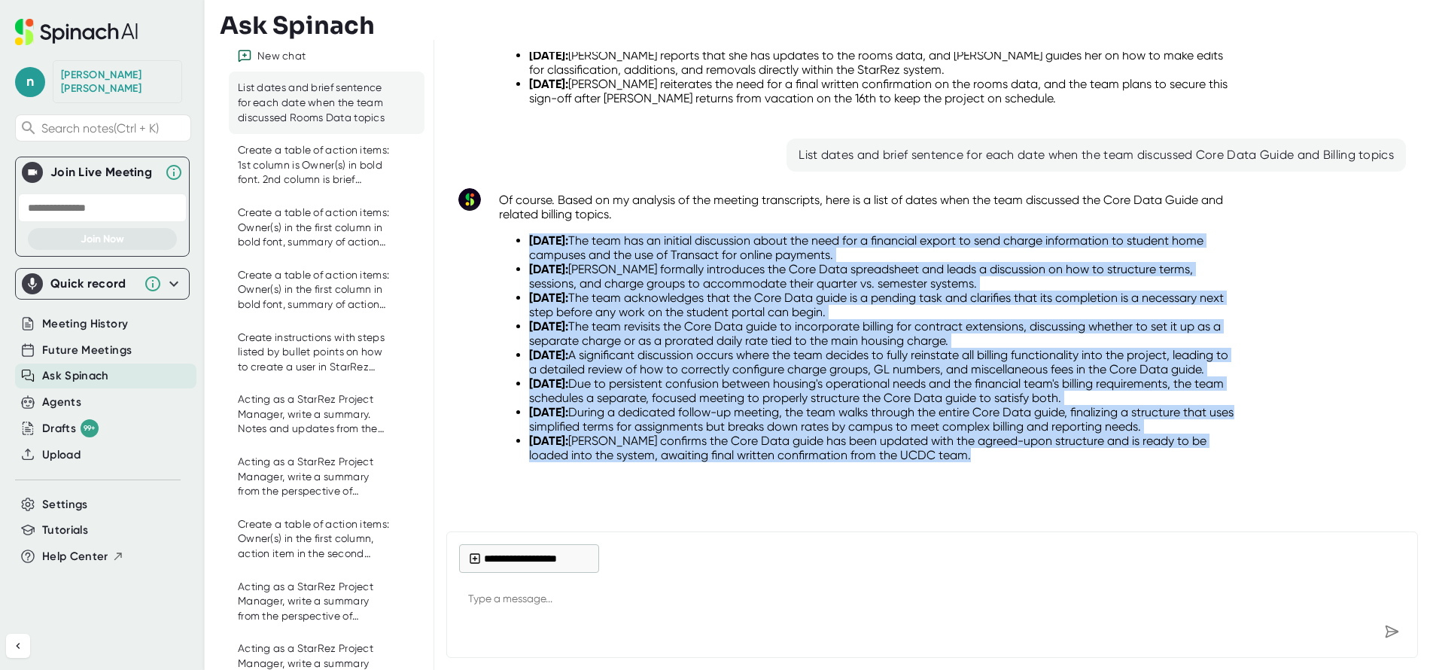
drag, startPoint x: 992, startPoint y: 447, endPoint x: 510, endPoint y: 215, distance: 534.7
click at [510, 233] on ul "[DATE]: The team has an initial discussion about the need for a financial expor…" at bounding box center [867, 347] width 736 height 229
copy ul "[DATE]: The team has an initial discussion about the need for a financial expor…"
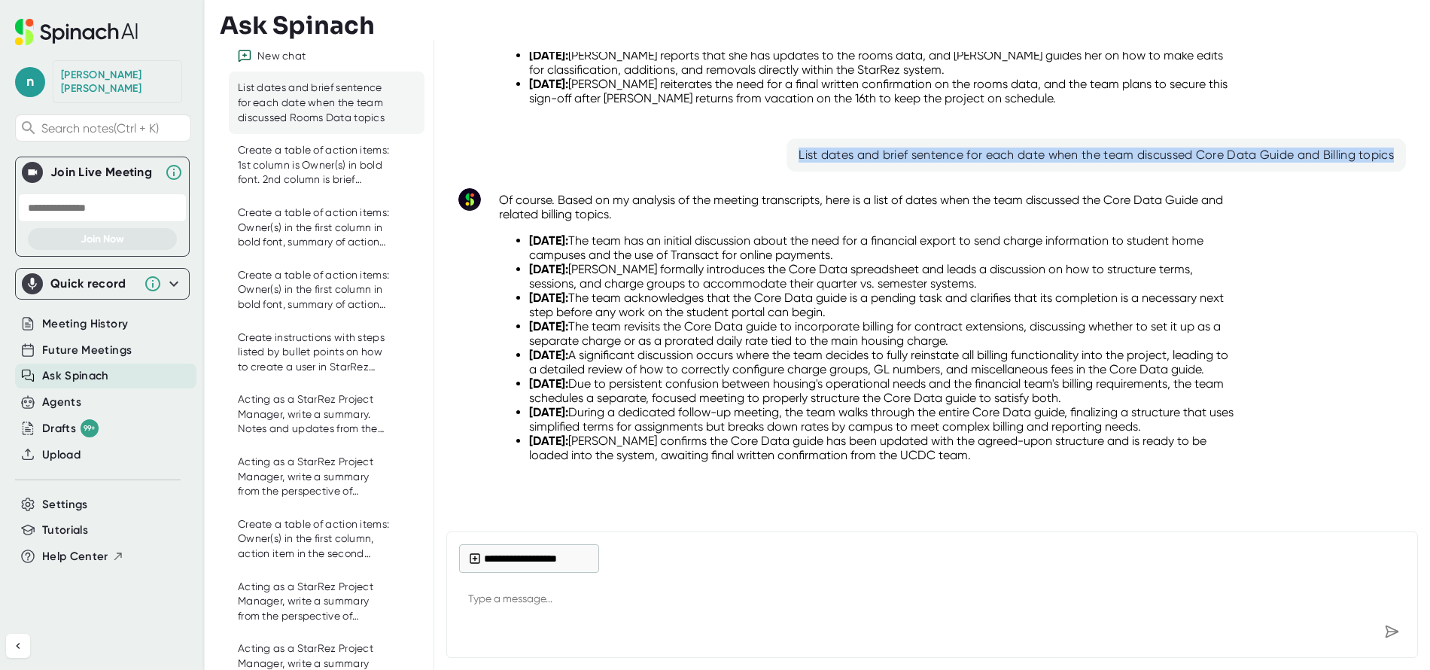
drag, startPoint x: 786, startPoint y: 126, endPoint x: 1421, endPoint y: 123, distance: 634.7
click at [1421, 122] on div "UCDC - StarRez Implementation Full Project Team Call ([DATE]) + 10 more List da…" at bounding box center [932, 280] width 996 height 480
copy div "List dates and brief sentence for each date when the team discussed Core Data G…"
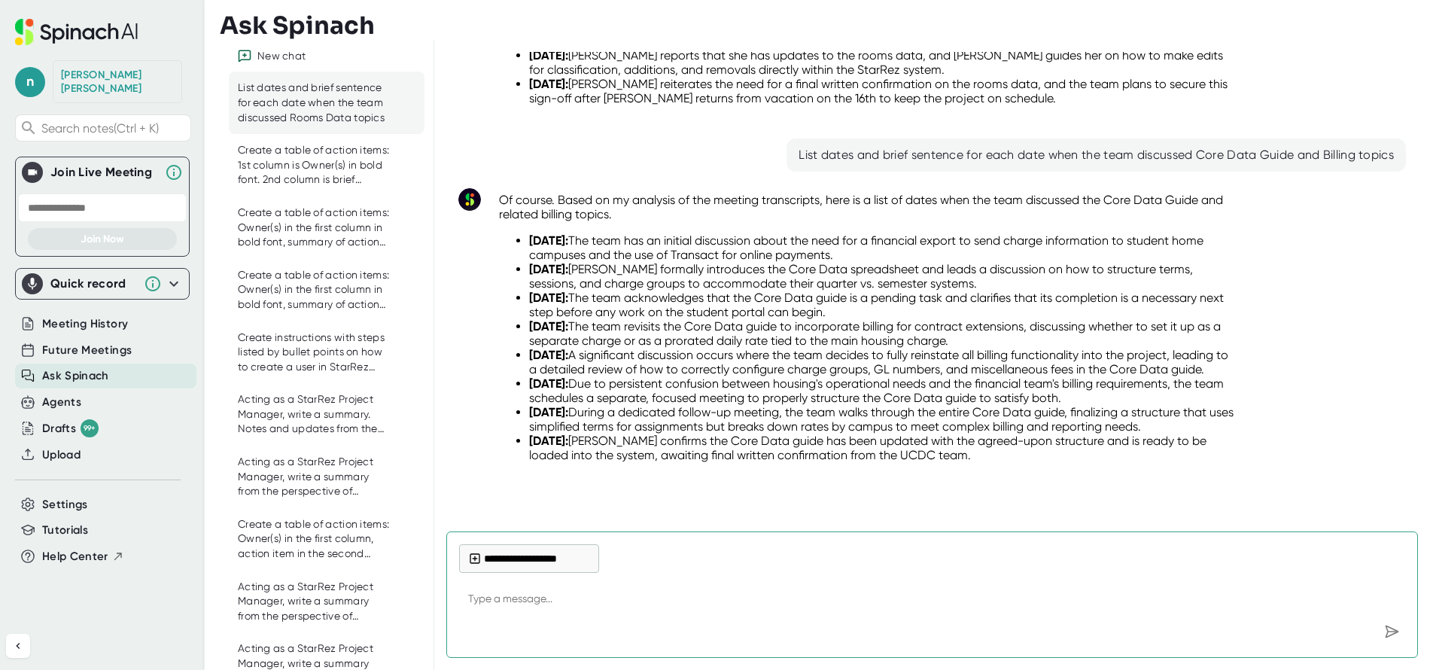
drag, startPoint x: 676, startPoint y: 613, endPoint x: 668, endPoint y: 613, distance: 8.3
click at [675, 613] on textarea at bounding box center [932, 600] width 946 height 36
paste textarea "List dates and brief sentence for each date when the team discussed Core Data G…"
drag, startPoint x: 804, startPoint y: 599, endPoint x: 980, endPoint y: 611, distance: 176.6
click at [980, 611] on textarea "List dates and brief sentence for each date when the team discussed Core Data G…" at bounding box center [932, 600] width 946 height 36
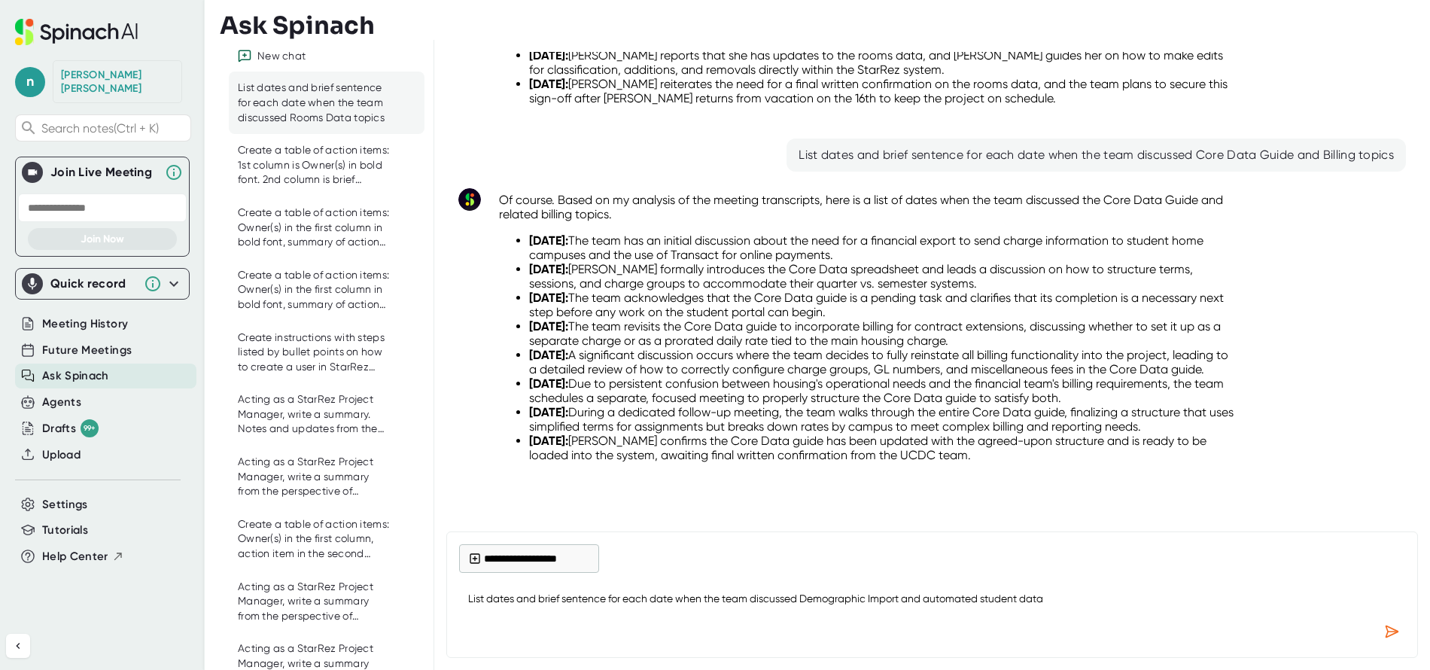
click at [1400, 631] on div "Send message" at bounding box center [1392, 631] width 27 height 27
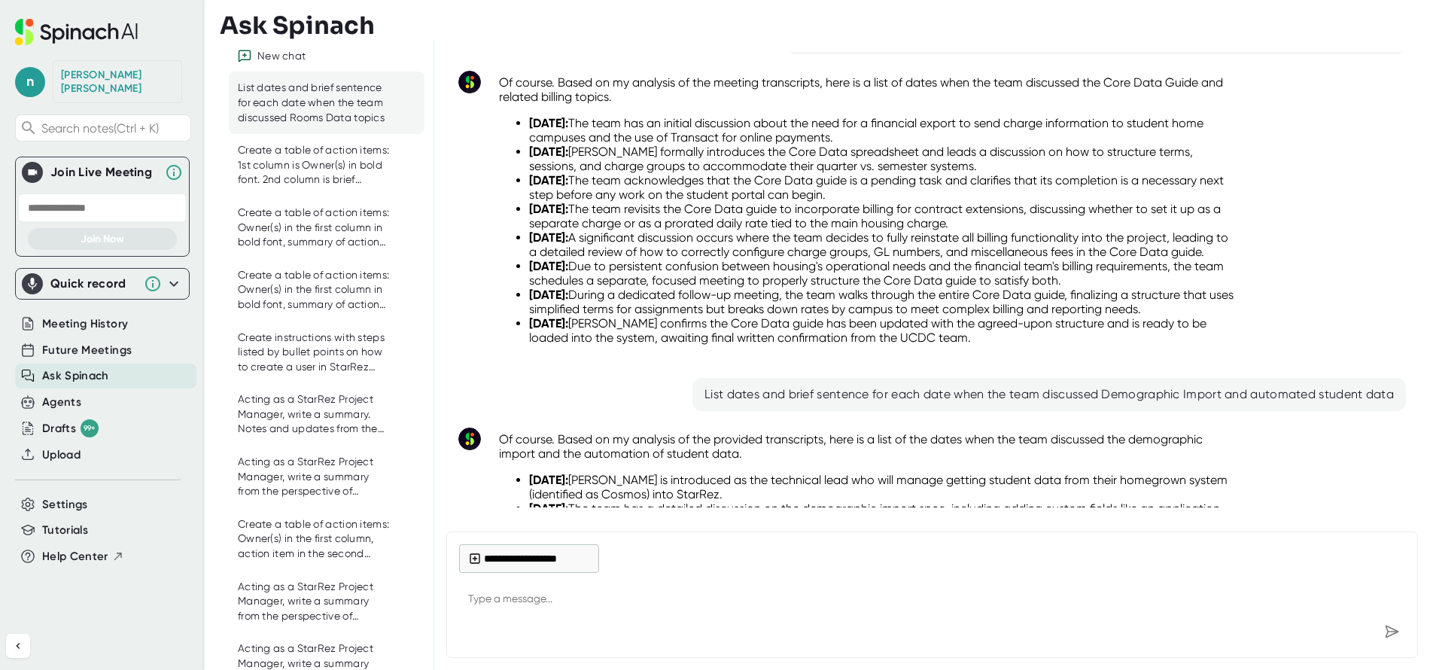
scroll to position [790, 0]
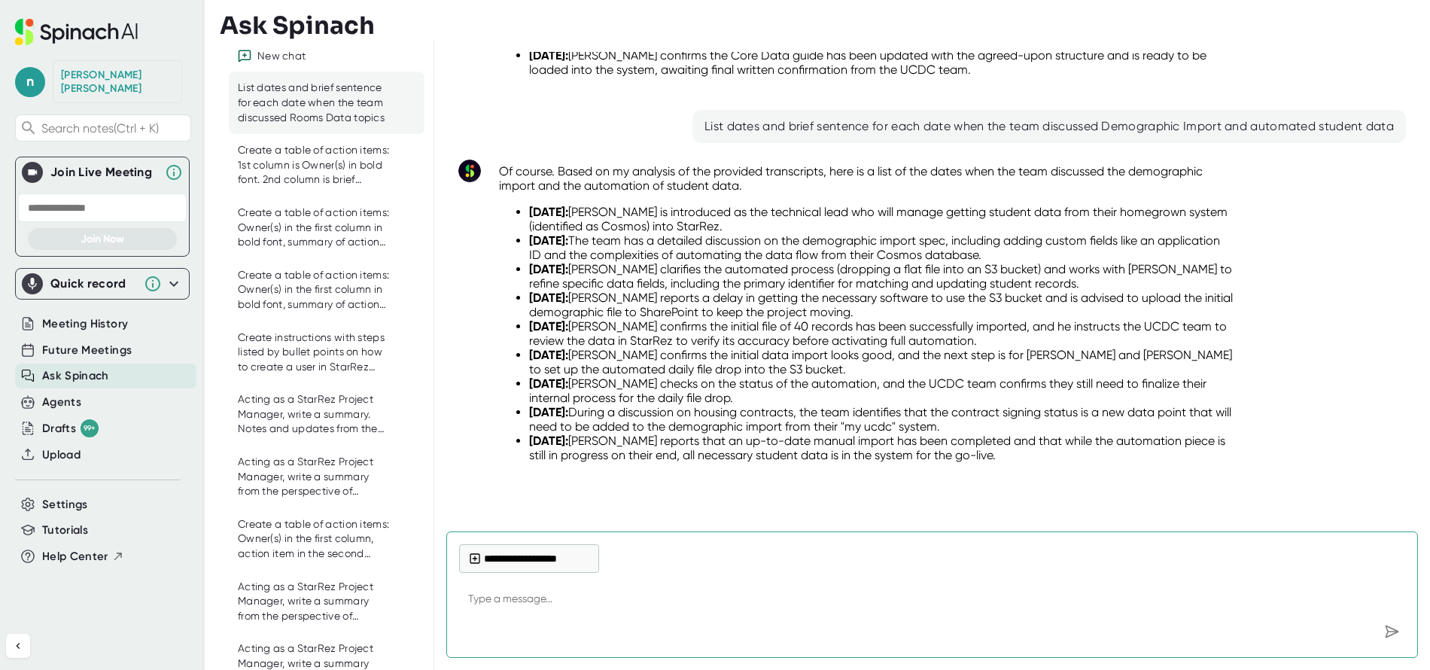
drag, startPoint x: 1058, startPoint y: 455, endPoint x: 525, endPoint y: 212, distance: 585.6
click at [525, 212] on ul "[DATE]: [PERSON_NAME] is introduced as the technical lead who will manage getti…" at bounding box center [867, 333] width 736 height 257
click at [1053, 448] on li "[DATE]: [PERSON_NAME] reports that an up-to-date manual import has been complet…" at bounding box center [881, 448] width 705 height 29
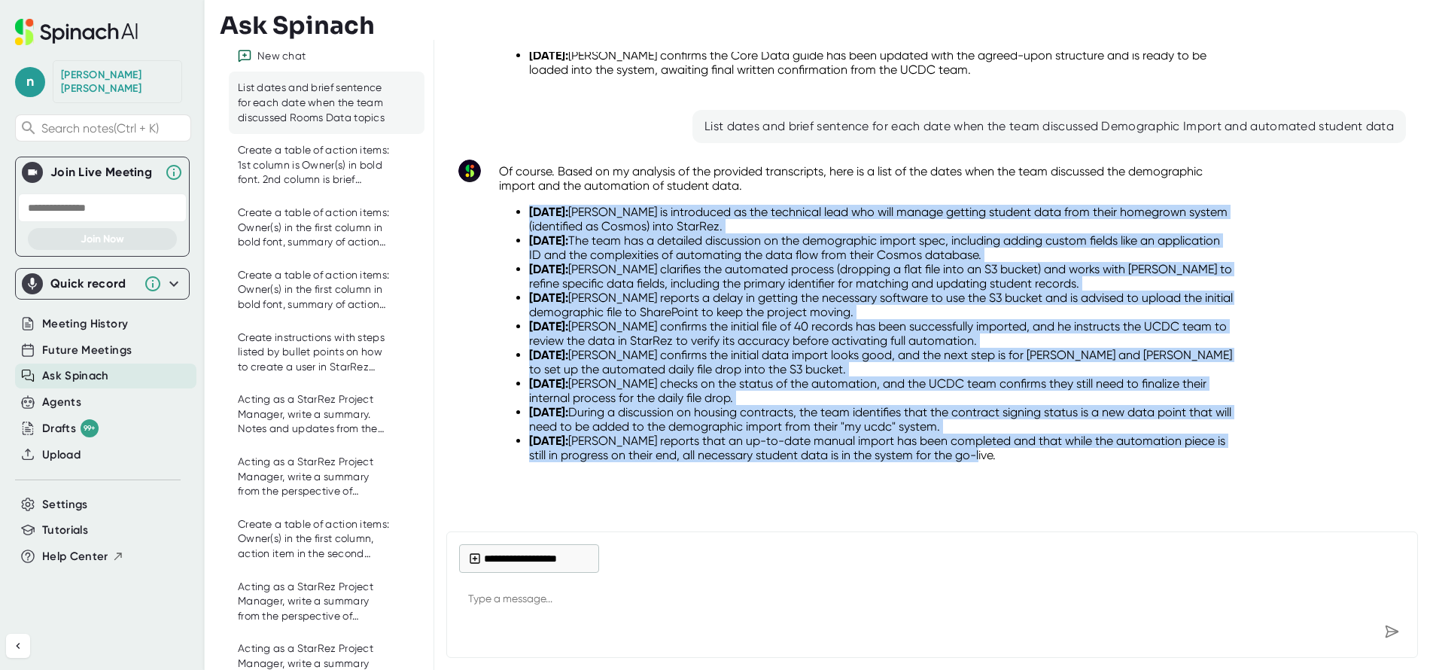
drag, startPoint x: 1053, startPoint y: 457, endPoint x: 529, endPoint y: 215, distance: 577.4
click at [529, 215] on ul "[DATE]: [PERSON_NAME] is introduced as the technical lead who will manage getti…" at bounding box center [867, 333] width 736 height 257
copy ul "[DATE]: [PERSON_NAME] is introduced as the technical lead who will manage getti…"
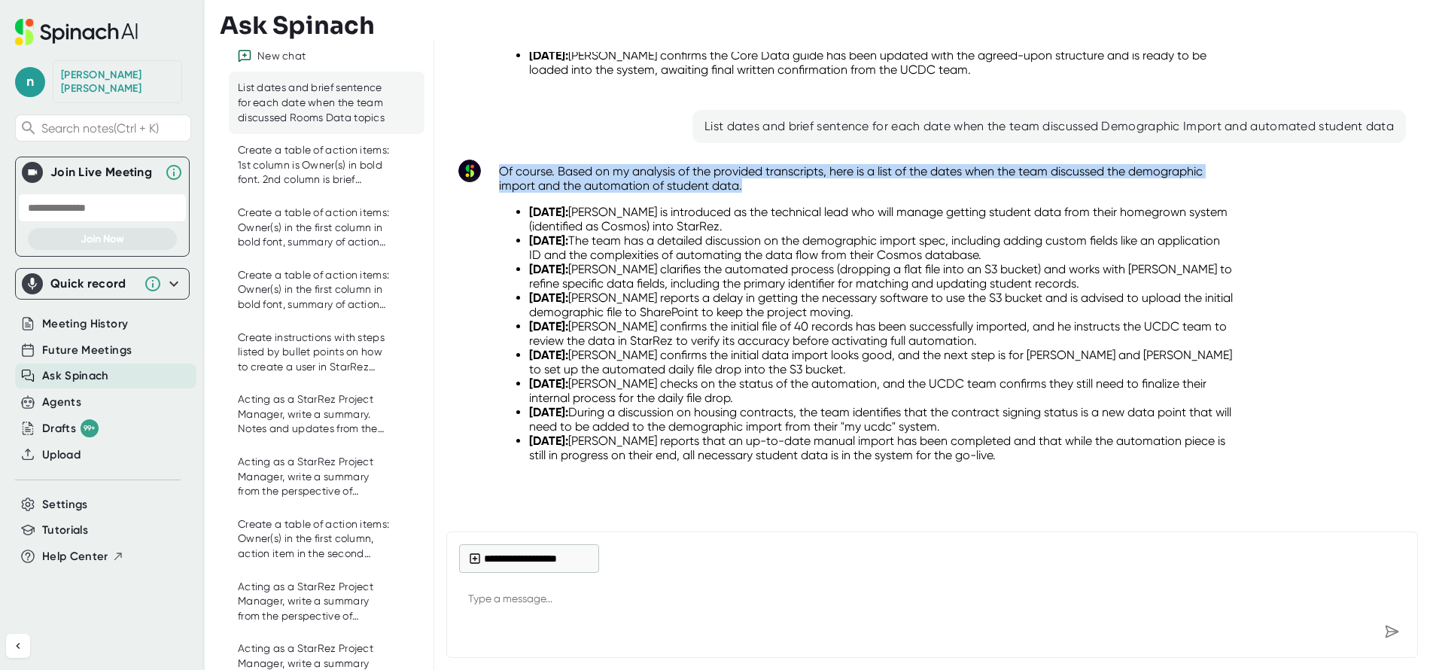
drag, startPoint x: 744, startPoint y: 184, endPoint x: 501, endPoint y: 163, distance: 244.0
click at [501, 163] on div "Of course. Based on my analysis of the provided transcripts, here is a list of …" at bounding box center [867, 319] width 760 height 328
copy p "Of course. Based on my analysis of the provided transcripts, here is a list of …"
